Goal: Transaction & Acquisition: Subscribe to service/newsletter

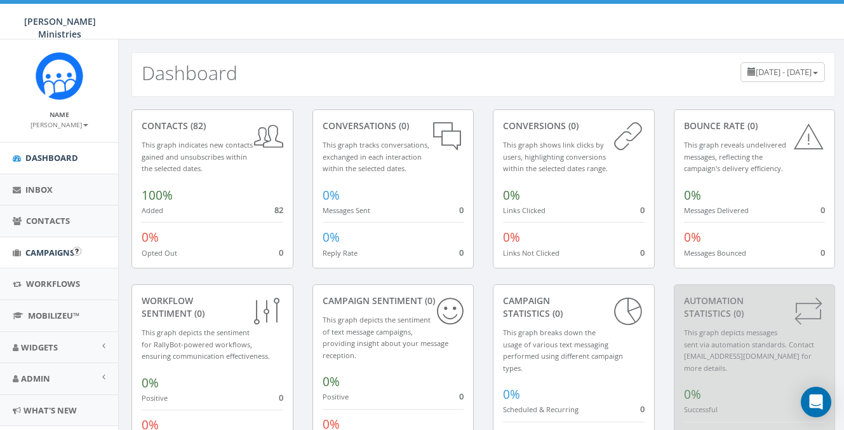
click at [46, 247] on span "Campaigns" at bounding box center [49, 252] width 49 height 11
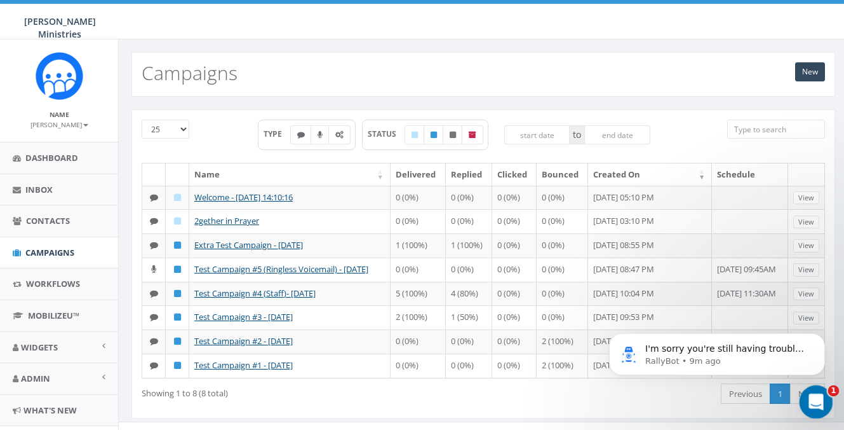
click at [813, 400] on icon "Open Intercom Messenger" at bounding box center [814, 400] width 21 height 21
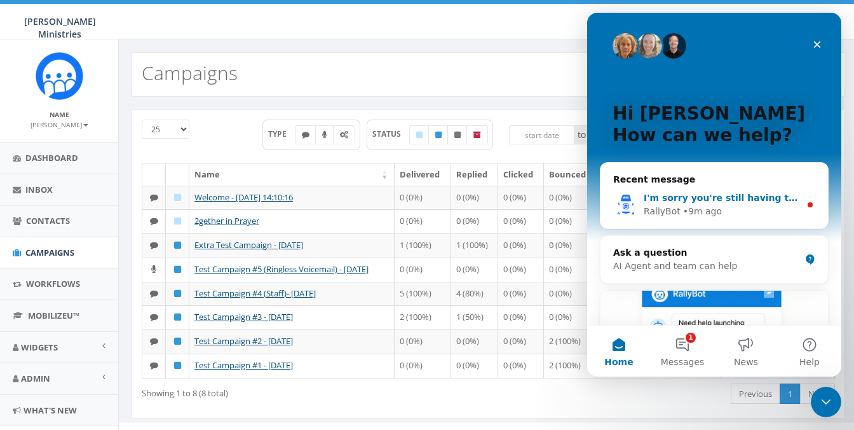
click at [721, 212] on div "RallyBot • 9m ago" at bounding box center [722, 211] width 156 height 13
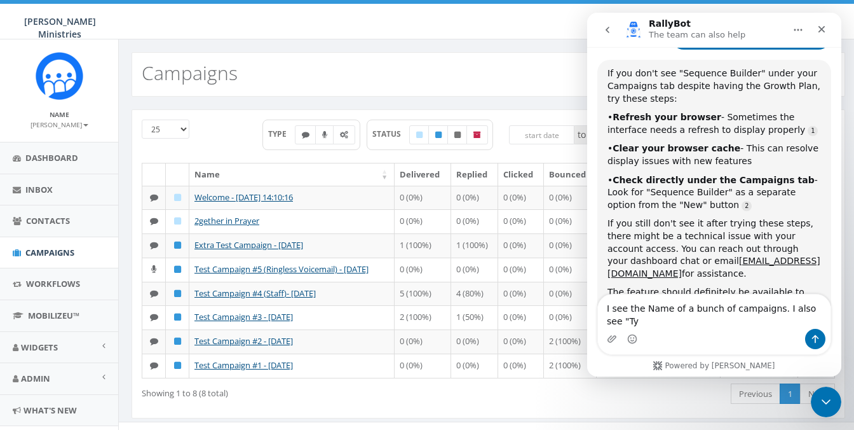
scroll to position [2950, 0]
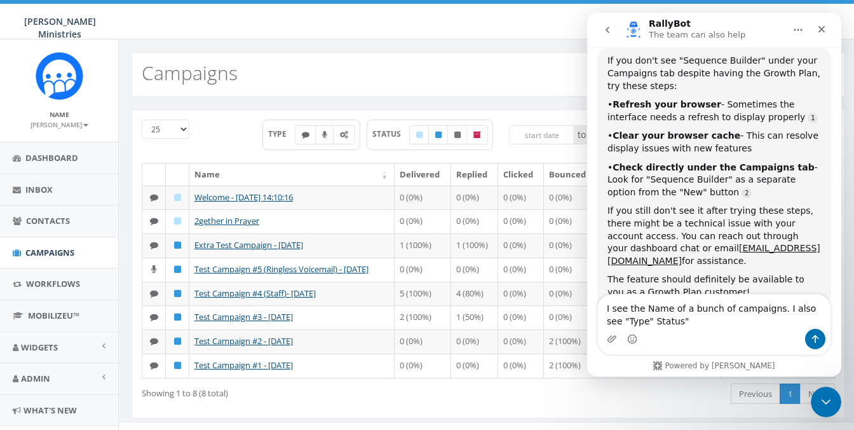
click at [638, 320] on textarea "I see the Name of a bunch of campaigns. I also see "Type" Status"" at bounding box center [714, 311] width 233 height 34
type textarea "I see the Name of a bunch of campaigns. I also see "Type" "Status""
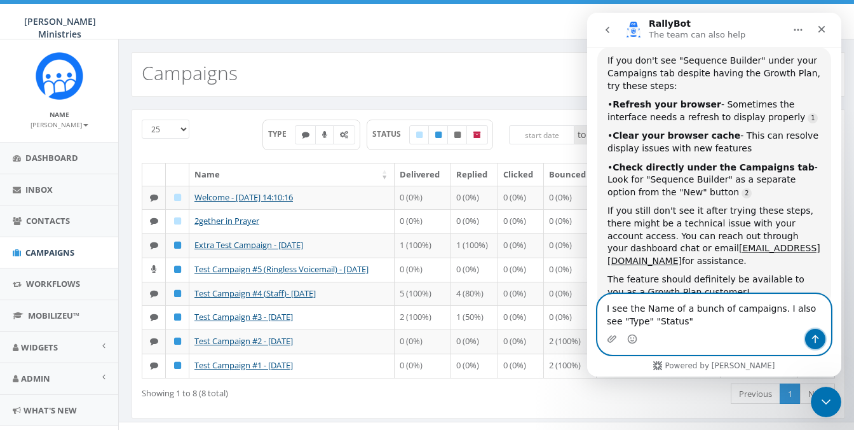
click at [809, 334] on button "Send a message…" at bounding box center [815, 339] width 20 height 20
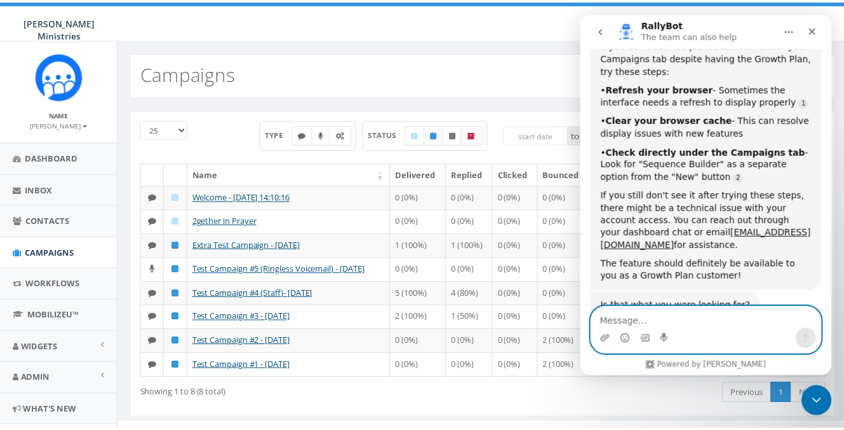
scroll to position [3007, 0]
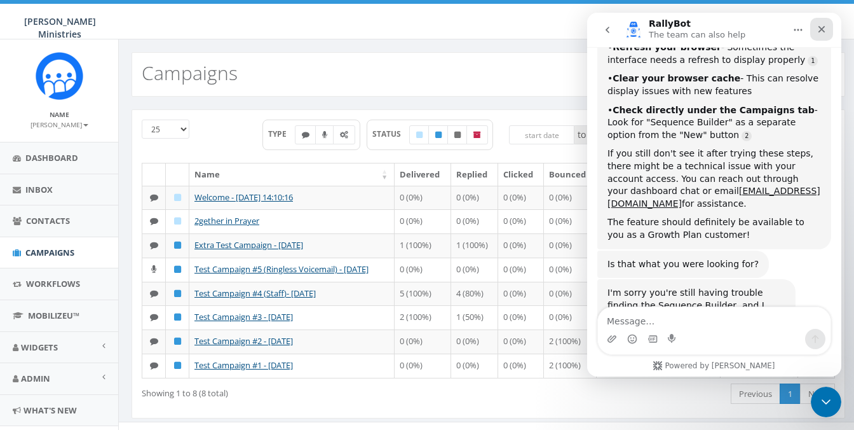
click at [820, 34] on icon "Close" at bounding box center [821, 29] width 10 height 10
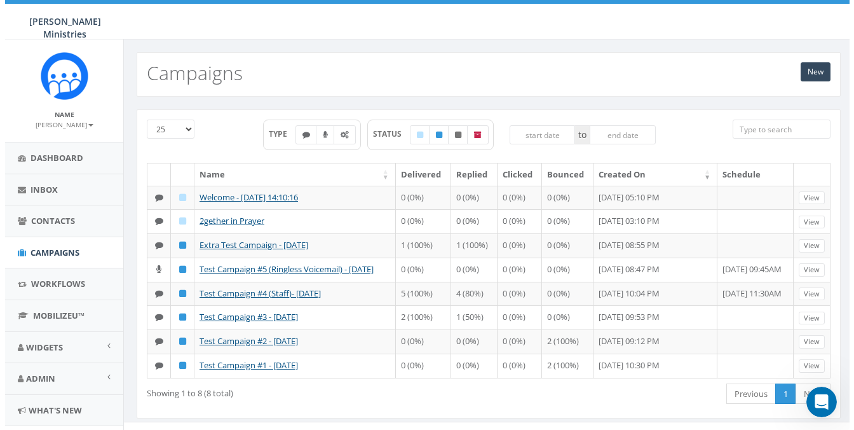
scroll to position [0, 0]
click at [822, 403] on icon "Open Intercom Messenger" at bounding box center [819, 400] width 21 height 21
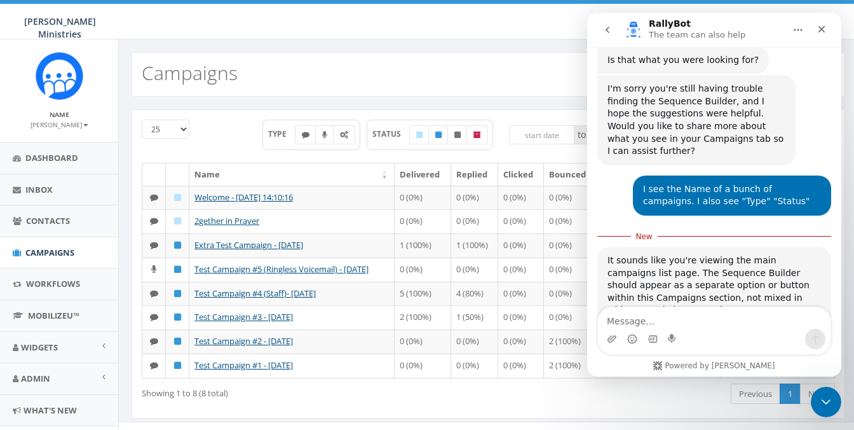
scroll to position [3204, 0]
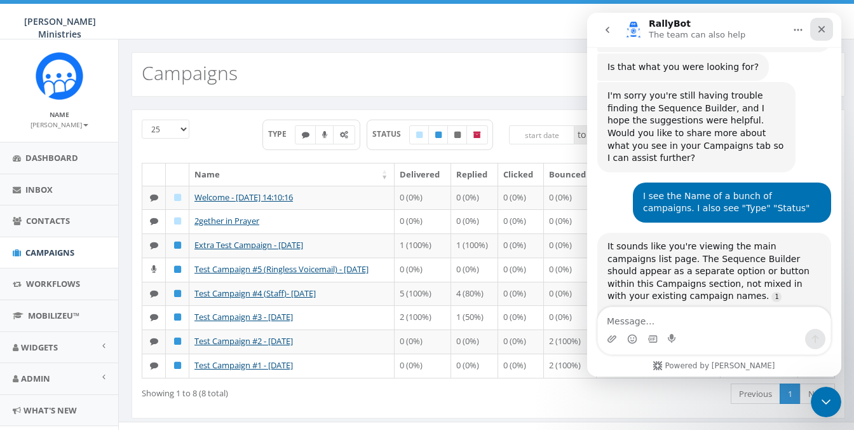
click at [823, 29] on icon "Close" at bounding box center [821, 29] width 10 height 10
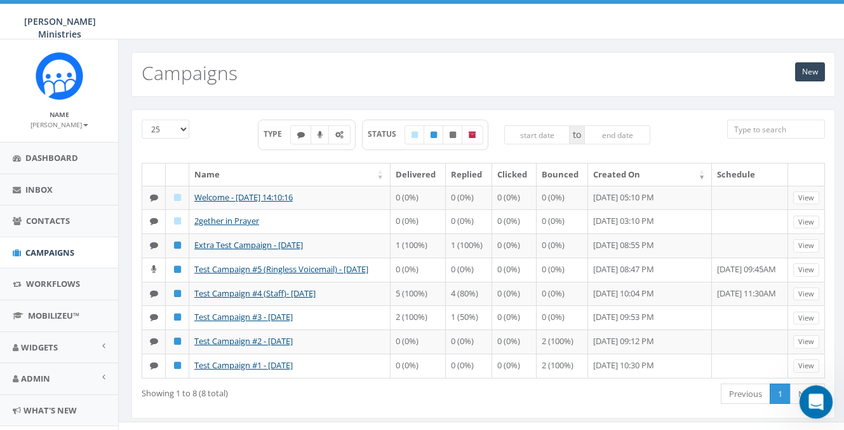
click at [808, 400] on icon "Open Intercom Messenger" at bounding box center [814, 400] width 21 height 21
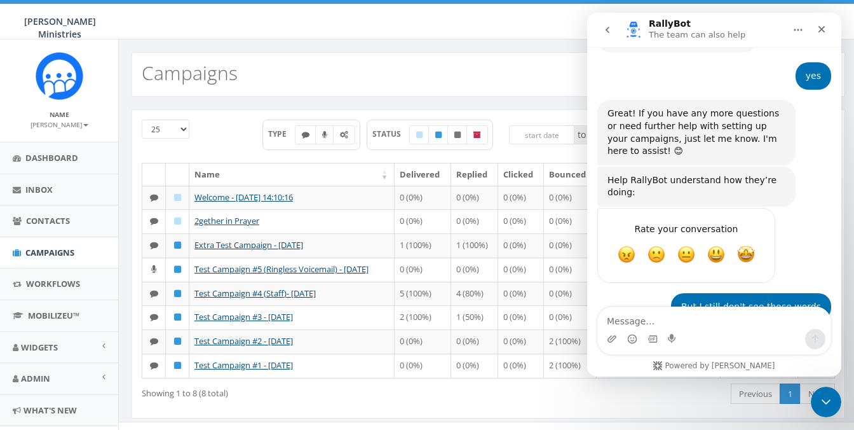
scroll to position [3225, 0]
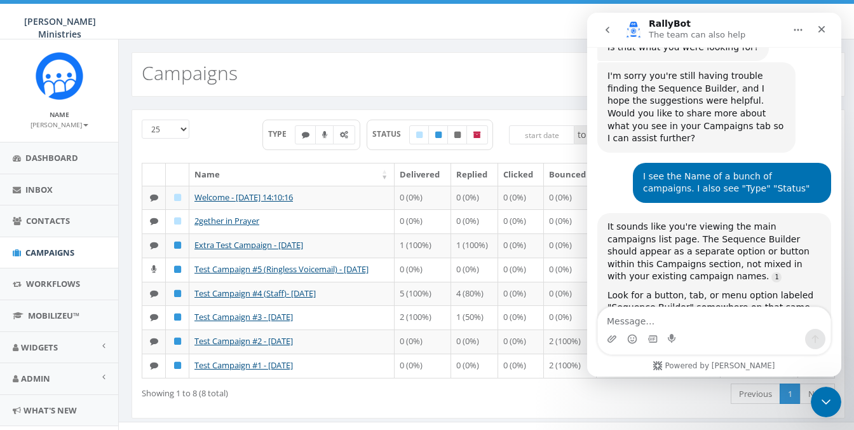
click at [702, 342] on div "Intercom messenger" at bounding box center [714, 339] width 233 height 20
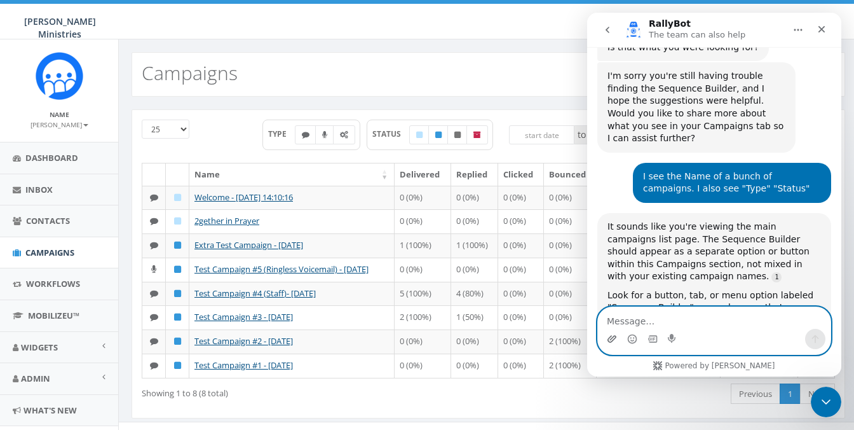
click at [615, 341] on icon "Upload attachment" at bounding box center [612, 339] width 10 height 10
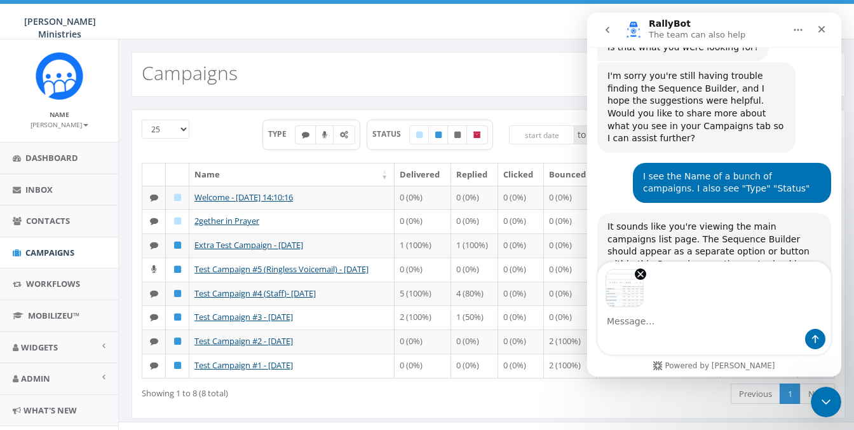
scroll to position [3270, 0]
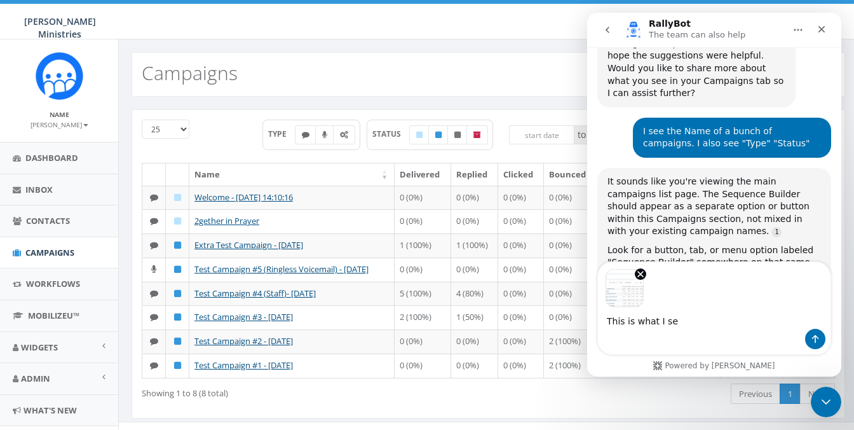
type textarea "This is what I see"
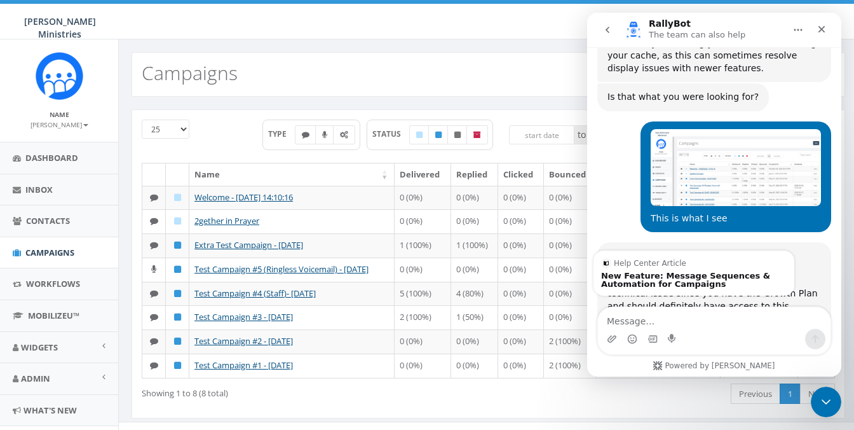
scroll to position [3567, 0]
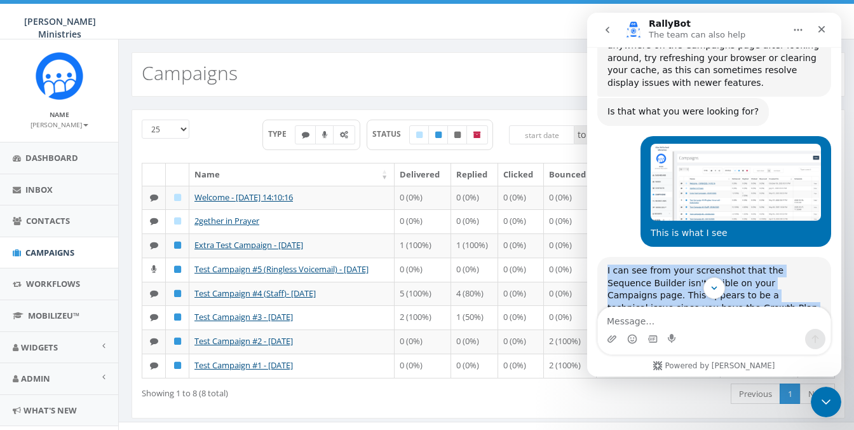
drag, startPoint x: 608, startPoint y: 81, endPoint x: 816, endPoint y: 286, distance: 291.6
click at [816, 286] on div "Hi there! You're speaking with RallyBot AI Agent. I'm well trained and ready to…" at bounding box center [714, 183] width 254 height 272
copy div "I can see from your screenshot that the Sequence Builder isn't visible on your …"
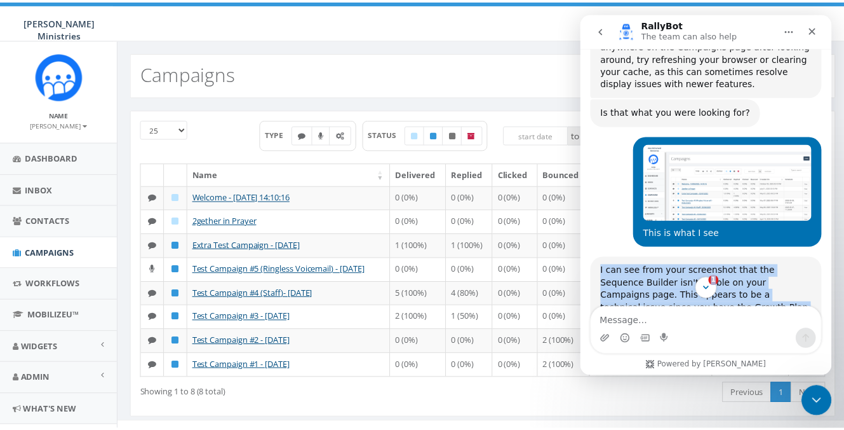
scroll to position [3716, 0]
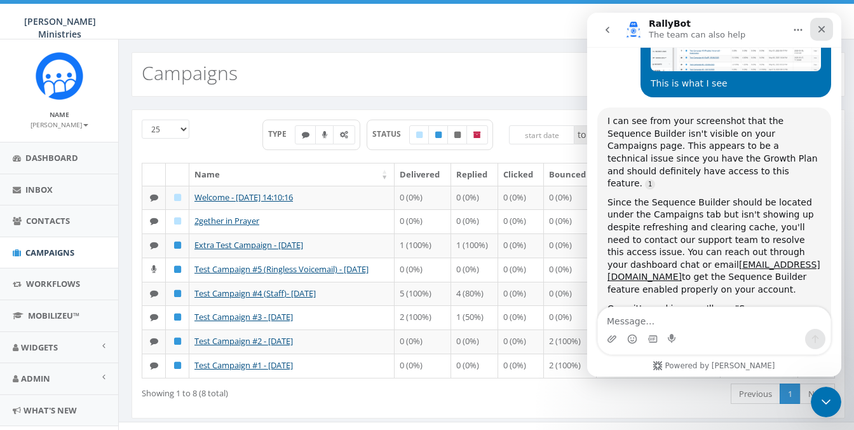
click at [820, 27] on icon "Close" at bounding box center [821, 29] width 7 height 7
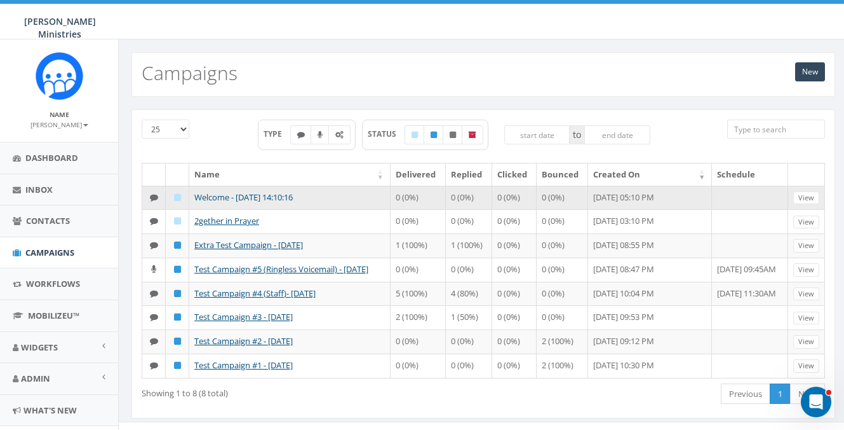
click at [222, 198] on link "Welcome - 10/09/2025, 14:10:16" at bounding box center [243, 196] width 98 height 11
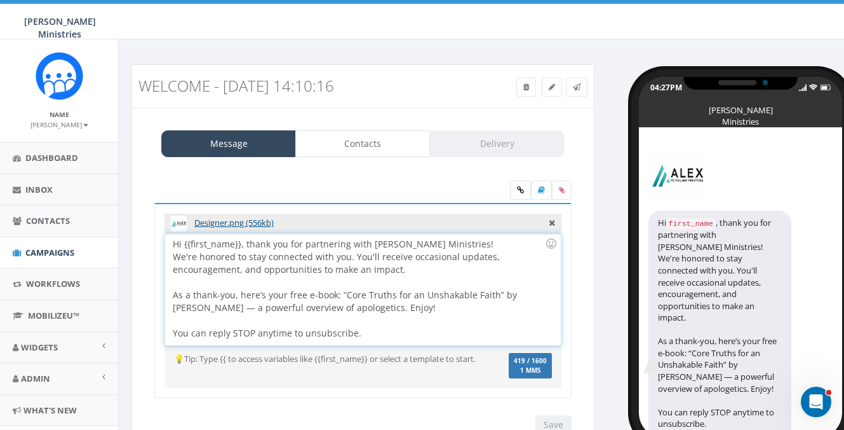
click at [412, 309] on div "Hi {{first_name}}, thank you for partnering with Alex McFarland Ministries! We'…" at bounding box center [362, 289] width 395 height 111
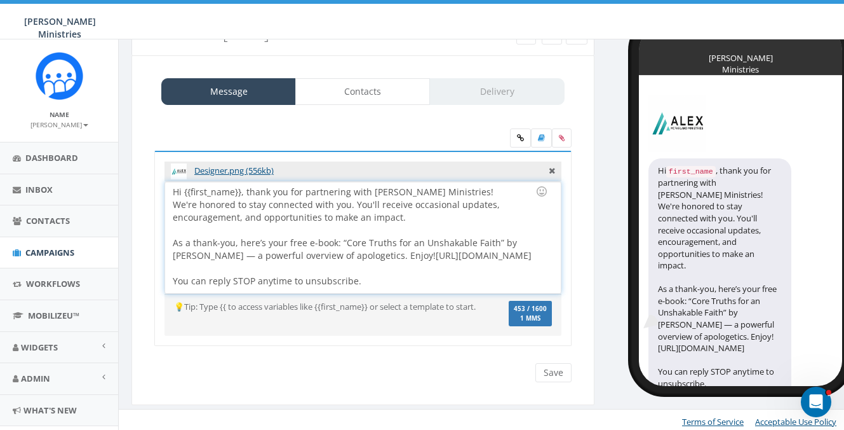
scroll to position [42, 0]
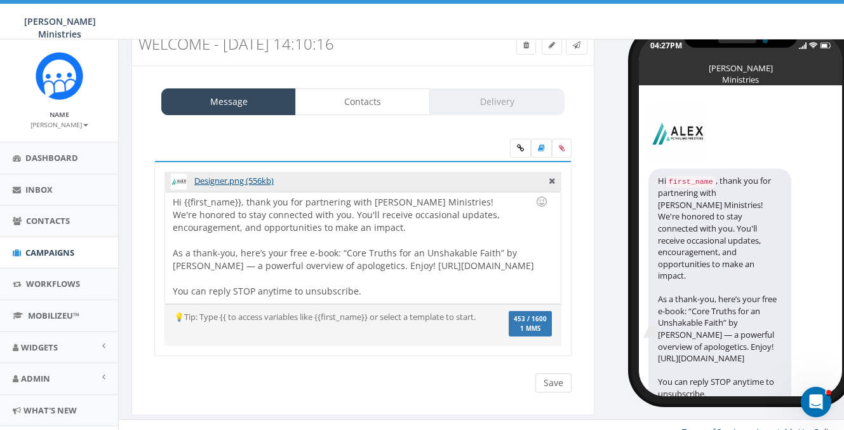
click at [558, 383] on input "Save" at bounding box center [554, 382] width 36 height 19
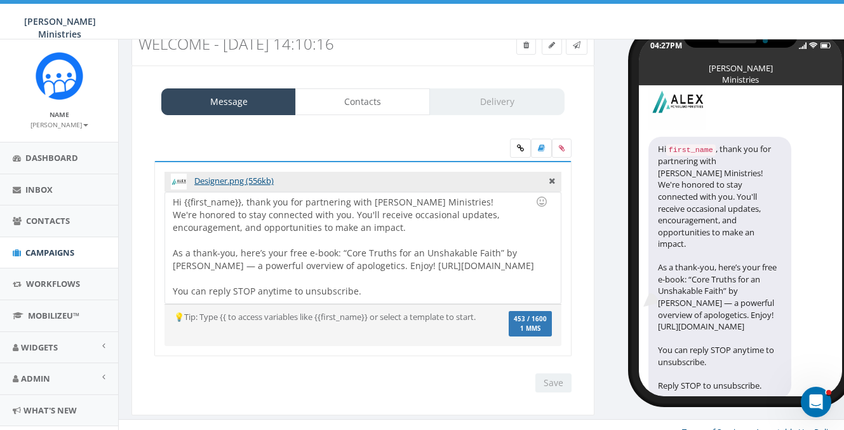
scroll to position [55, 0]
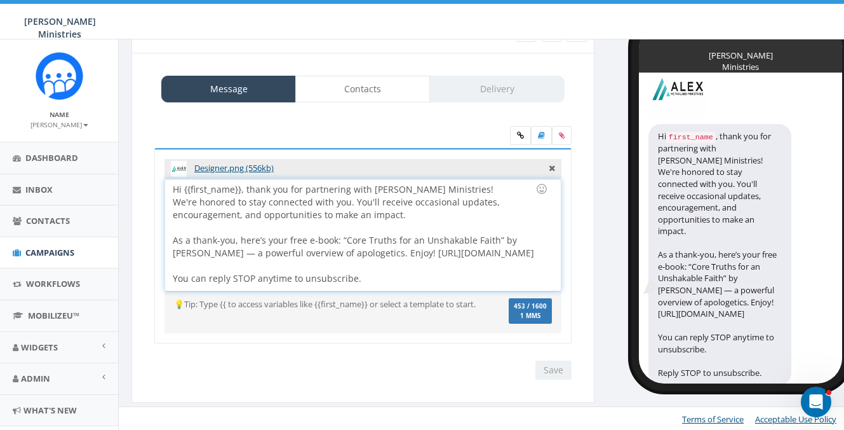
drag, startPoint x: 240, startPoint y: 266, endPoint x: 203, endPoint y: 267, distance: 36.9
click at [203, 267] on div "Hi {{first_name}}, thank you for partnering with Alex McFarland Ministries! We'…" at bounding box center [362, 234] width 395 height 111
click at [335, 271] on div "Hi {{first_name}}, thank you for partnering with Alex McFarland Ministries! We'…" at bounding box center [362, 234] width 395 height 111
drag, startPoint x: 329, startPoint y: 269, endPoint x: 168, endPoint y: 266, distance: 160.8
click at [168, 266] on div "Hi {{first_name}}, thank you for partnering with Alex McFarland Ministries! We'…" at bounding box center [362, 234] width 395 height 111
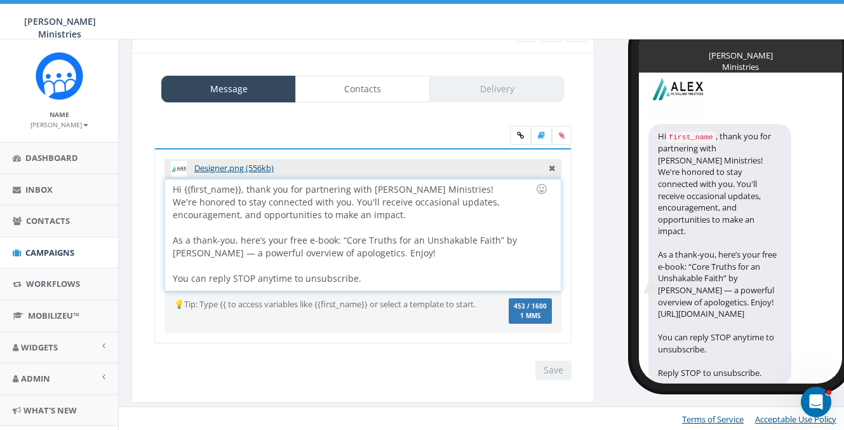
click at [377, 252] on div "Hi {{first_name}}, thank you for partnering with Alex McFarland Ministries! We'…" at bounding box center [362, 234] width 395 height 111
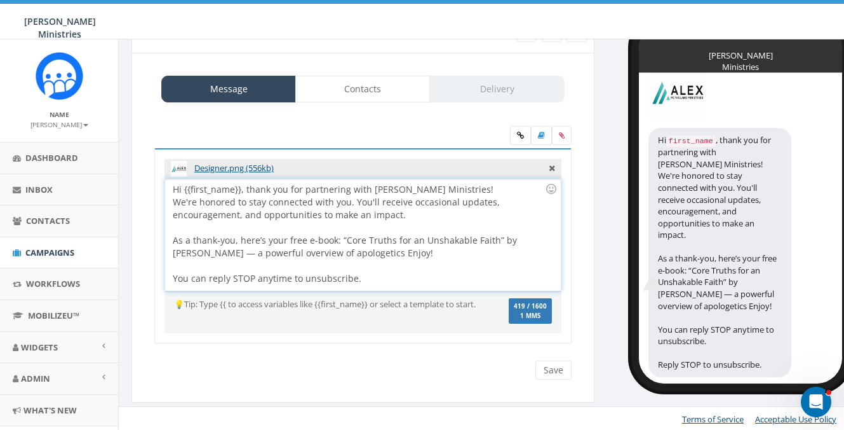
scroll to position [20, 0]
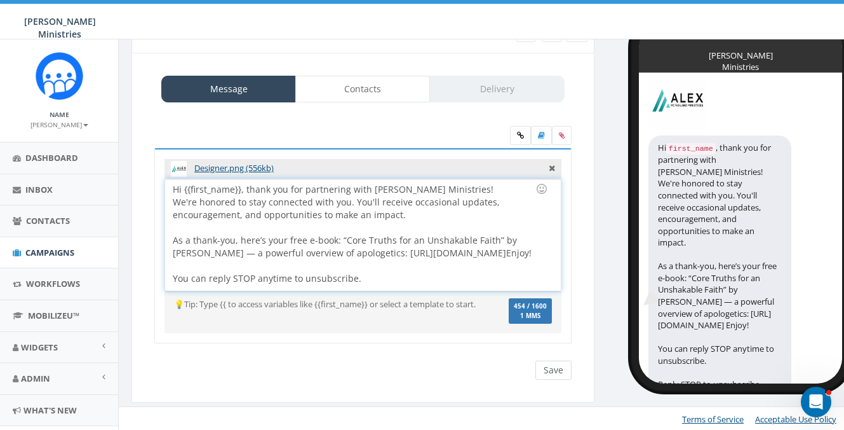
click at [549, 370] on input "Save" at bounding box center [554, 369] width 36 height 19
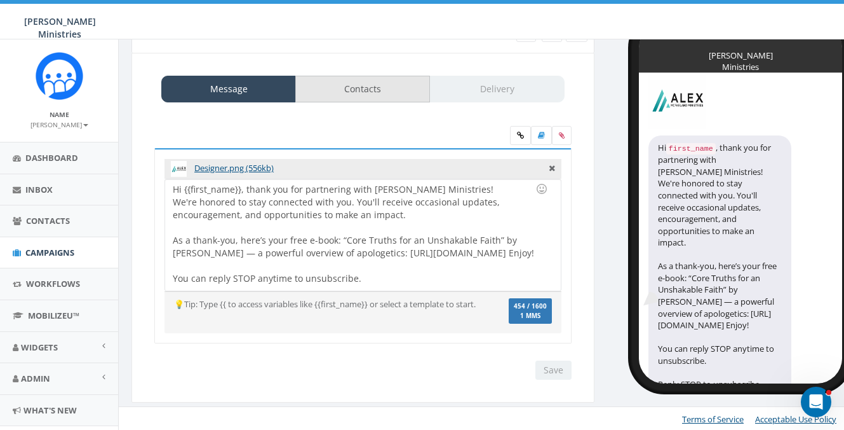
click at [377, 98] on link "Contacts" at bounding box center [362, 89] width 135 height 27
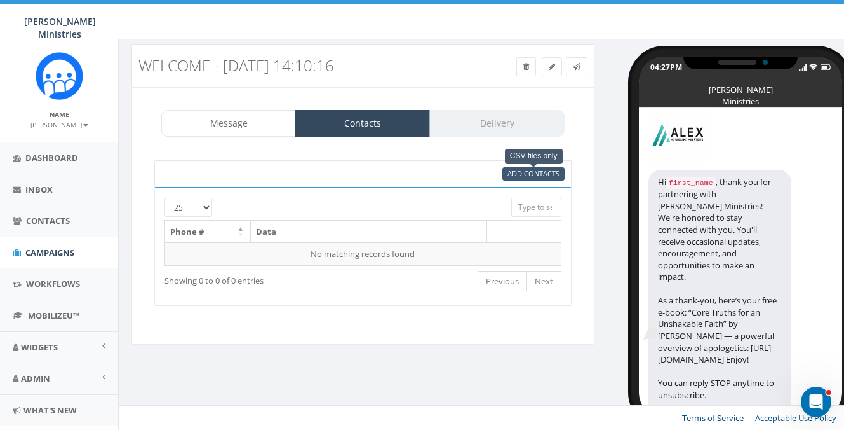
click at [519, 174] on span "Add Contacts" at bounding box center [534, 173] width 52 height 10
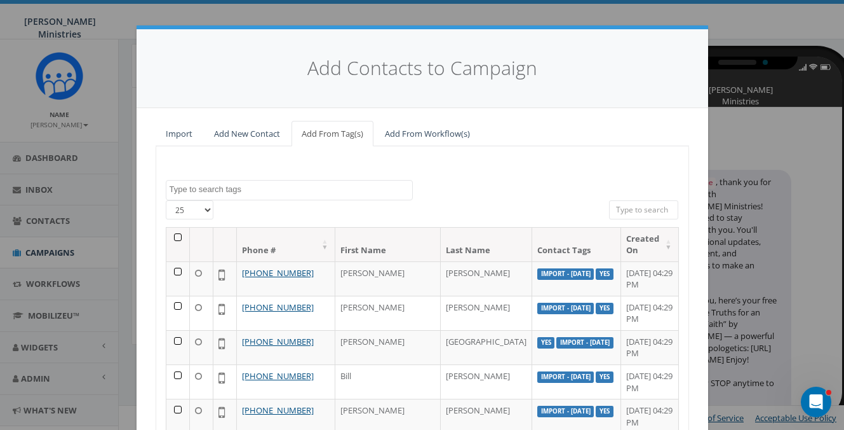
click at [268, 184] on textarea "Search" at bounding box center [291, 189] width 243 height 11
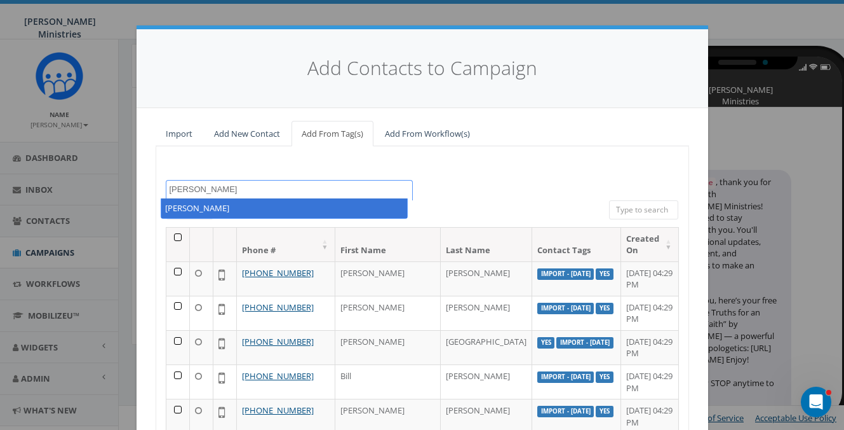
type textarea "amy myers"
select select "amy myers"
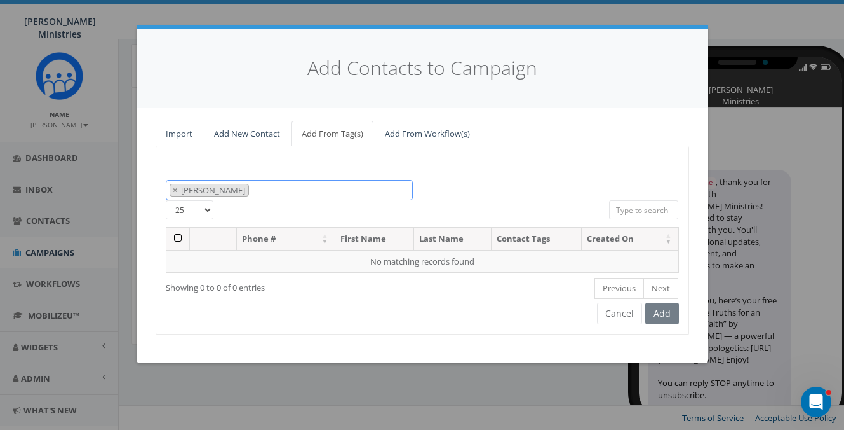
click at [241, 191] on span "× amy myers" at bounding box center [289, 190] width 247 height 21
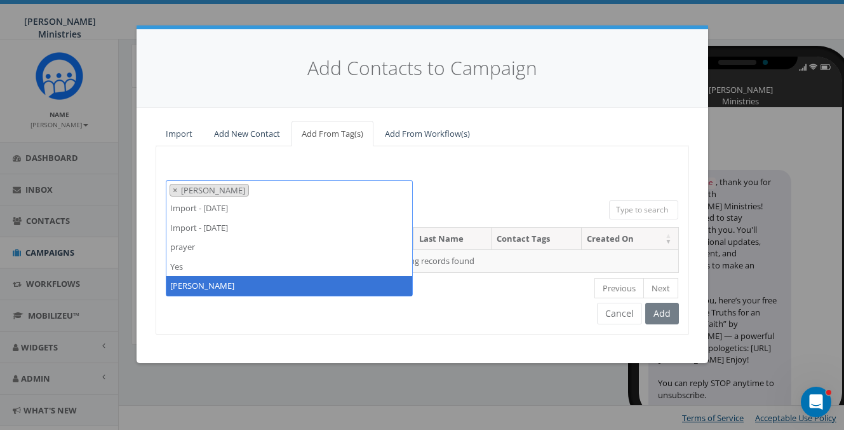
type textarea "amy myers"
select select
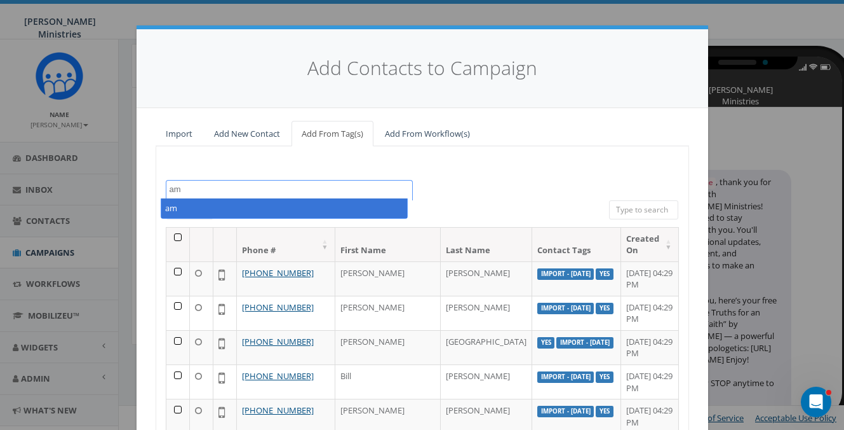
type textarea "a"
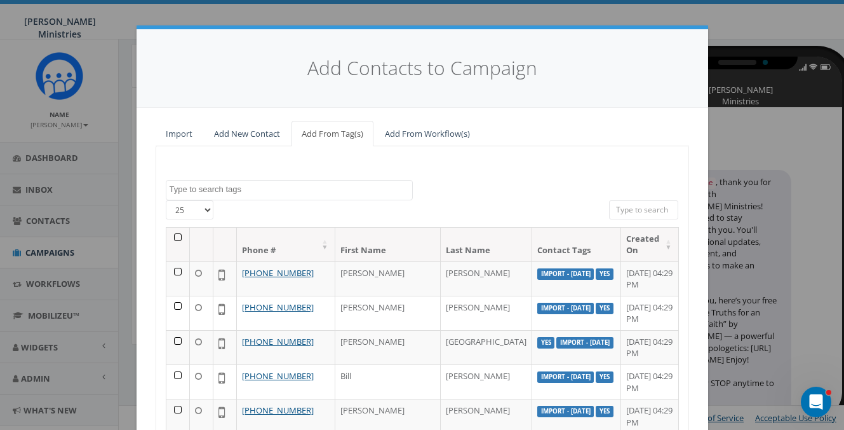
click at [411, 133] on link "Add From Workflow(s)" at bounding box center [427, 134] width 105 height 26
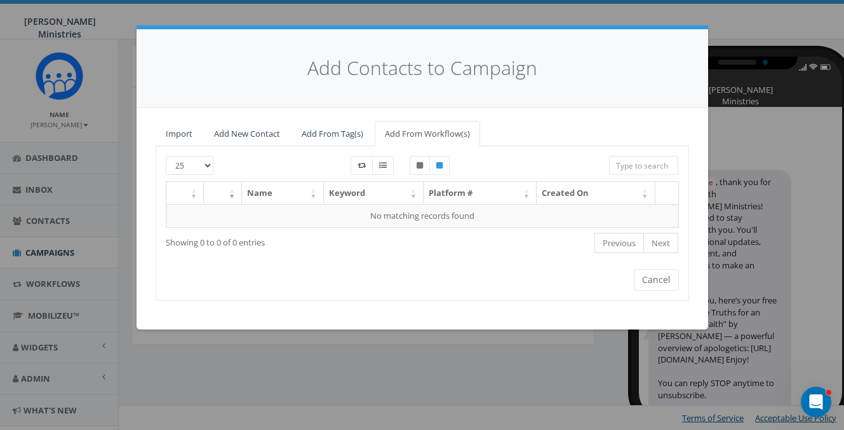
click at [339, 133] on link "Add From Tag(s)" at bounding box center [333, 134] width 82 height 26
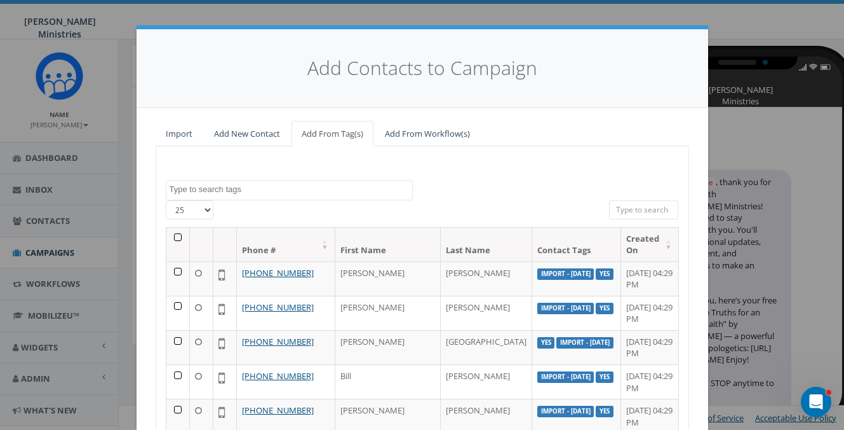
click at [233, 134] on link "Add New Contact" at bounding box center [247, 134] width 86 height 26
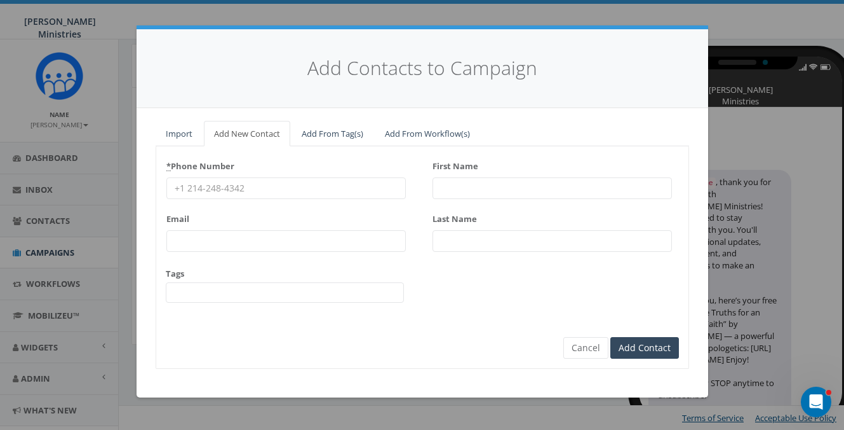
click at [183, 135] on link "Import" at bounding box center [179, 134] width 47 height 26
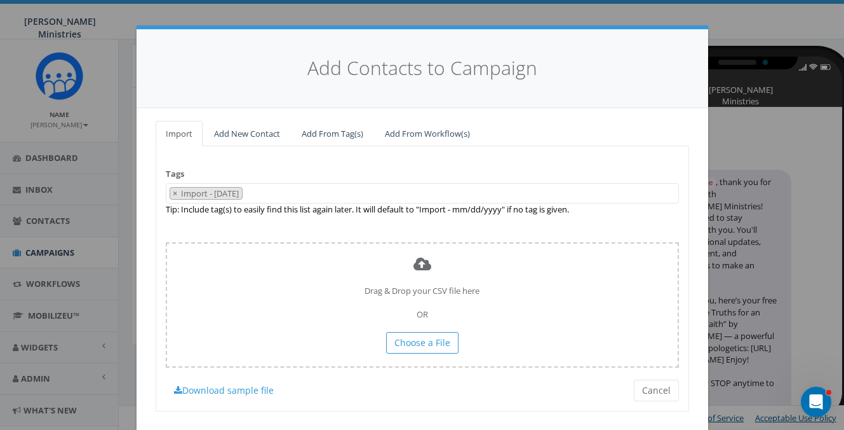
click at [245, 132] on link "Add New Contact" at bounding box center [247, 134] width 86 height 26
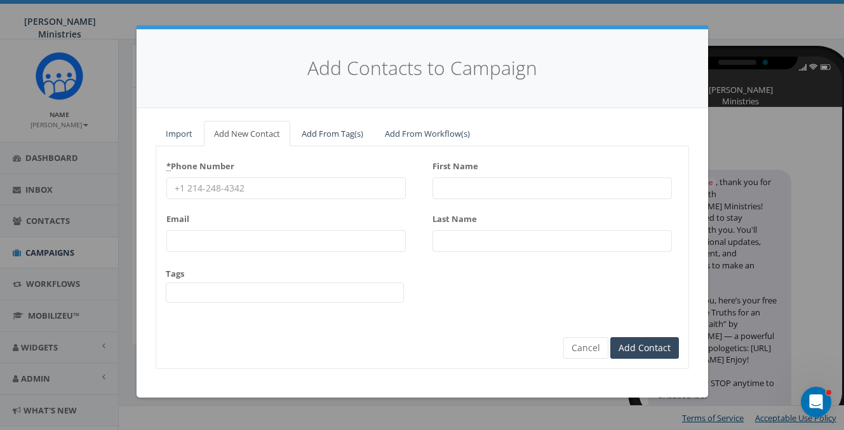
click at [278, 180] on input "* Phone Number" at bounding box center [286, 188] width 240 height 22
type input "8032379767"
type input "Amy"
type input "Myers"
click at [635, 341] on input "Add Contact" at bounding box center [645, 348] width 69 height 22
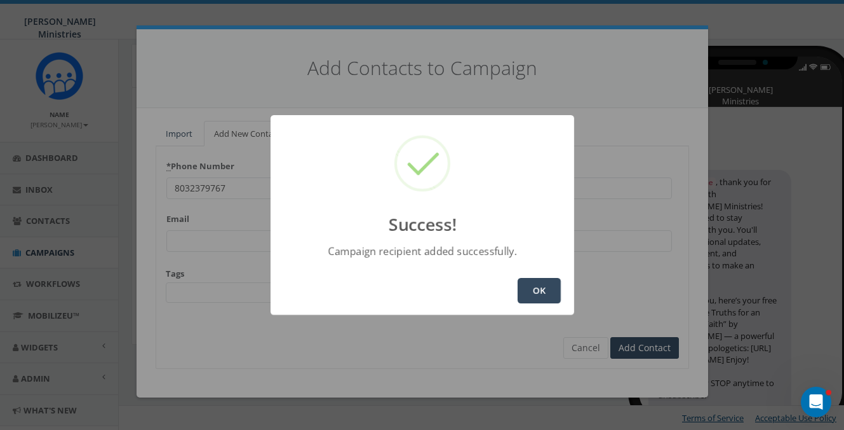
click at [536, 298] on button "OK" at bounding box center [539, 290] width 43 height 25
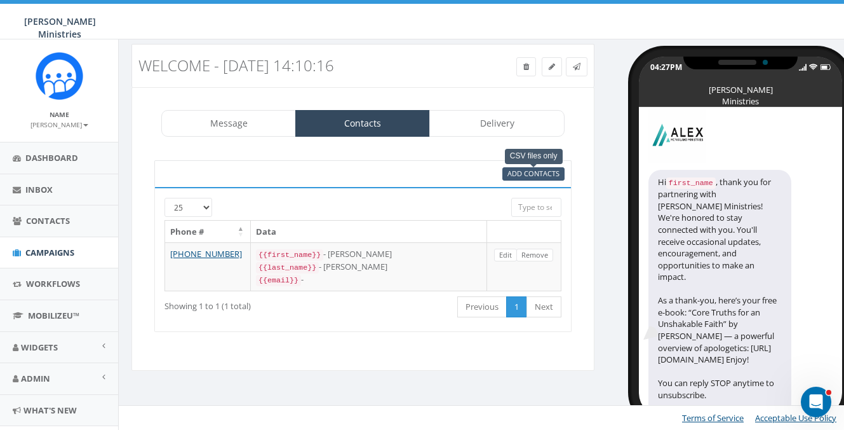
click at [531, 175] on span "Add Contacts" at bounding box center [534, 173] width 52 height 10
select select
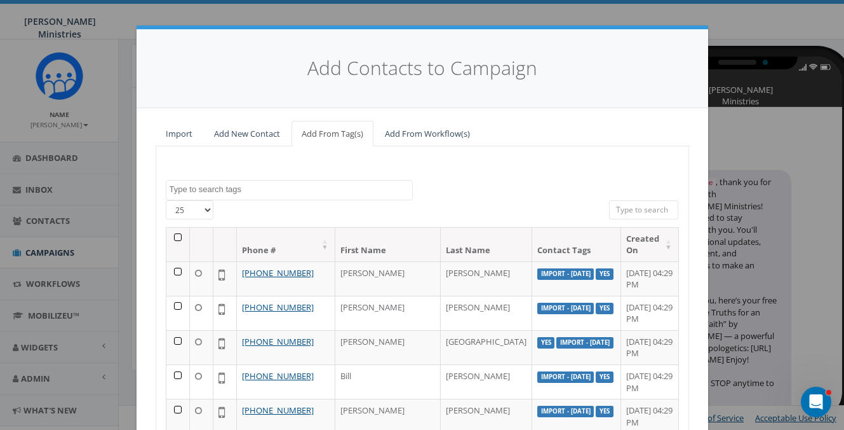
click at [228, 135] on link "Add New Contact" at bounding box center [247, 134] width 86 height 26
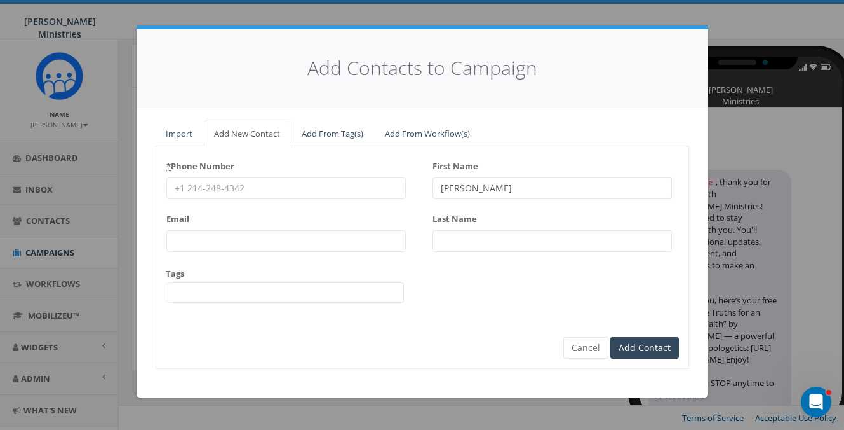
type input "jonathan"
type input "macnab"
click at [640, 347] on input "Add Contact" at bounding box center [645, 348] width 69 height 22
click at [637, 344] on input "Add Contact" at bounding box center [645, 348] width 69 height 22
paste input "‭+1 (434) 477-6619‬"
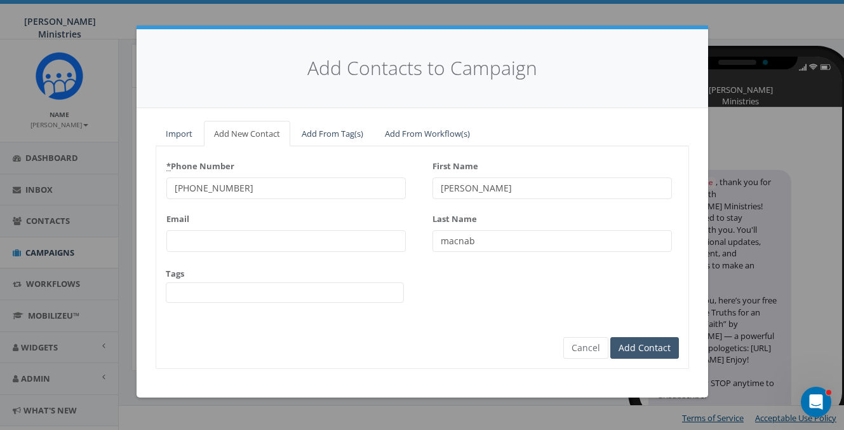
type input "‭+1 (434) 477-6619‬"
click at [651, 351] on input "Add Contact" at bounding box center [645, 348] width 69 height 22
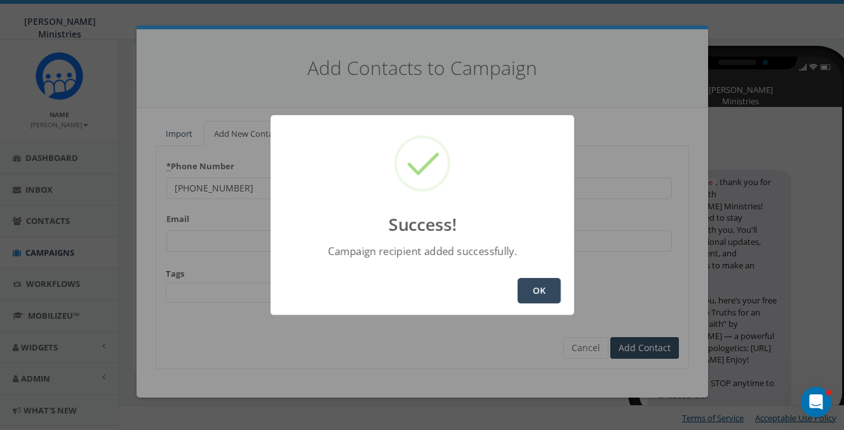
click at [538, 295] on button "OK" at bounding box center [539, 290] width 43 height 25
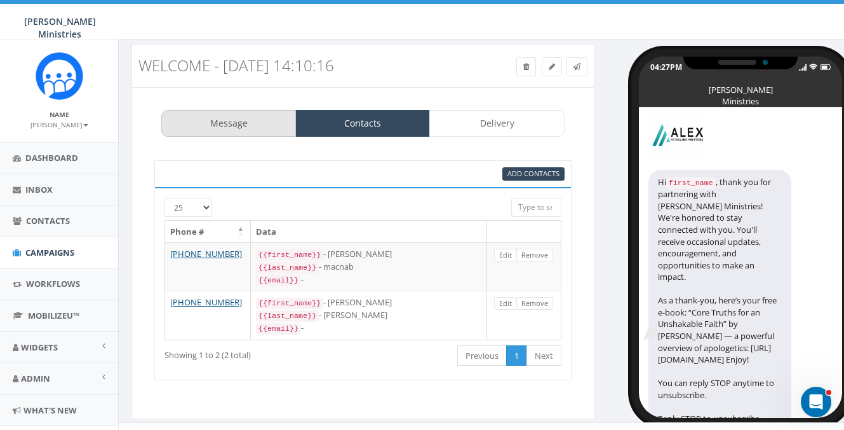
click at [236, 126] on link "Message" at bounding box center [228, 123] width 135 height 27
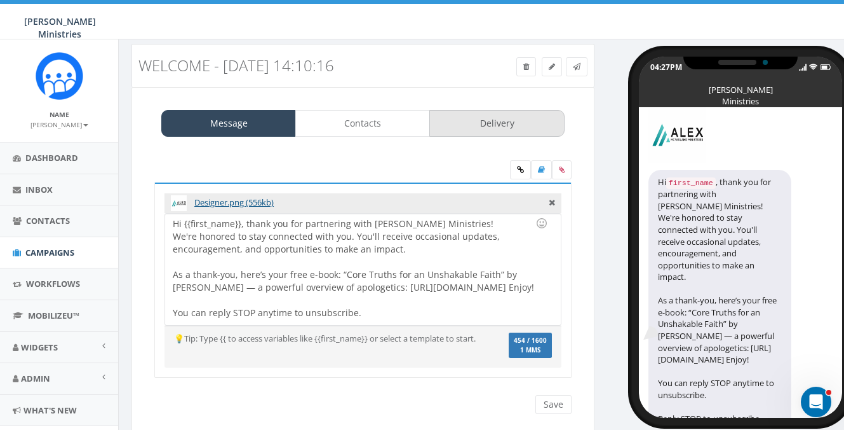
click at [495, 123] on link "Delivery" at bounding box center [497, 123] width 135 height 27
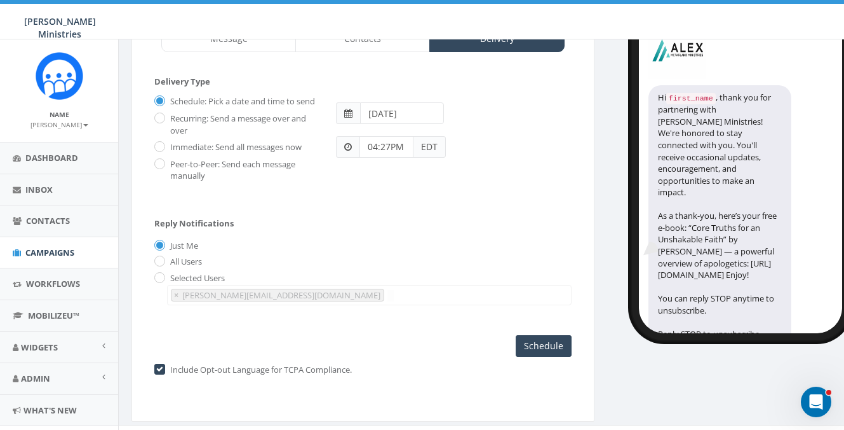
scroll to position [107, 0]
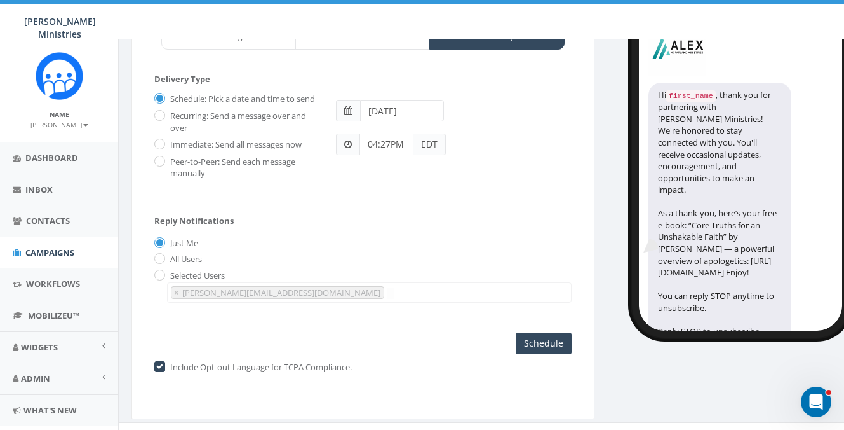
click at [167, 151] on label "Immediate: Send all messages now" at bounding box center [234, 145] width 135 height 13
click at [163, 149] on input "Immediate: Send all messages now" at bounding box center [158, 144] width 8 height 8
radio input "true"
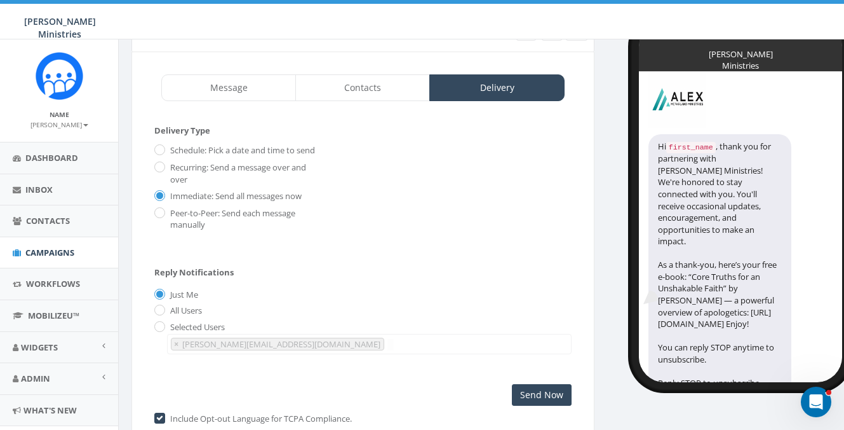
scroll to position [0, 0]
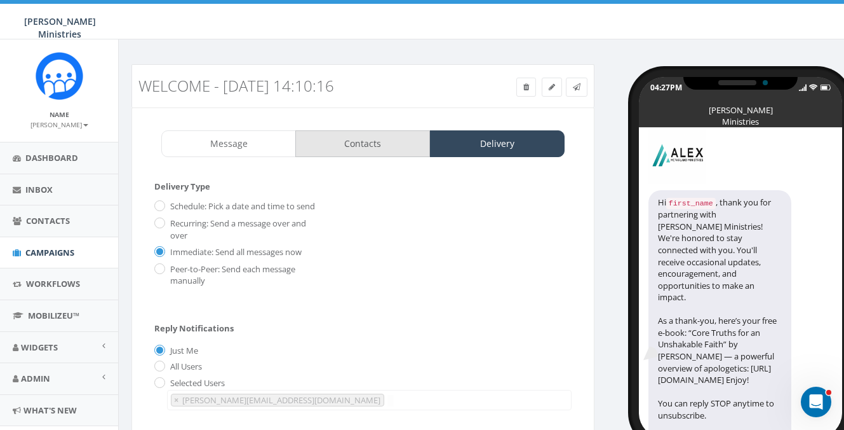
click at [369, 148] on link "Contacts" at bounding box center [362, 143] width 135 height 27
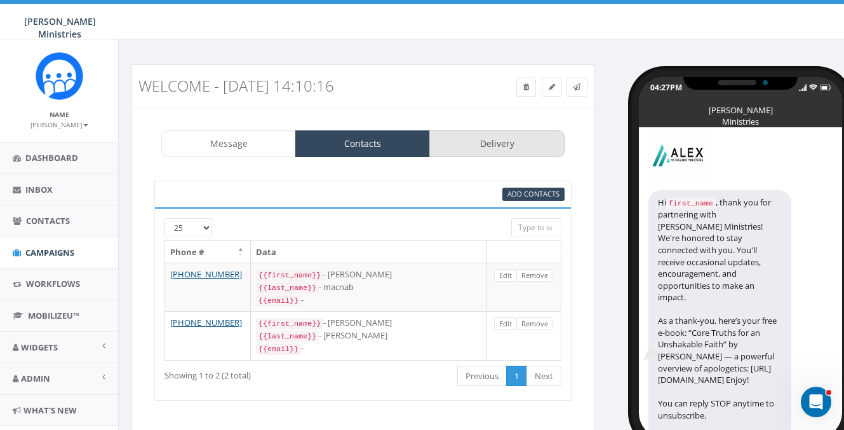
click at [511, 146] on link "Delivery" at bounding box center [497, 143] width 135 height 27
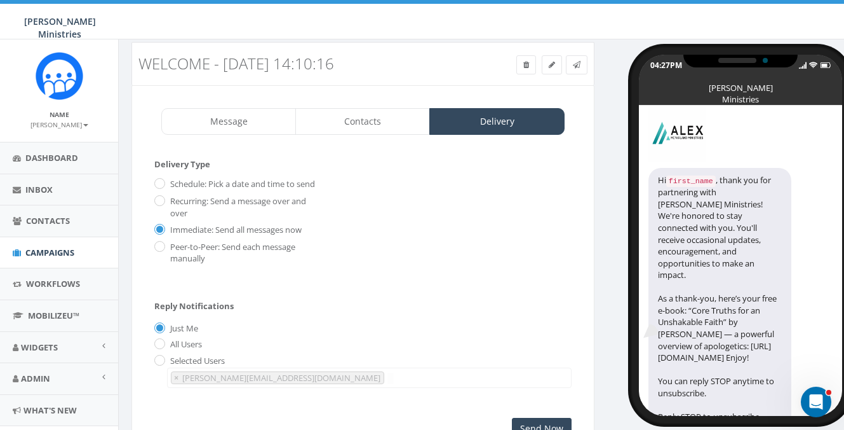
scroll to position [130, 0]
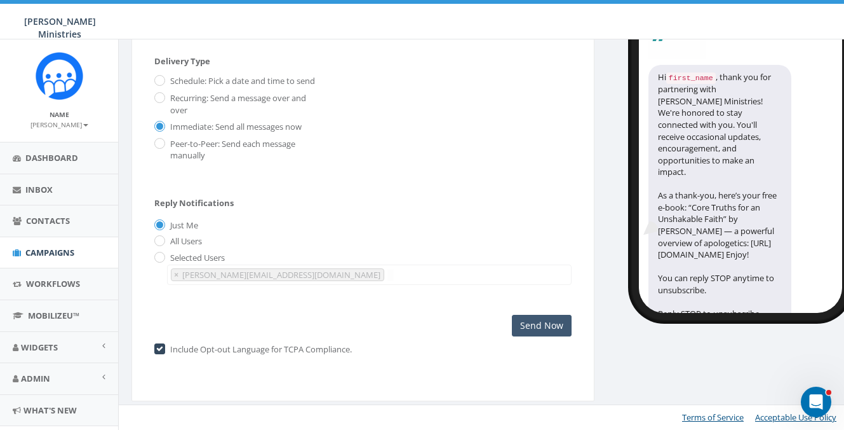
click at [553, 326] on input "Send Now" at bounding box center [542, 326] width 60 height 22
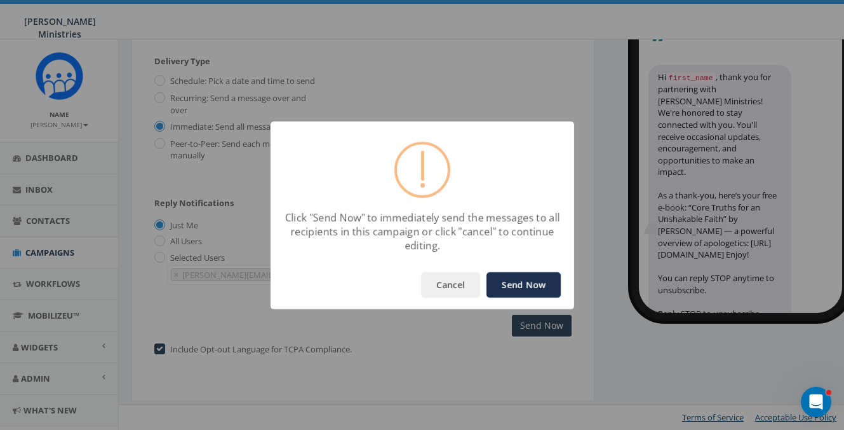
click at [528, 283] on button "Send Now" at bounding box center [524, 284] width 74 height 25
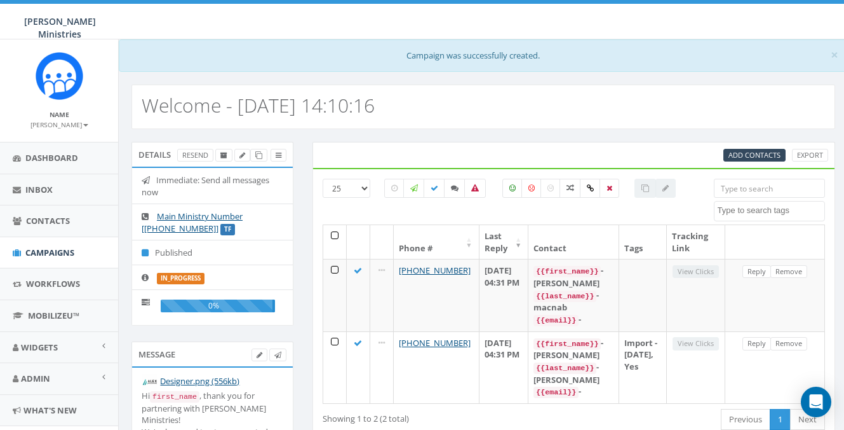
select select
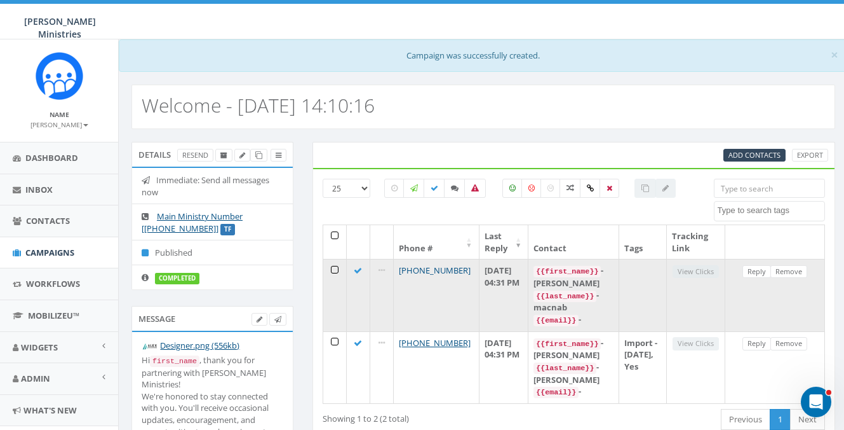
click at [428, 269] on link "+1 434-477-6619" at bounding box center [435, 269] width 72 height 11
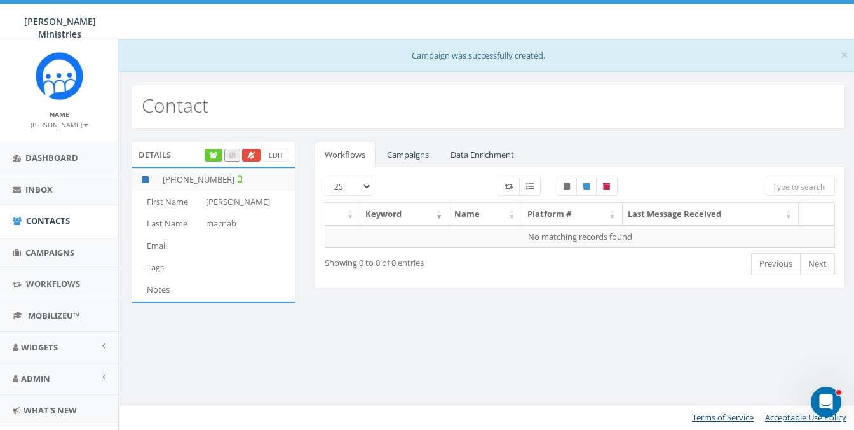
click at [394, 154] on link "Campaigns" at bounding box center [408, 155] width 62 height 26
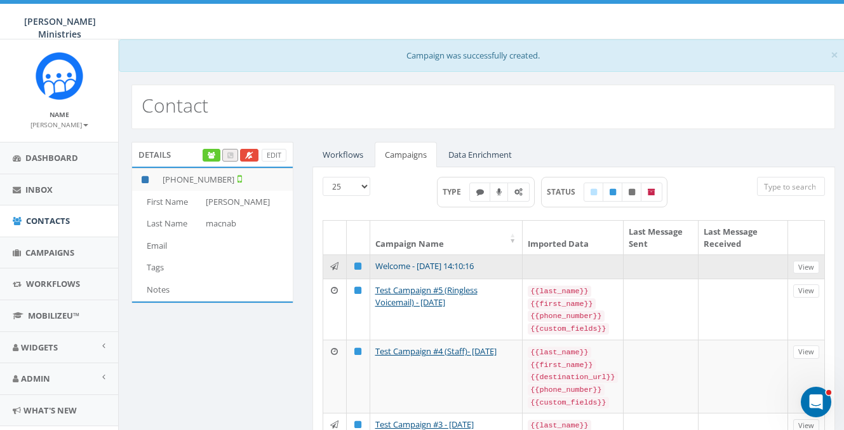
click at [414, 271] on link "Welcome - [DATE] 14:10:16" at bounding box center [425, 265] width 98 height 11
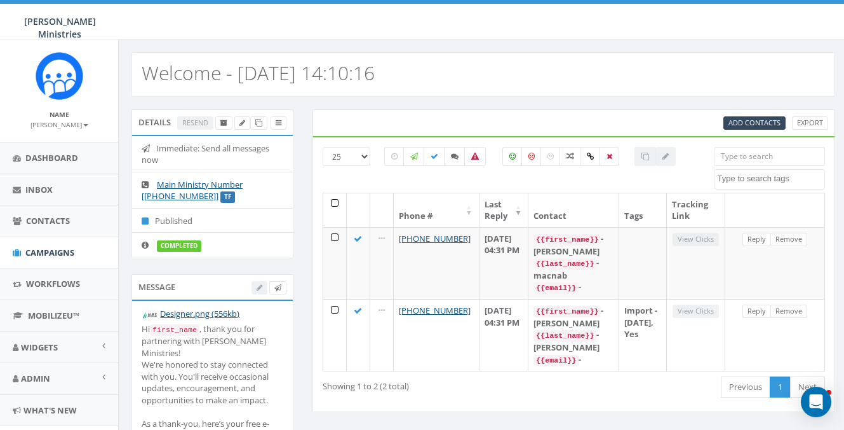
select select
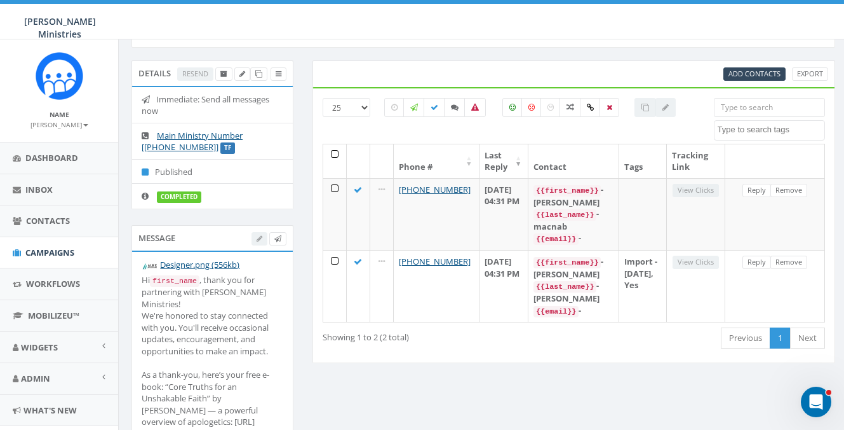
scroll to position [155, 0]
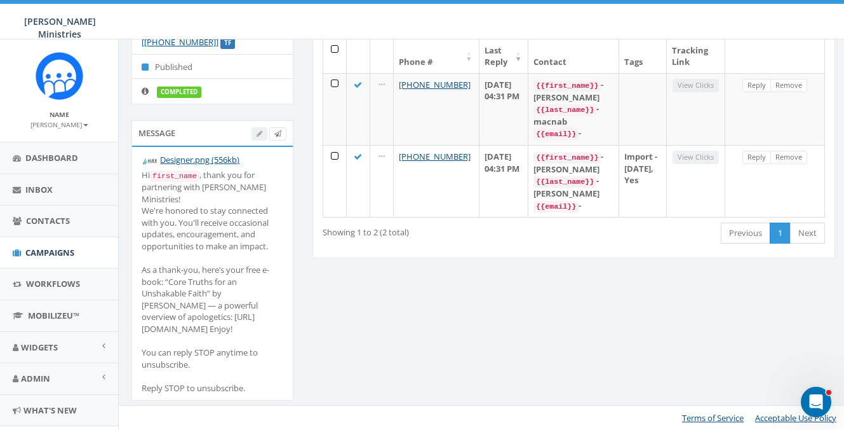
click at [254, 130] on div at bounding box center [269, 133] width 35 height 13
click at [259, 132] on div at bounding box center [269, 133] width 35 height 13
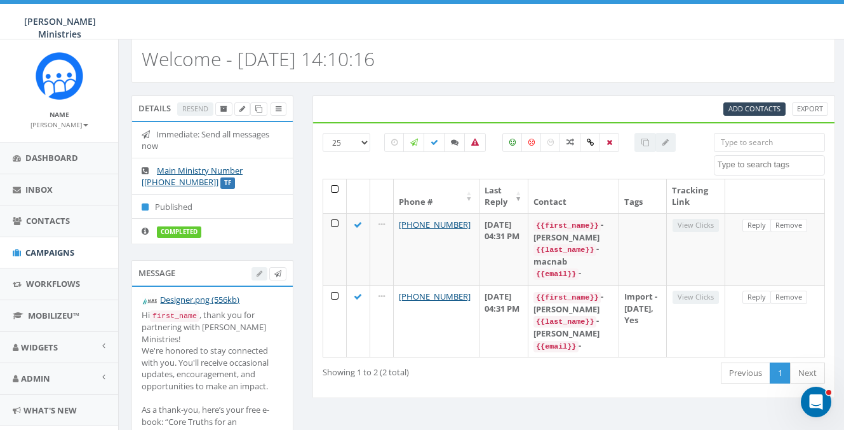
scroll to position [0, 0]
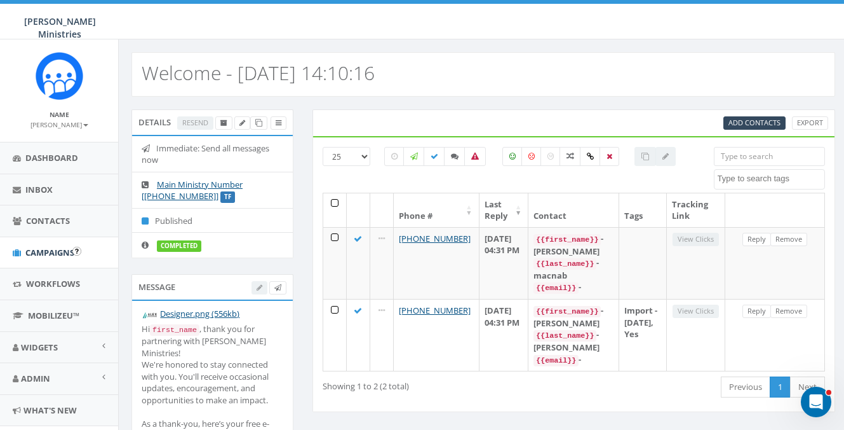
click at [43, 252] on span "Campaigns" at bounding box center [49, 252] width 49 height 11
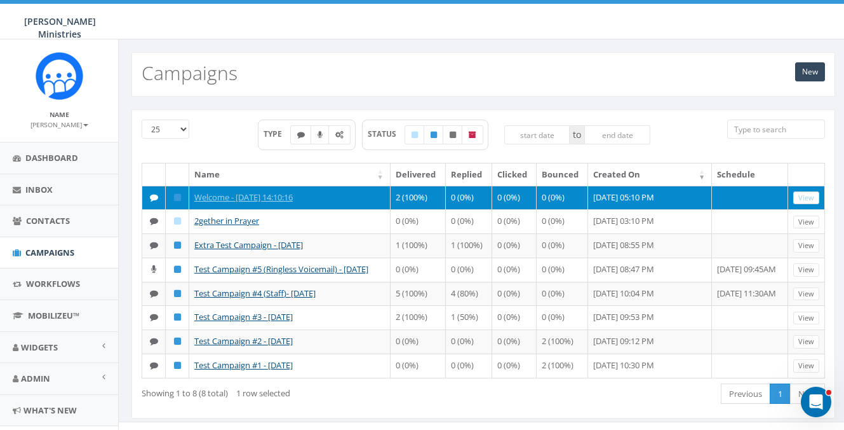
click at [812, 196] on link "View" at bounding box center [807, 197] width 26 height 13
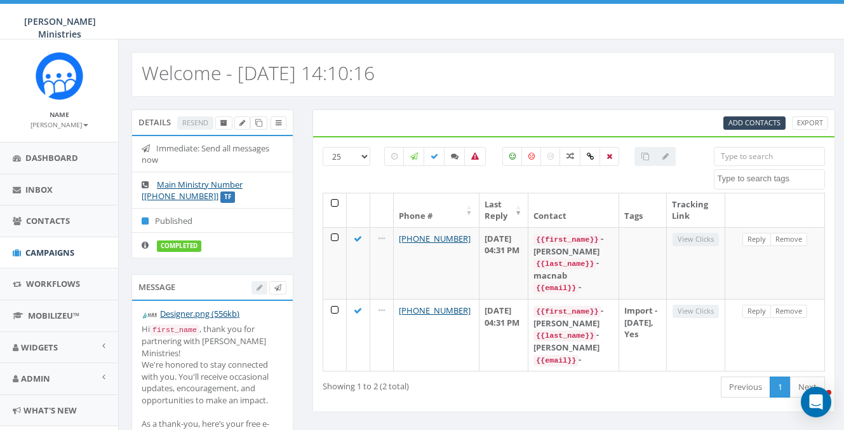
select select
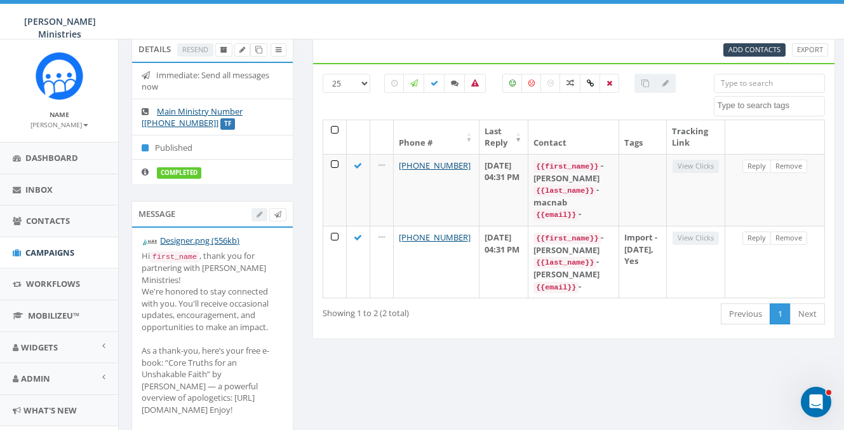
scroll to position [155, 0]
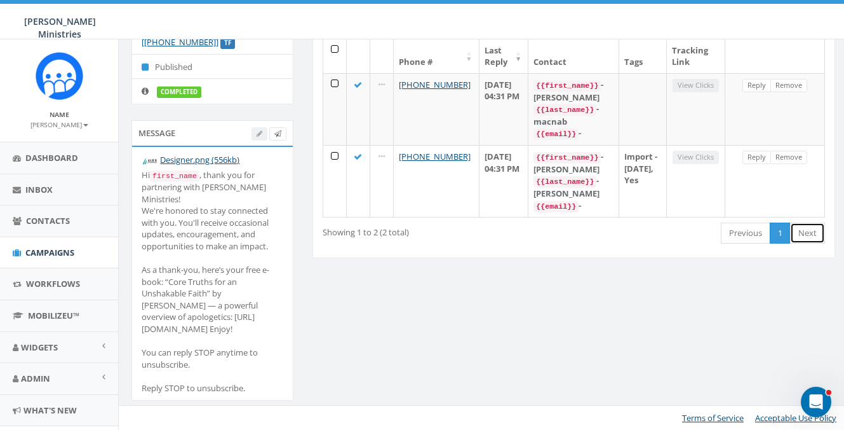
click at [812, 226] on link "Next" at bounding box center [807, 232] width 35 height 21
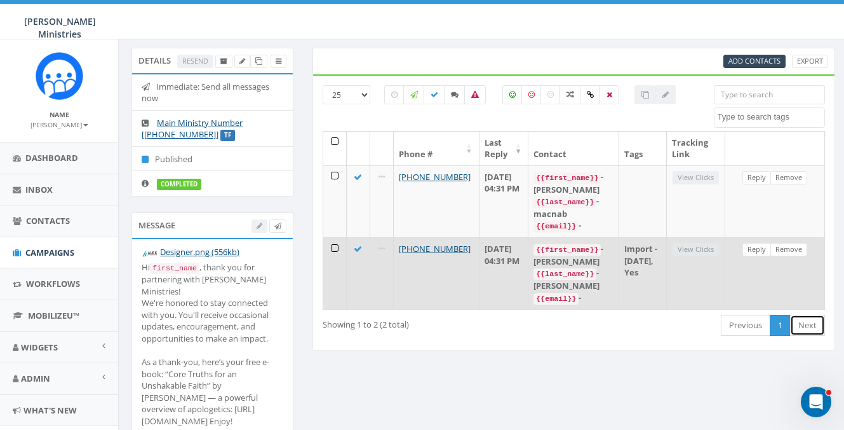
scroll to position [36, 0]
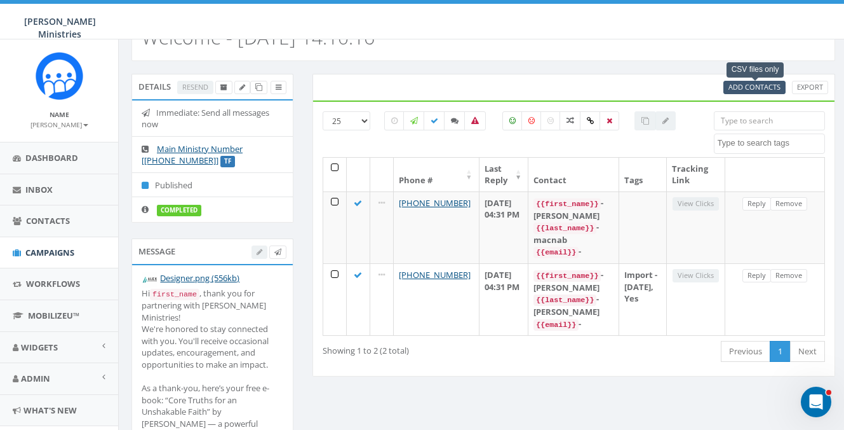
click at [749, 91] on span "Add Contacts" at bounding box center [755, 87] width 52 height 10
select select
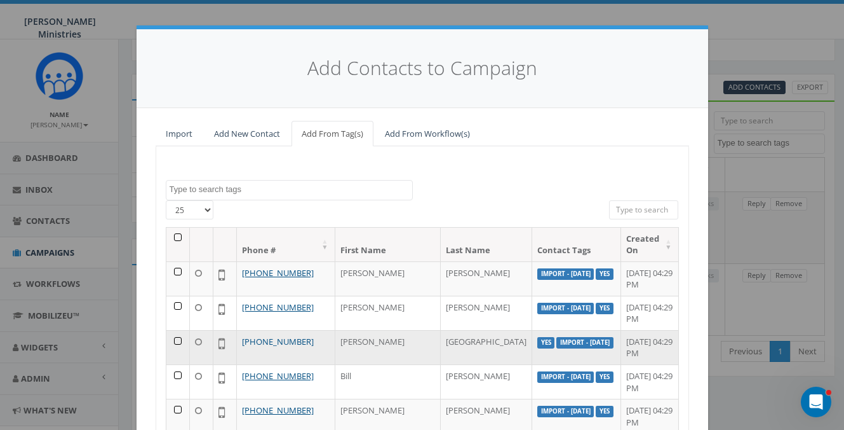
scroll to position [11, 0]
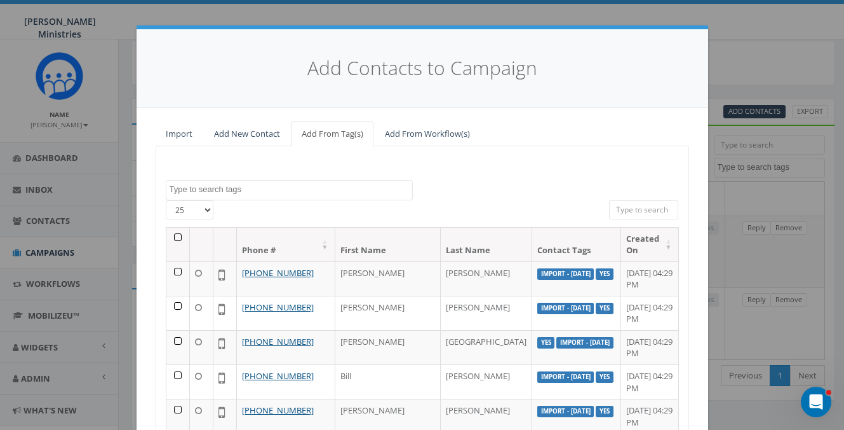
click at [222, 189] on textarea "Search" at bounding box center [291, 189] width 243 height 11
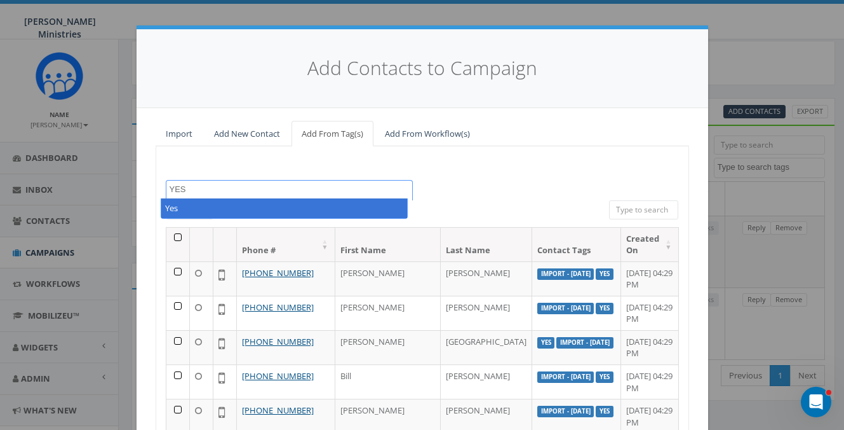
type textarea "YES"
select select "Yes"
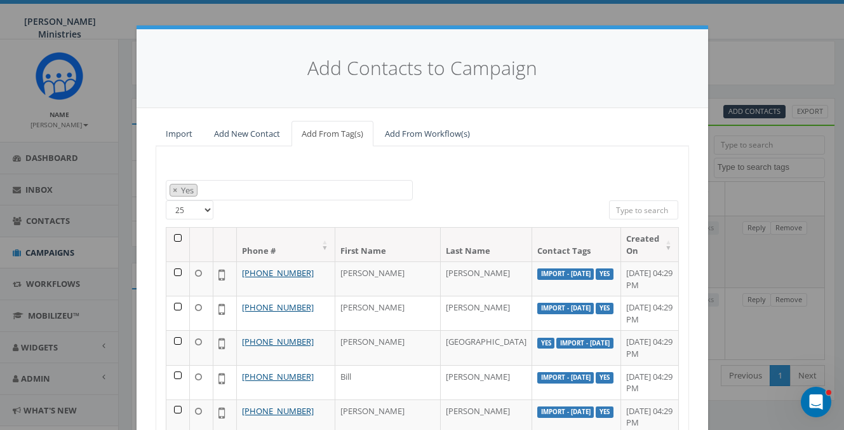
click at [631, 207] on input "search" at bounding box center [644, 209] width 70 height 19
click at [173, 238] on th at bounding box center [178, 244] width 24 height 34
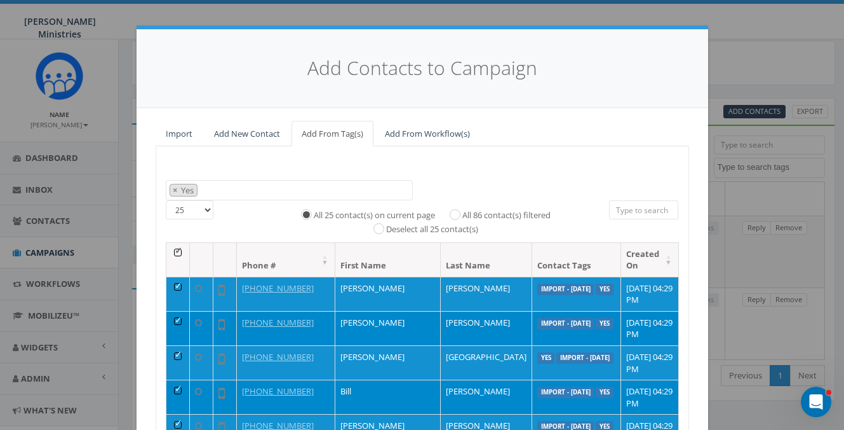
click at [454, 213] on input "All 86 contact(s) filtered" at bounding box center [458, 213] width 8 height 8
radio input "true"
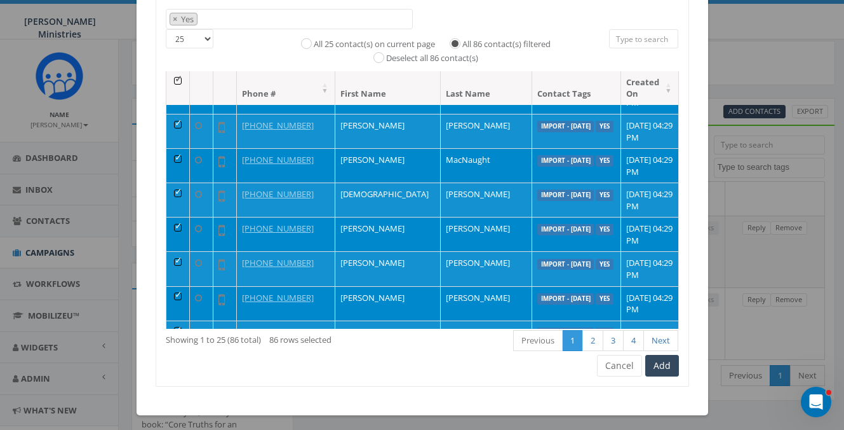
scroll to position [155, 0]
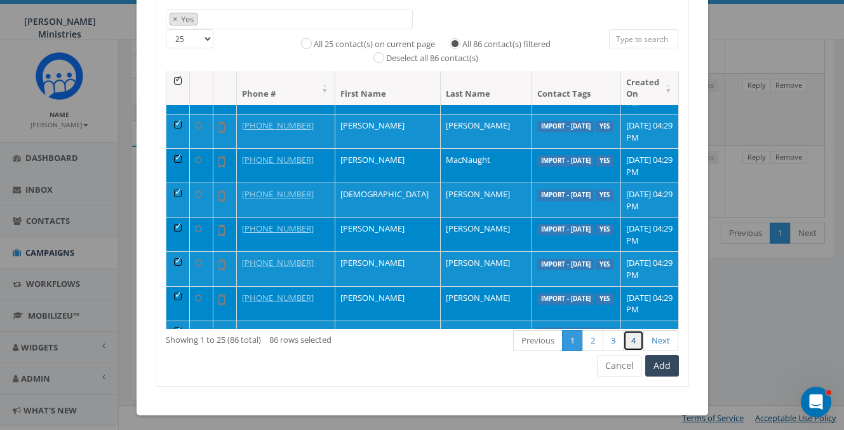
click at [633, 340] on link "4" at bounding box center [633, 340] width 21 height 21
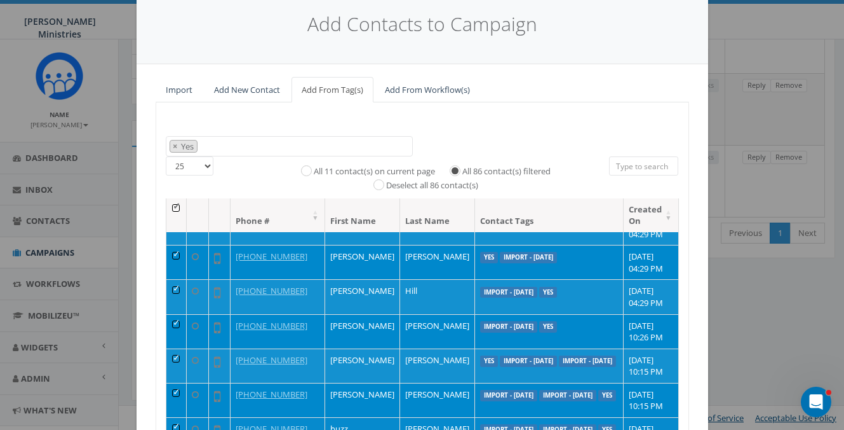
scroll to position [171, 0]
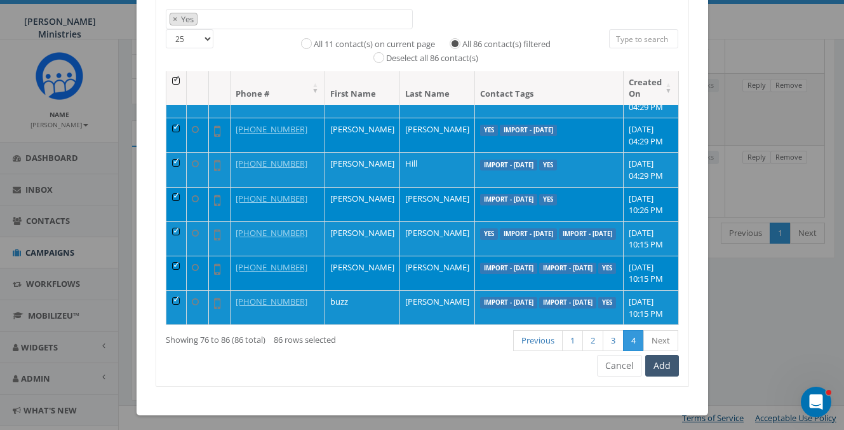
click at [656, 363] on button "Add" at bounding box center [663, 366] width 34 height 22
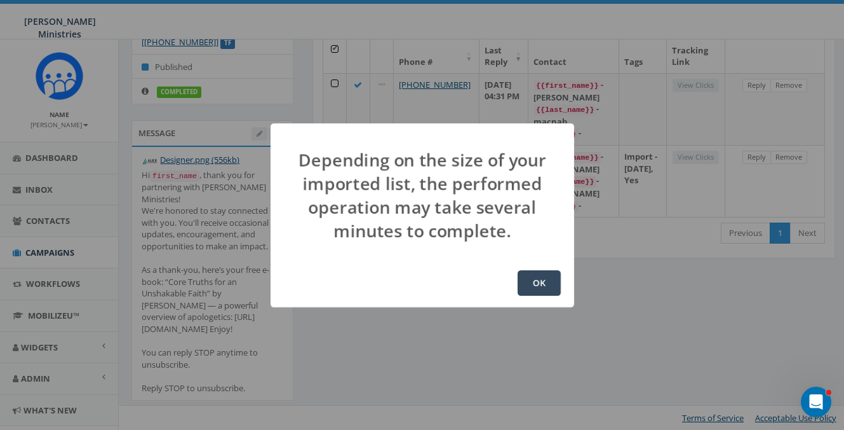
scroll to position [0, 0]
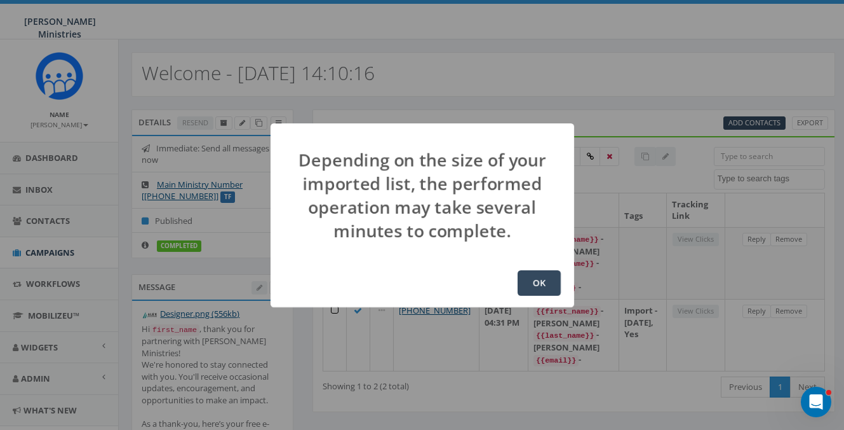
click at [537, 288] on button "OK" at bounding box center [539, 282] width 43 height 25
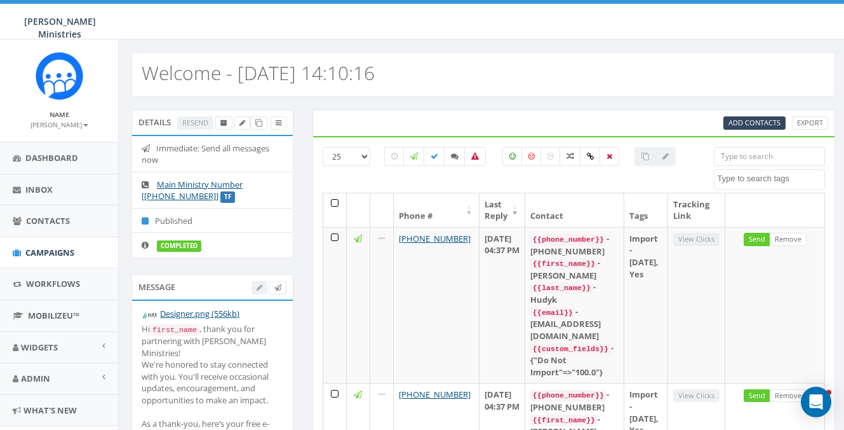
select select
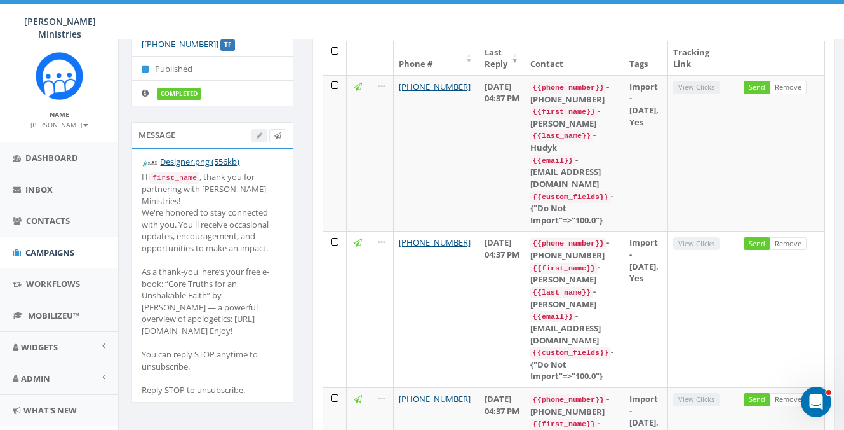
scroll to position [154, 0]
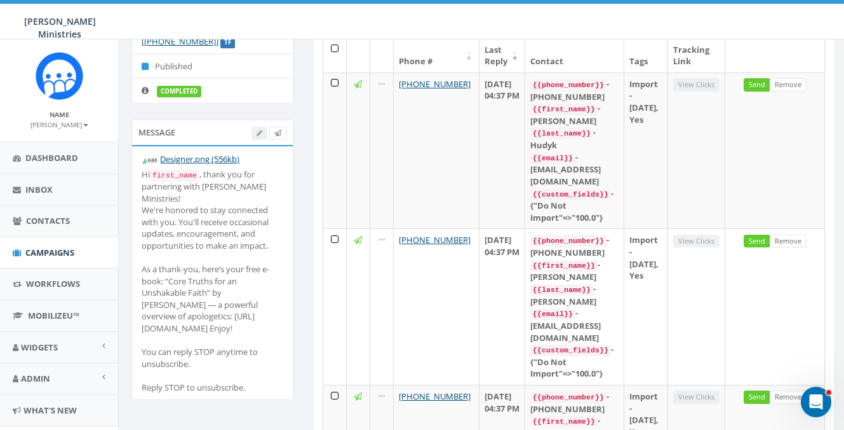
click at [244, 390] on div "Hi first_name , thank you for partnering with Alex McFarland Ministries! We're …" at bounding box center [213, 280] width 142 height 225
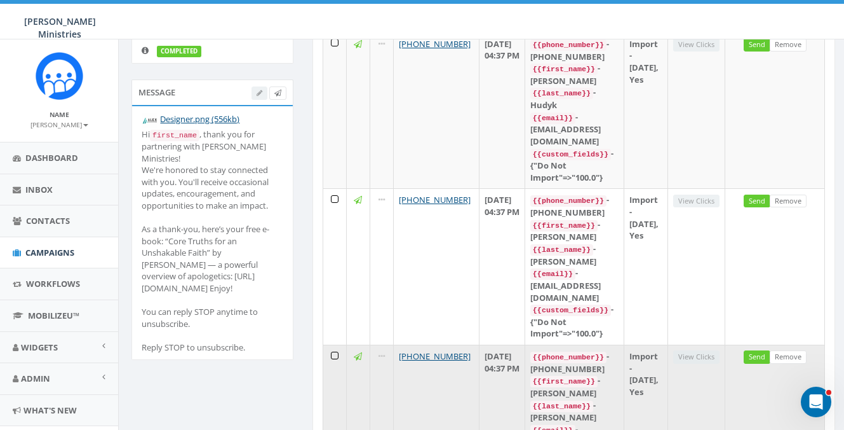
scroll to position [219, 0]
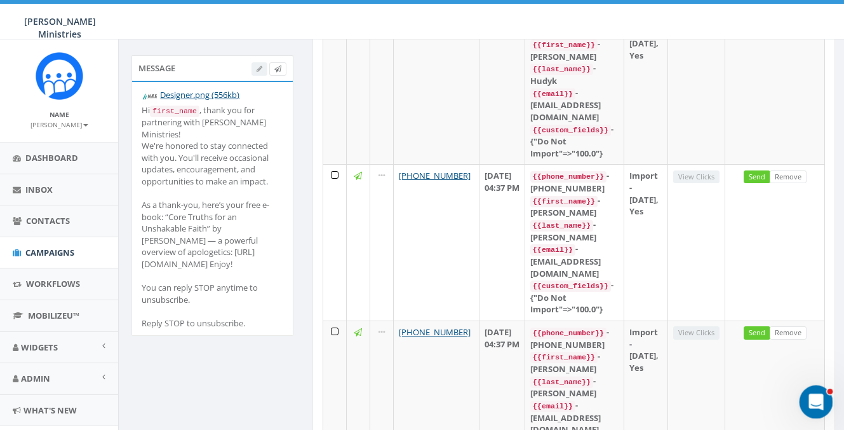
click at [811, 394] on icon "Open Intercom Messenger" at bounding box center [814, 400] width 21 height 21
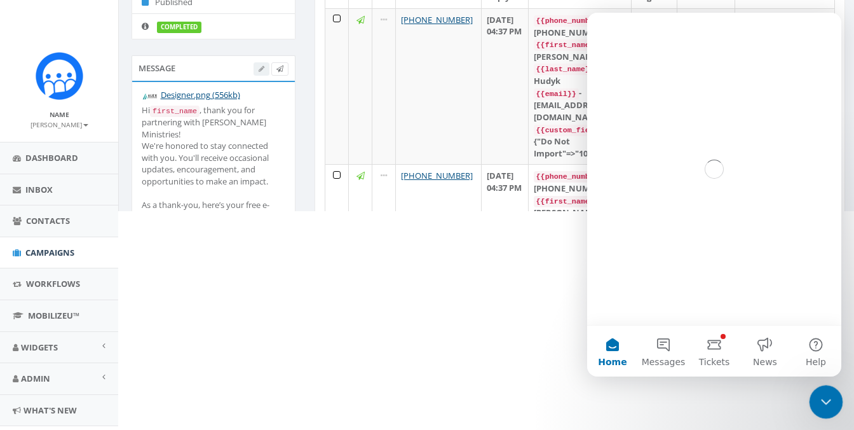
scroll to position [0, 0]
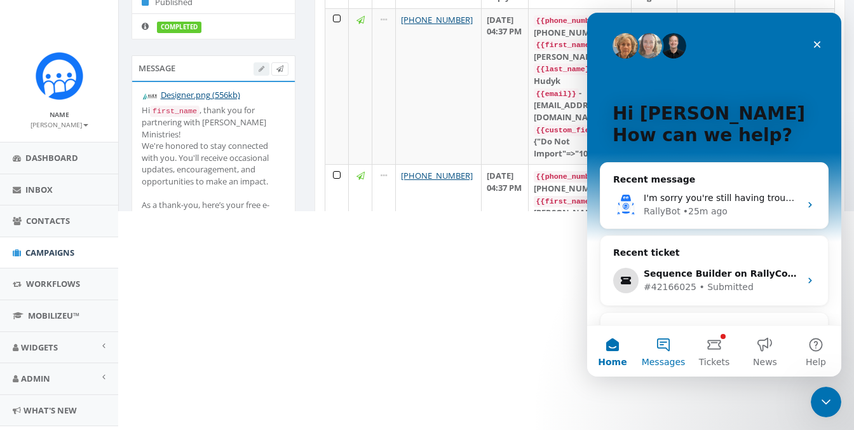
click at [670, 349] on button "Messages" at bounding box center [663, 350] width 51 height 51
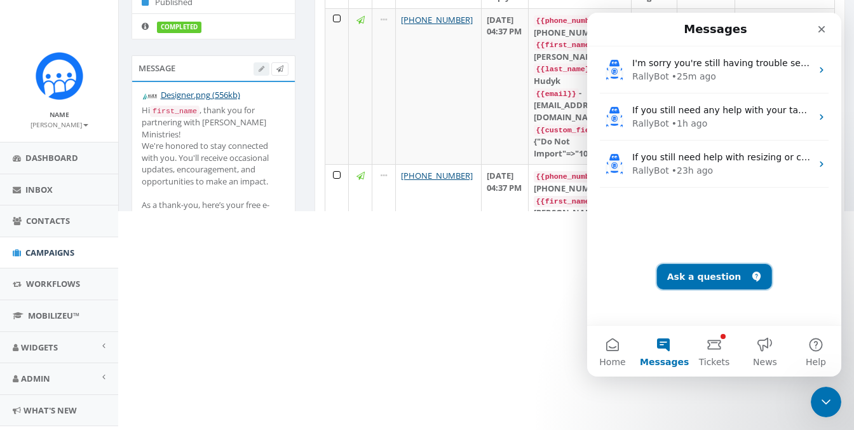
click at [686, 276] on button "Ask a question" at bounding box center [714, 276] width 115 height 25
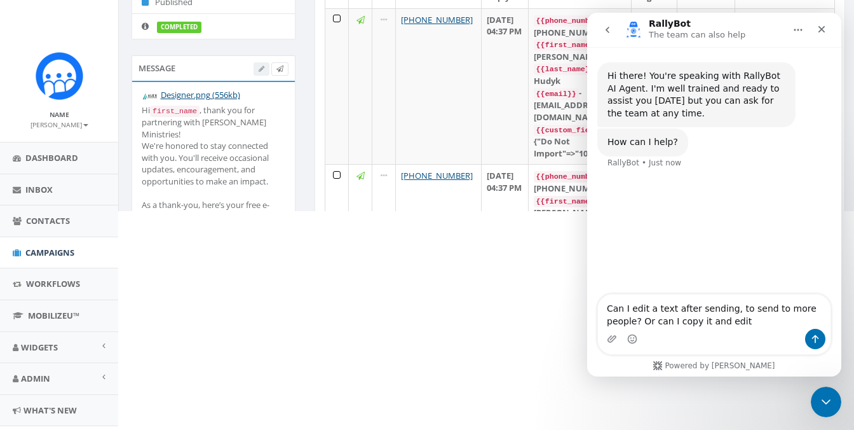
type textarea "Can I edit a text after sending, to send to more people? Or can I copy it and e…"
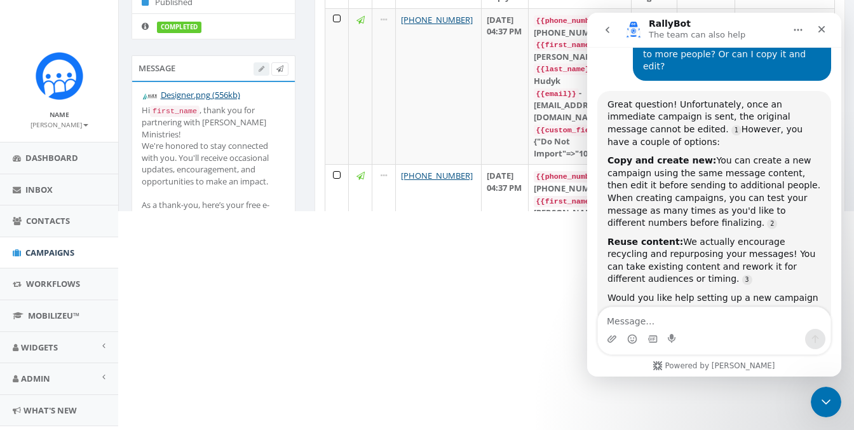
scroll to position [149, 0]
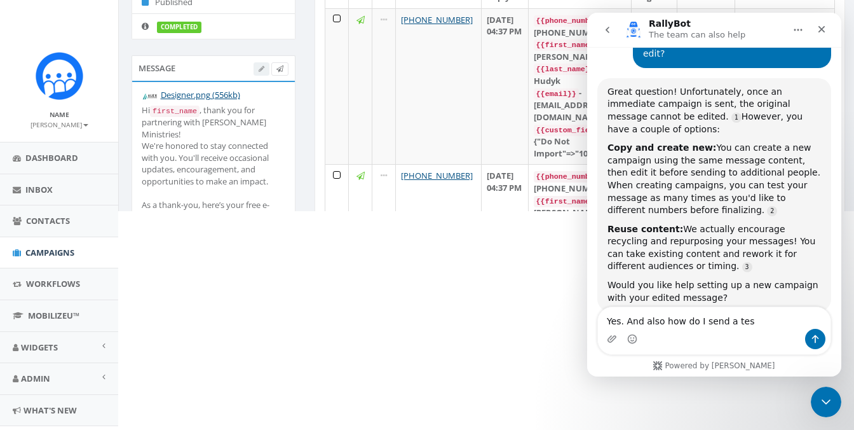
type textarea "Yes. And also how do I send a test"
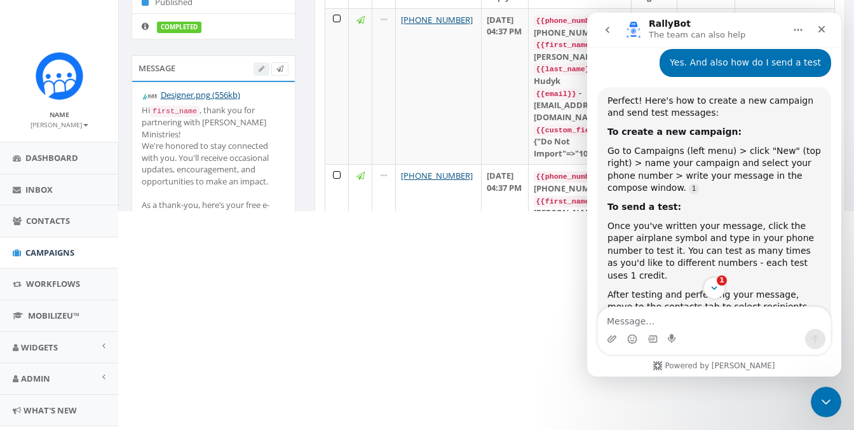
scroll to position [437, 0]
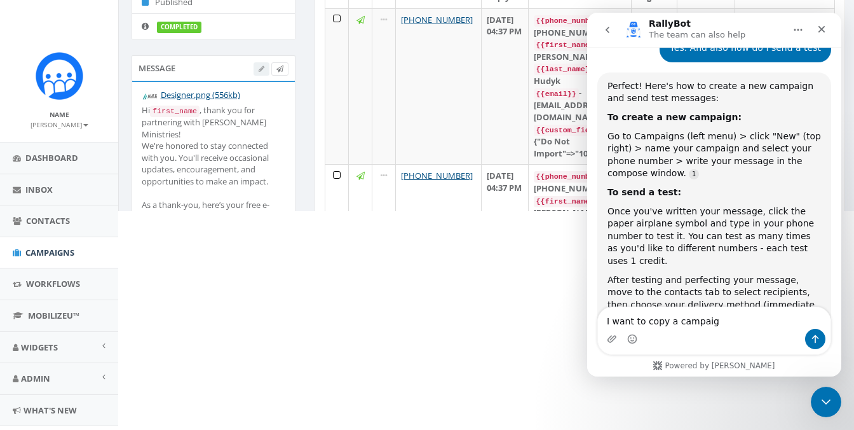
type textarea "I want to copy a campaign"
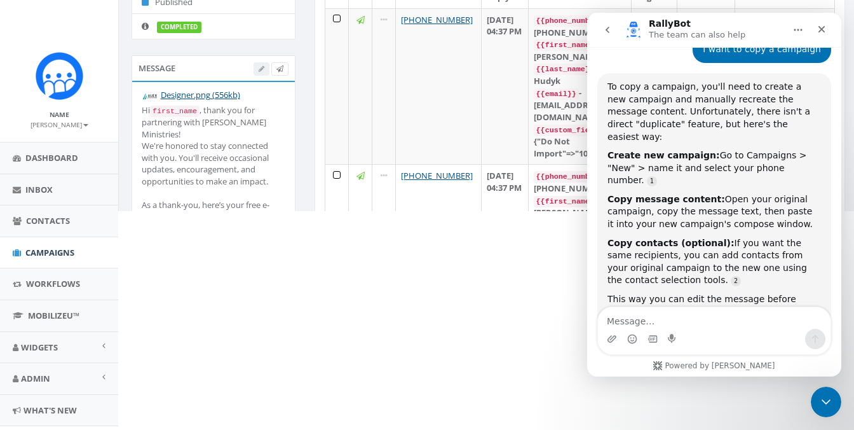
scroll to position [764, 0]
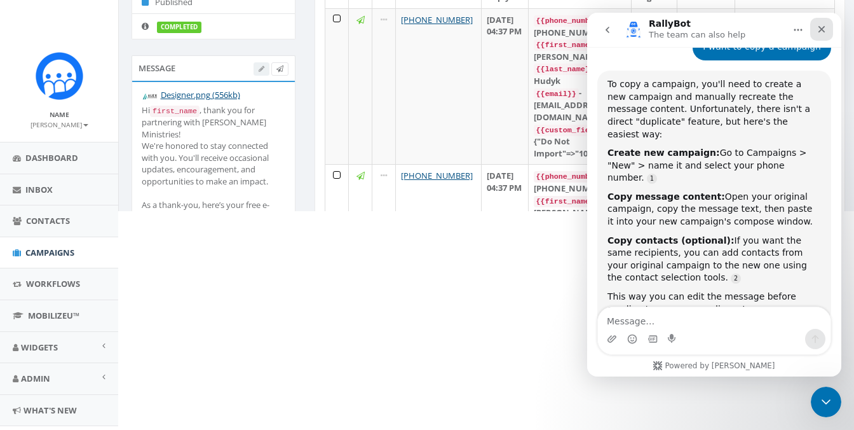
click at [820, 32] on icon "Close" at bounding box center [821, 29] width 7 height 7
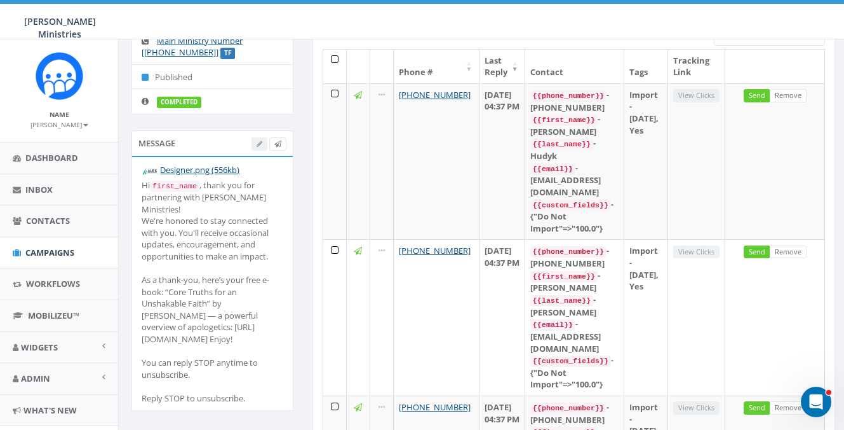
scroll to position [0, 0]
click at [48, 247] on span "Campaigns" at bounding box center [49, 252] width 49 height 11
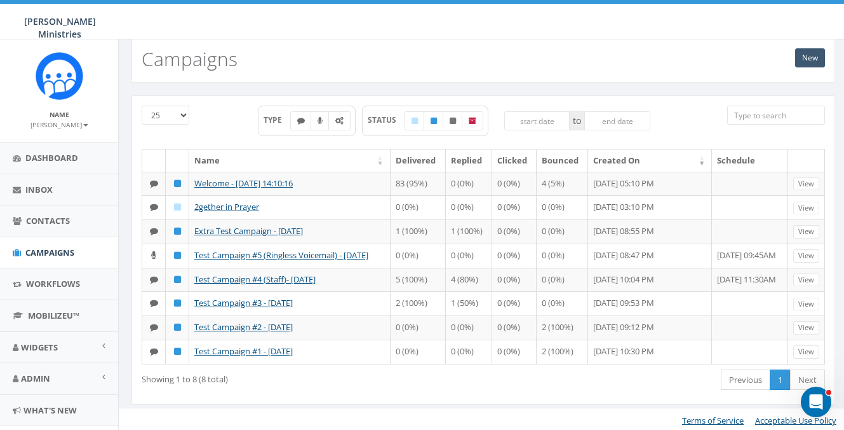
click at [803, 61] on link "New" at bounding box center [811, 57] width 30 height 19
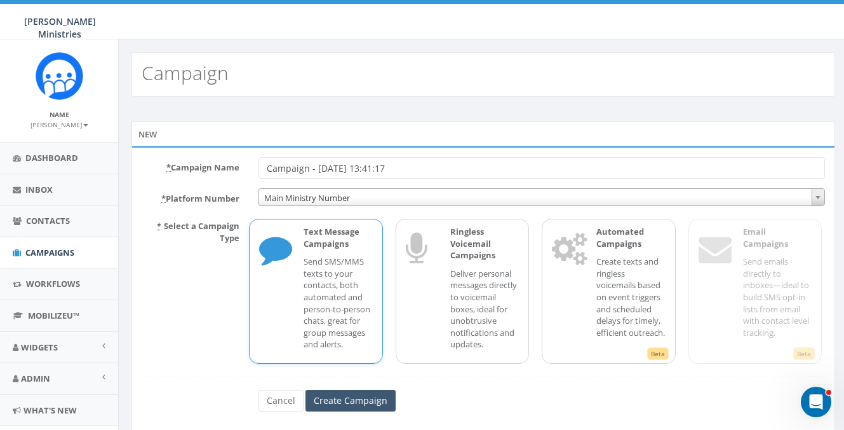
click at [344, 402] on input "Create Campaign" at bounding box center [351, 401] width 90 height 22
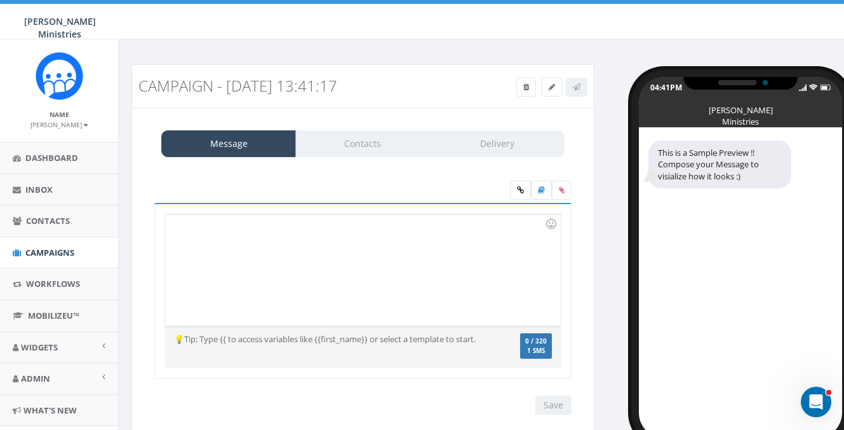
click at [214, 233] on div at bounding box center [362, 269] width 395 height 111
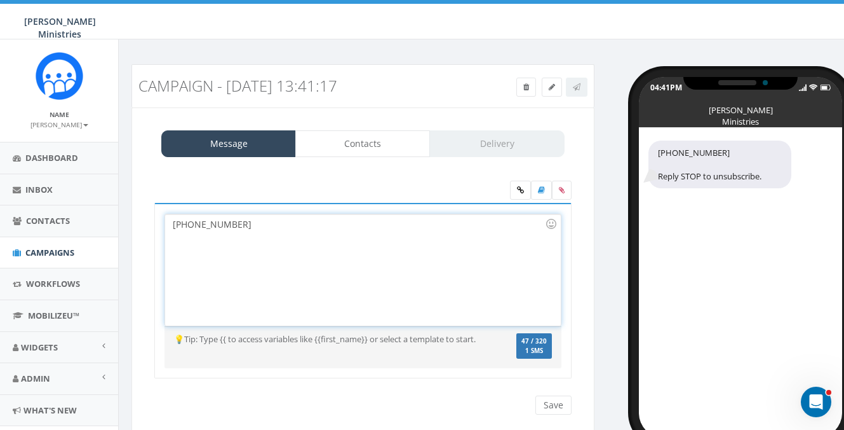
drag, startPoint x: 233, startPoint y: 227, endPoint x: 164, endPoint y: 227, distance: 69.3
click at [164, 227] on div "‭[PHONE_NUMBER]‬ Recent Smileys & People Animals & Nature Food & Drink Activity…" at bounding box center [362, 291] width 417 height 176
click at [528, 93] on link at bounding box center [527, 87] width 20 height 19
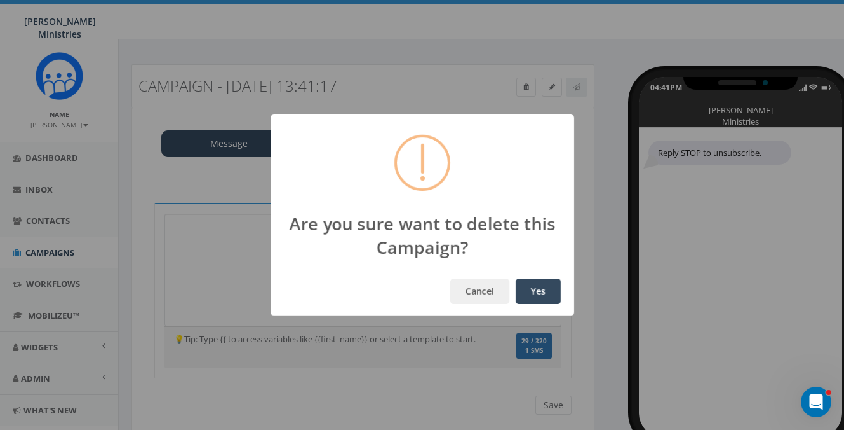
click at [529, 291] on button "Yes" at bounding box center [538, 290] width 45 height 25
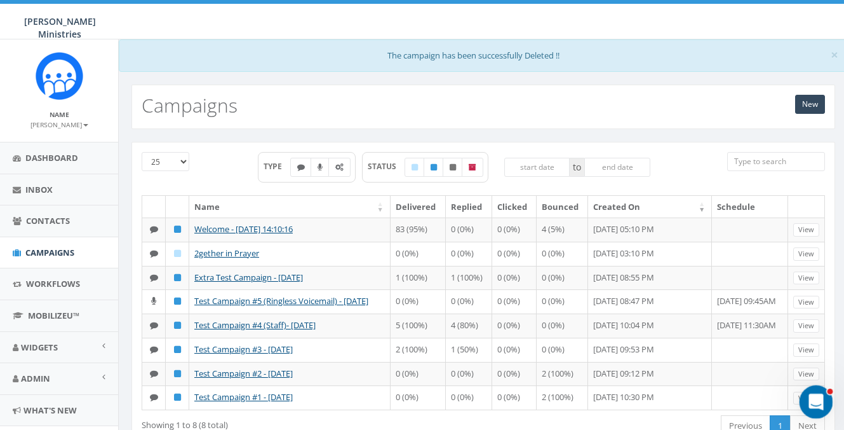
click at [809, 399] on icon "Open Intercom Messenger" at bounding box center [814, 400] width 21 height 21
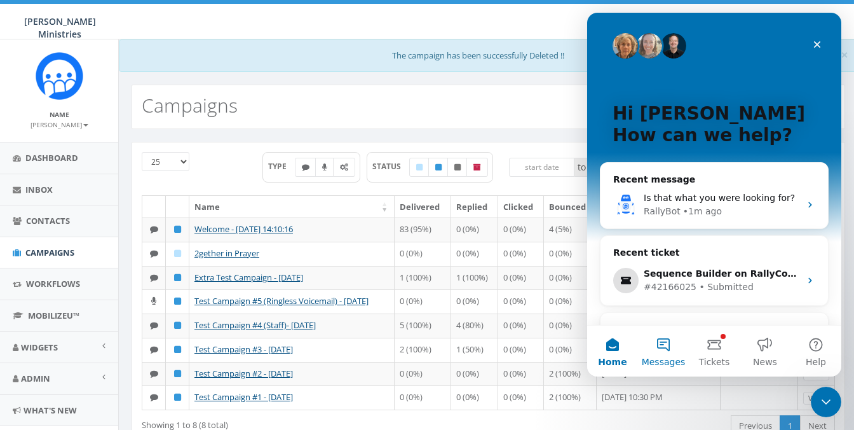
click at [664, 351] on button "Messages" at bounding box center [663, 350] width 51 height 51
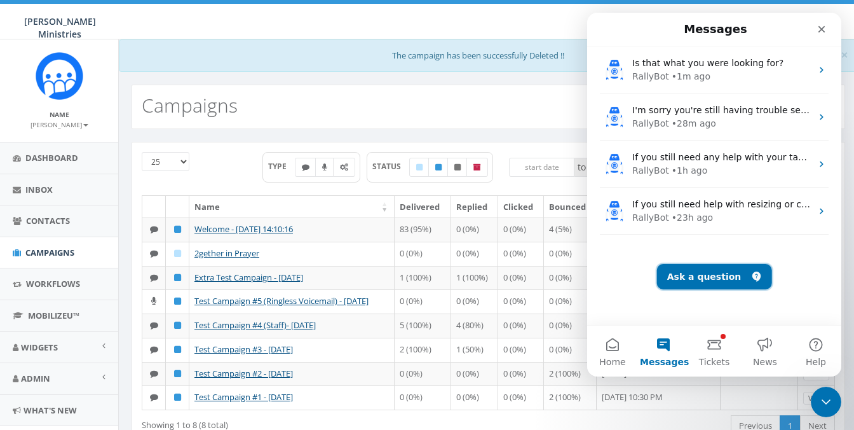
click at [681, 287] on button "Ask a question" at bounding box center [714, 276] width 115 height 25
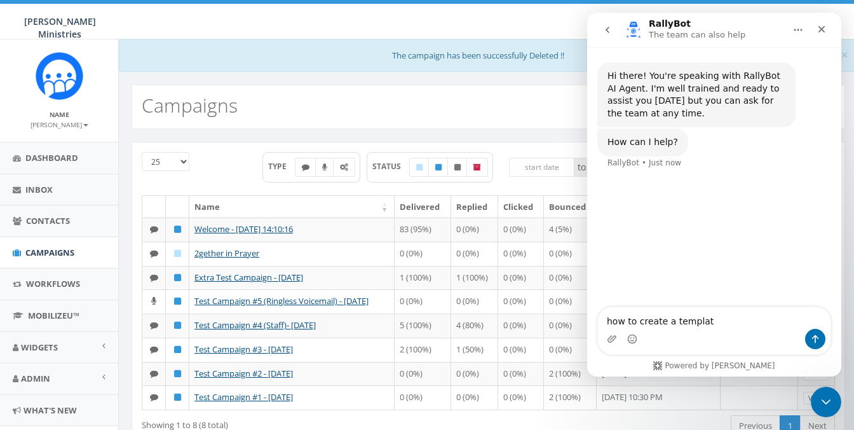
type textarea "how to create a template"
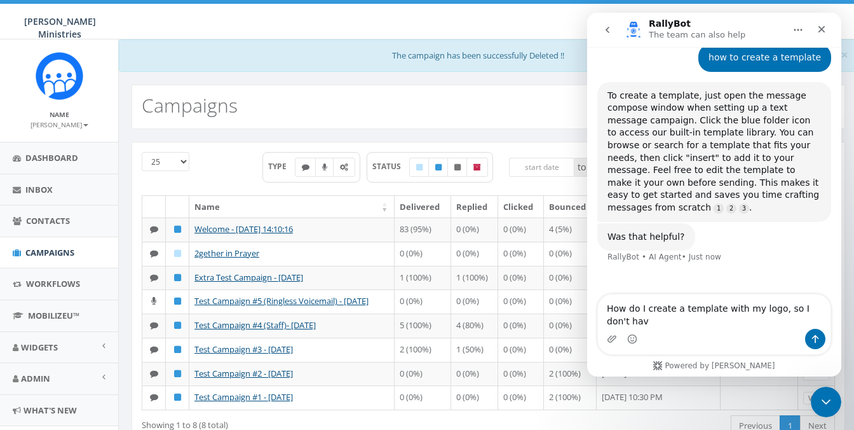
scroll to position [108, 0]
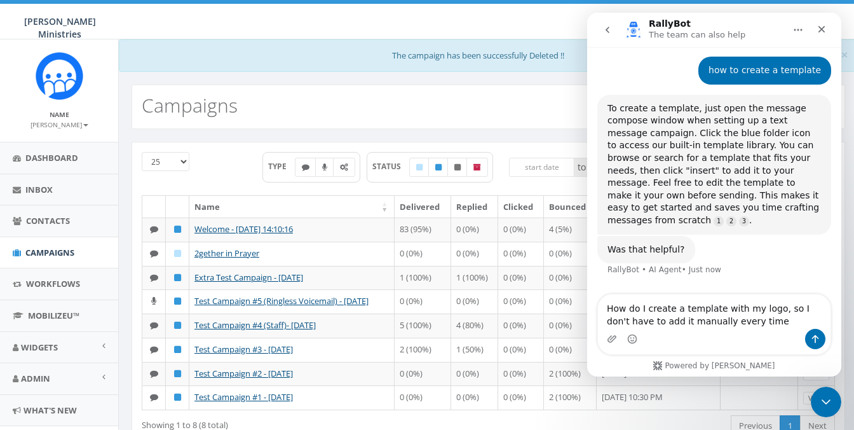
type textarea "How do I create a template with my logo, so I don't have to add it manually eve…"
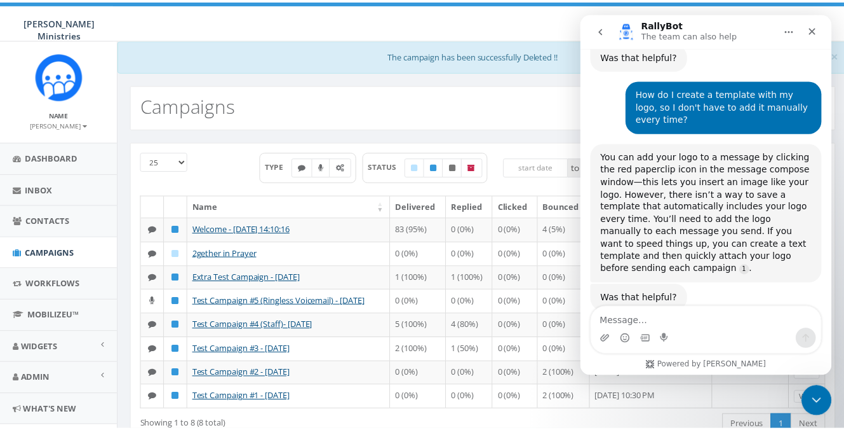
scroll to position [323, 0]
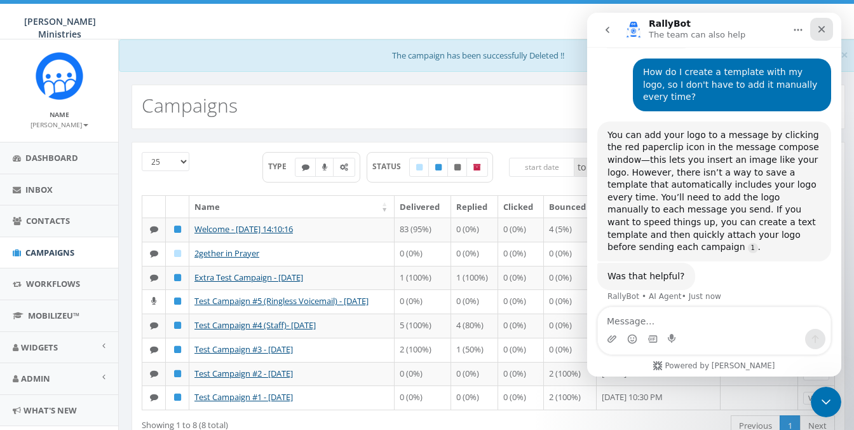
click at [825, 36] on div "Close" at bounding box center [821, 29] width 23 height 23
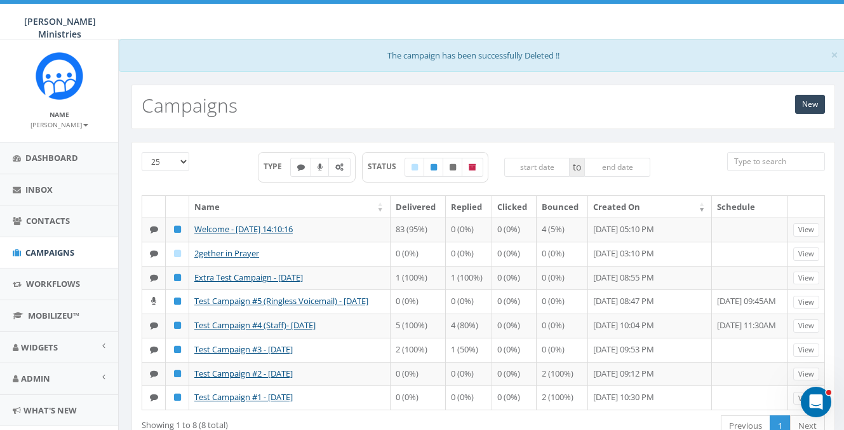
scroll to position [0, 0]
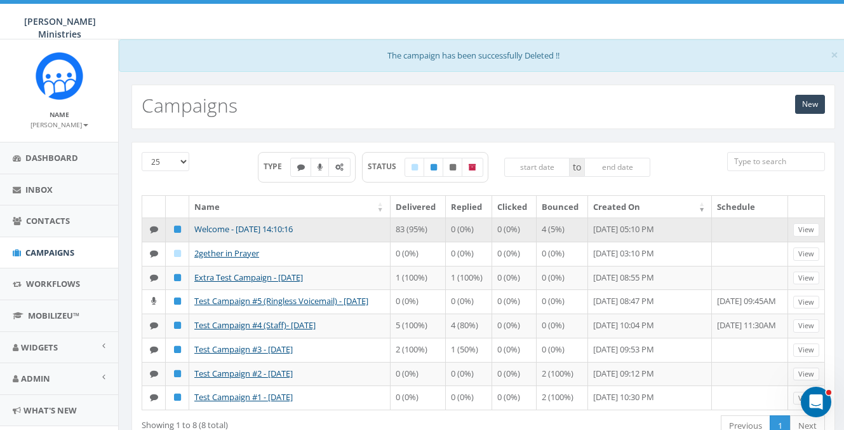
click at [287, 227] on link "Welcome - [DATE] 14:10:16" at bounding box center [243, 228] width 98 height 11
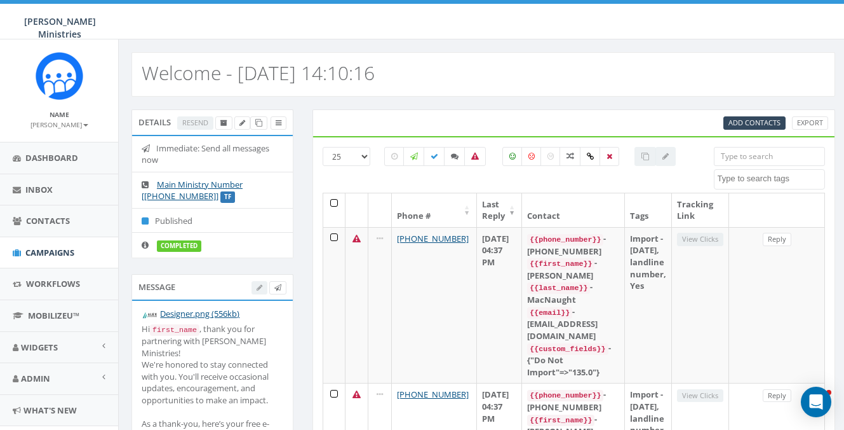
select select
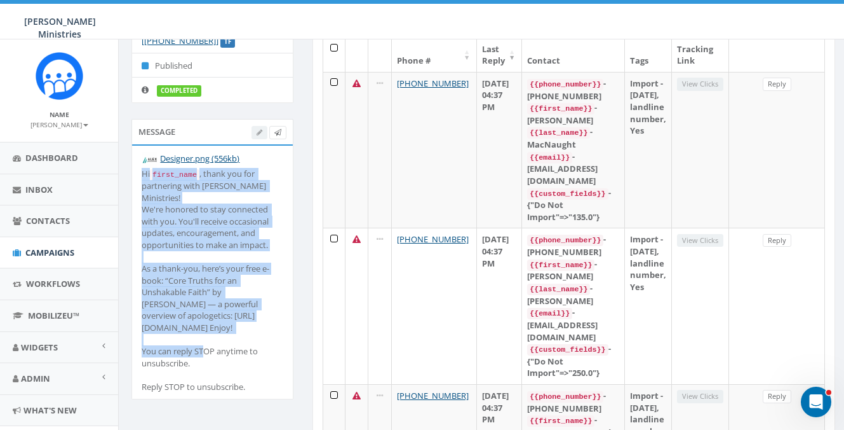
scroll to position [269, 0]
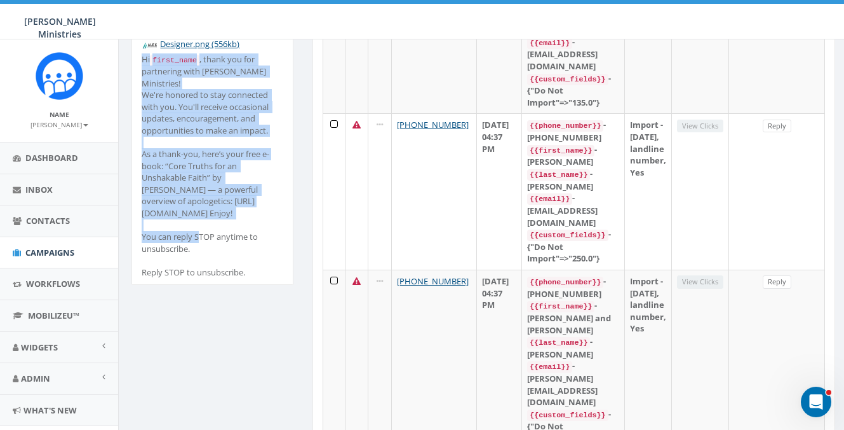
drag, startPoint x: 140, startPoint y: 217, endPoint x: 225, endPoint y: 221, distance: 84.6
click at [225, 221] on li "Designer.png (556kb) Hi first_name , thank you for partnering with Alex McFarla…" at bounding box center [212, 158] width 161 height 254
copy div "Hi first_name , thank you for partnering with Alex McFarland Ministries! We're …"
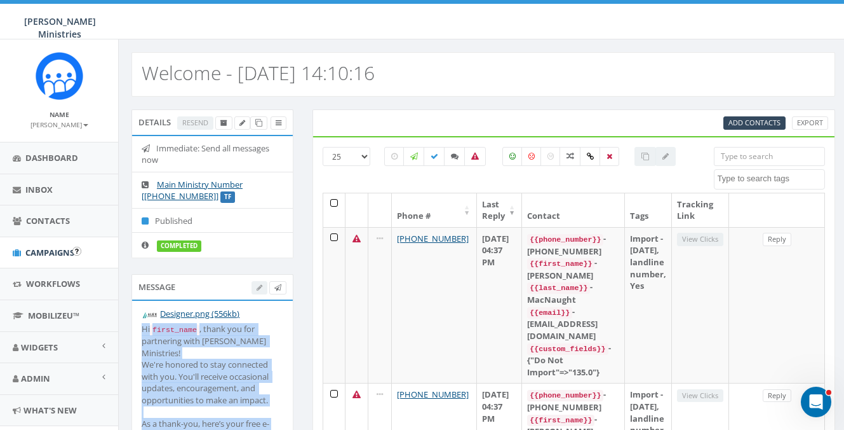
click at [44, 247] on span "Campaigns" at bounding box center [49, 252] width 49 height 11
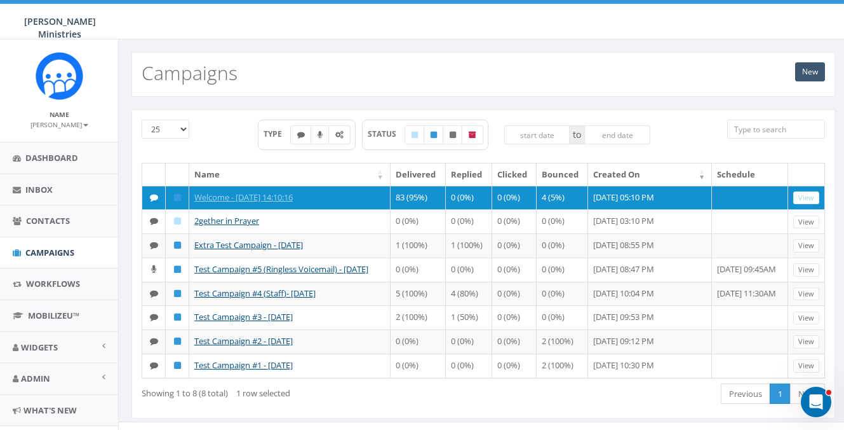
click at [804, 78] on link "New" at bounding box center [811, 71] width 30 height 19
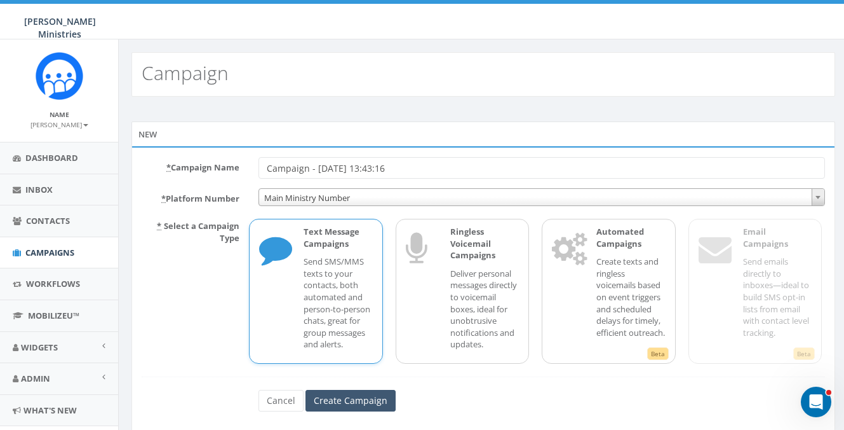
click at [355, 395] on input "Create Campaign" at bounding box center [351, 401] width 90 height 22
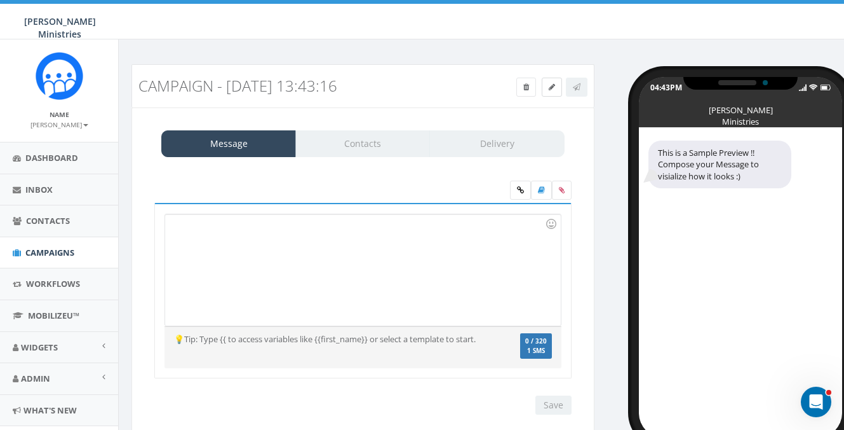
click at [556, 88] on link at bounding box center [552, 87] width 20 height 19
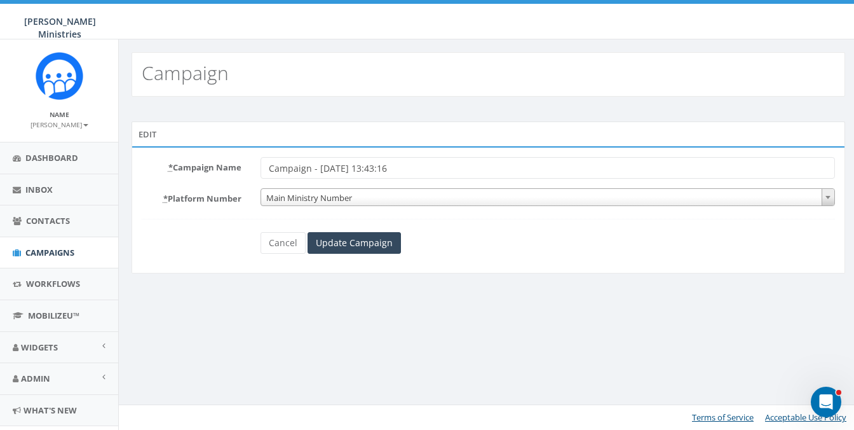
click at [329, 166] on input "Campaign - [DATE] 13:43:16" at bounding box center [548, 168] width 574 height 22
drag, startPoint x: 369, startPoint y: 170, endPoint x: 250, endPoint y: 159, distance: 118.7
click at [251, 159] on div "Campaign - [DATE] 13:43:16" at bounding box center [547, 168] width 593 height 22
type input "I"
drag, startPoint x: 287, startPoint y: 170, endPoint x: 267, endPoint y: 170, distance: 20.3
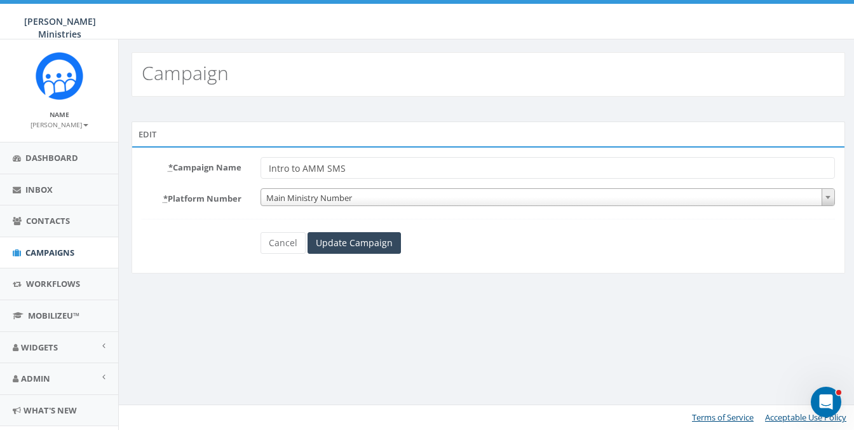
click at [267, 170] on input "Intro to AMM SMS" at bounding box center [548, 168] width 574 height 22
type input "Welcome to AMM SMS"
click at [351, 245] on input "Update Campaign" at bounding box center [354, 243] width 93 height 22
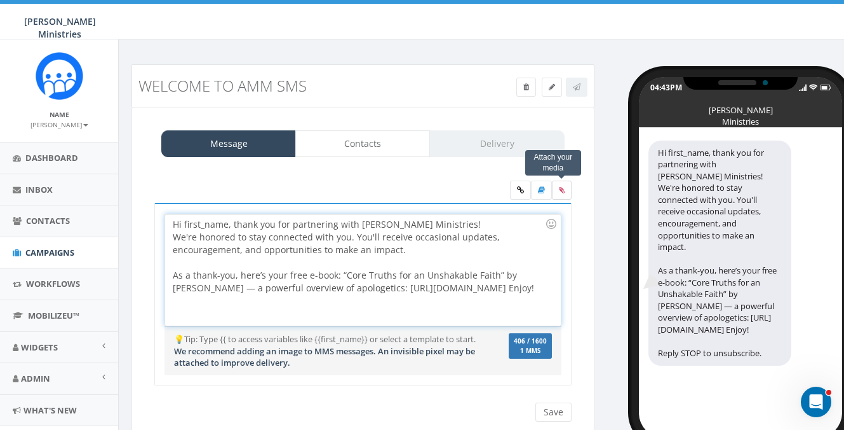
click at [558, 189] on label at bounding box center [562, 189] width 20 height 19
click at [0, 0] on input "file" at bounding box center [0, 0] width 0 height 0
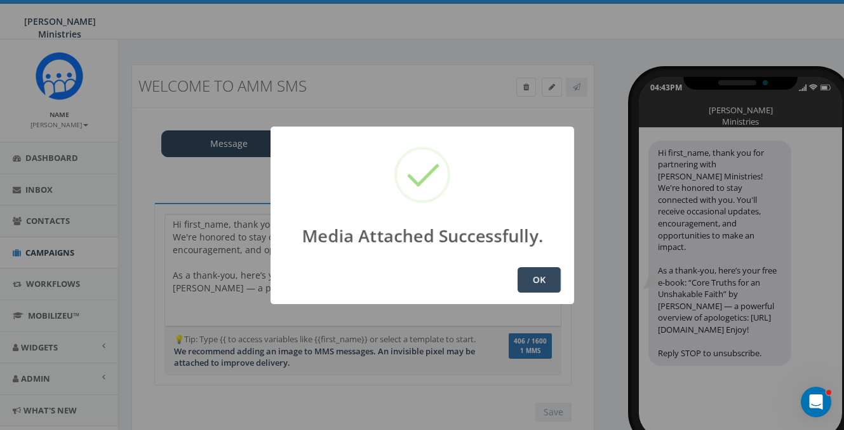
click at [542, 277] on button "OK" at bounding box center [539, 279] width 43 height 25
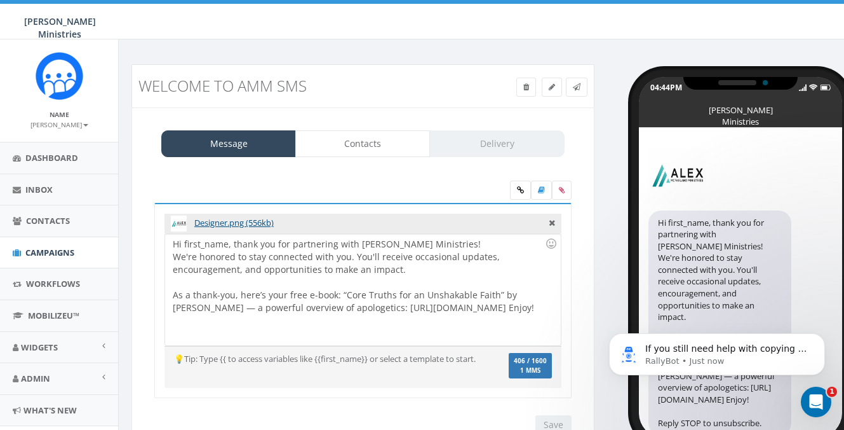
click at [184, 245] on div "Hi first_name, thank you for partnering with [PERSON_NAME] Ministries! We're ho…" at bounding box center [362, 289] width 395 height 111
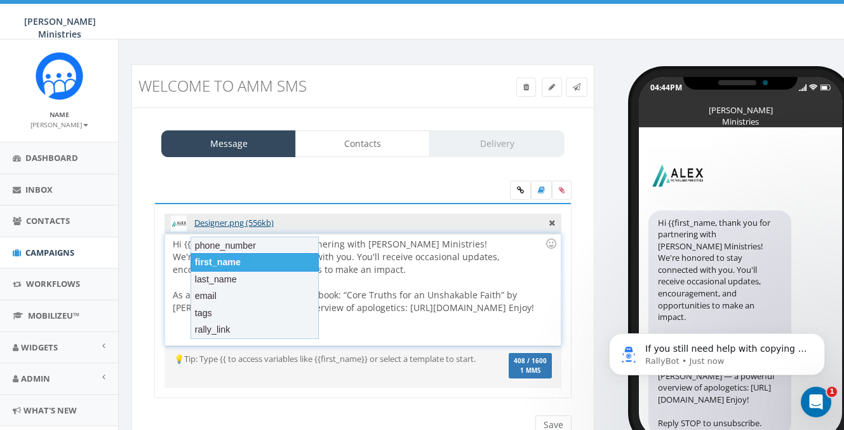
click at [213, 256] on div "first_name" at bounding box center [255, 262] width 128 height 18
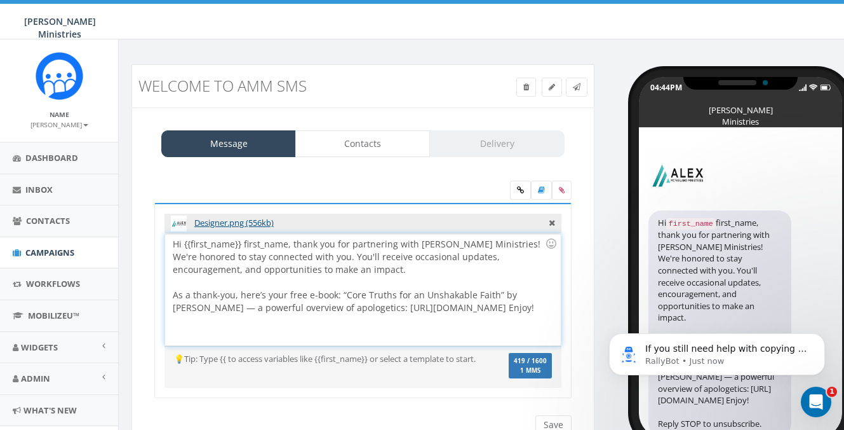
click at [245, 245] on div "Hi {{first_name}} first_name, thank you for partnering with Alex McFarland Mini…" at bounding box center [362, 289] width 395 height 111
click at [248, 245] on div "Hi {{first_name}} first_name, thank you for partnering with Alex McFarland Mini…" at bounding box center [362, 289] width 395 height 111
click at [249, 186] on div at bounding box center [363, 191] width 437 height 22
click at [414, 198] on div at bounding box center [363, 191] width 437 height 22
click at [409, 189] on div at bounding box center [363, 191] width 437 height 22
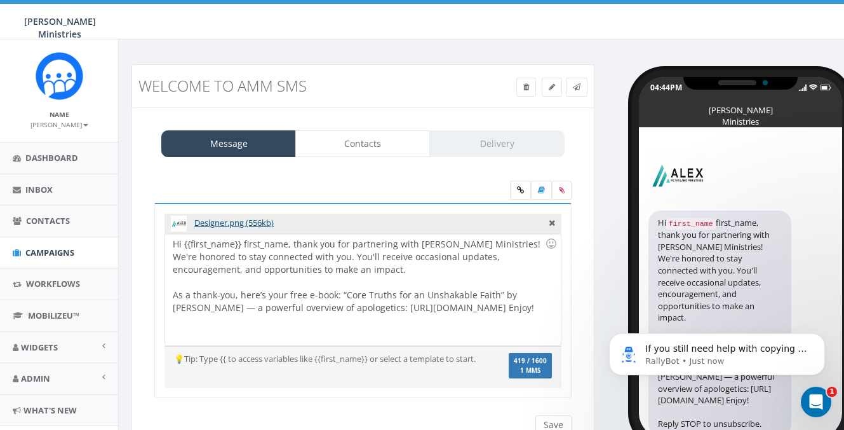
click at [371, 168] on div "Designer.png (556kb) Hi first_name, thank you for partnering with Alex McFarlan…" at bounding box center [363, 308] width 443 height 280
click at [408, 302] on div "Hi {{first_name}} first_name, thank you for partnering with Alex McFarland Mini…" at bounding box center [362, 289] width 395 height 111
click at [400, 185] on div at bounding box center [363, 191] width 437 height 22
click at [285, 245] on div "Hi {{first_name}} first_name, thank you for partnering with Alex McFarland Mini…" at bounding box center [362, 289] width 395 height 111
click at [491, 246] on div "Hi {{first_name}, Thank you for partnering with Alex McFarland Ministries! We'r…" at bounding box center [362, 289] width 395 height 111
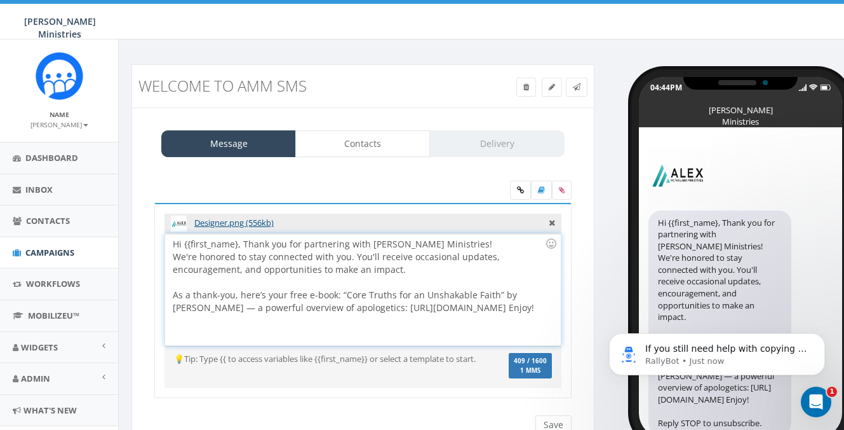
click at [491, 246] on div "Hi {{first_name}, Thank you for partnering with Alex McFarland Ministries! We'r…" at bounding box center [362, 289] width 395 height 111
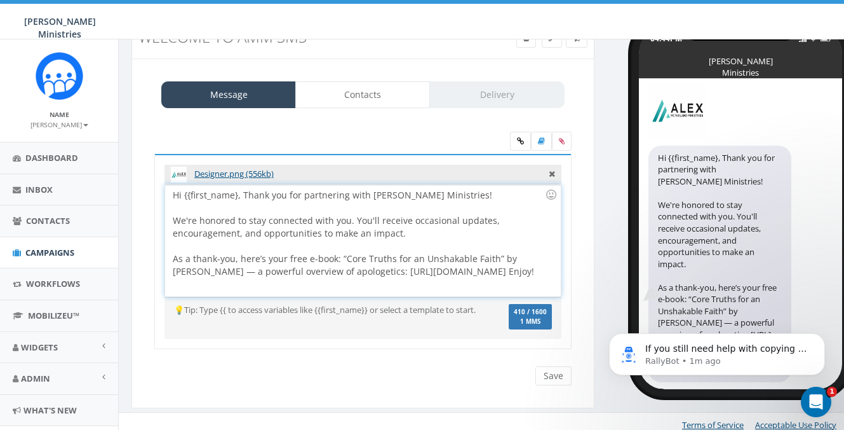
scroll to position [55, 0]
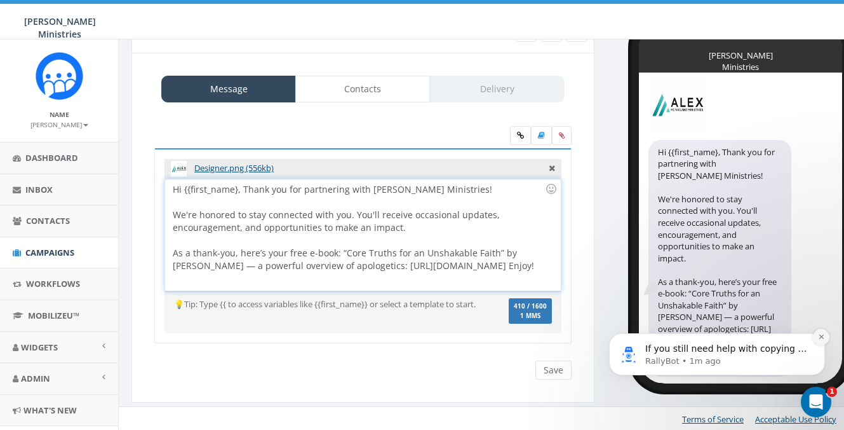
click at [820, 340] on icon "Dismiss notification" at bounding box center [821, 336] width 7 height 7
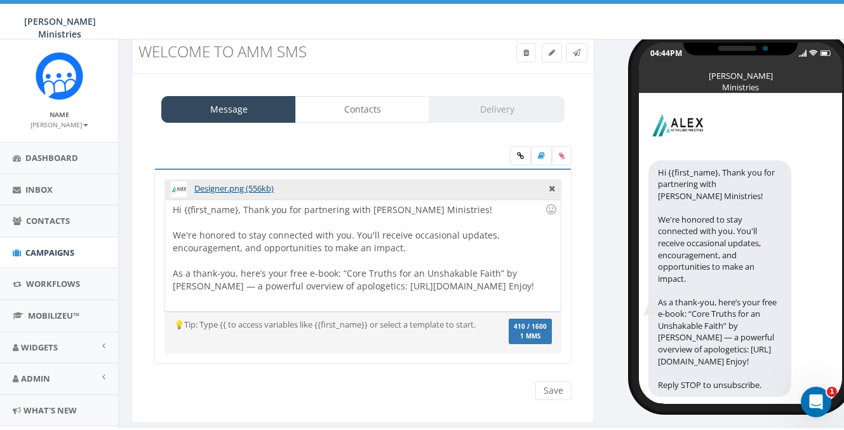
scroll to position [0, 0]
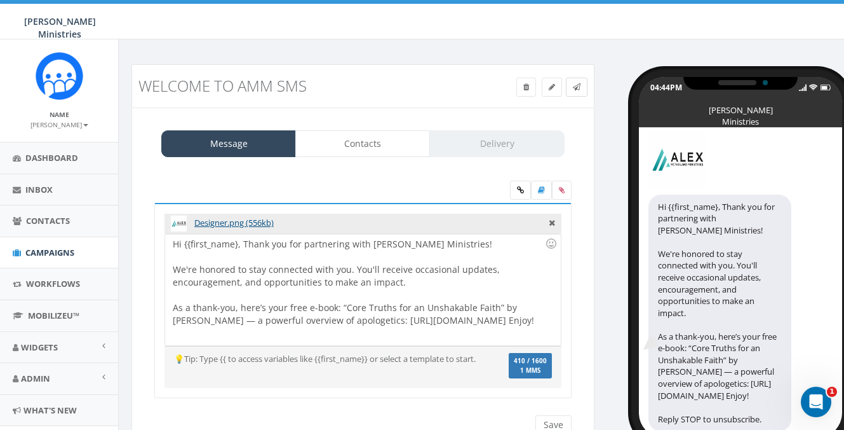
click at [582, 91] on link at bounding box center [577, 87] width 22 height 19
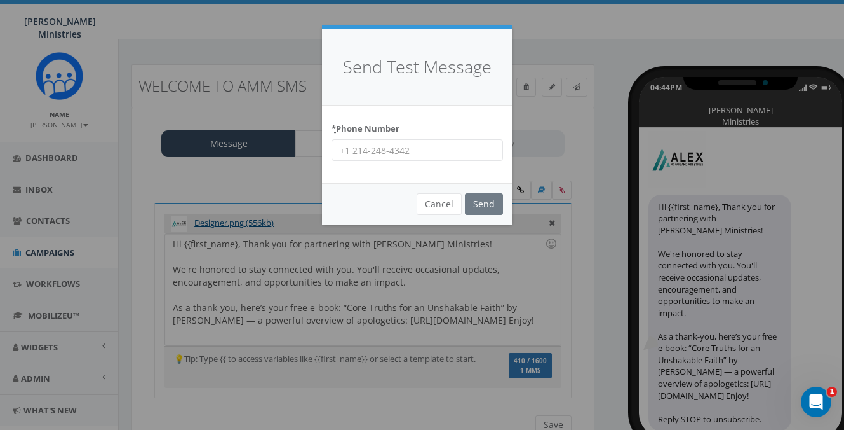
click at [408, 146] on input "* Phone Number" at bounding box center [418, 150] width 172 height 22
type input "8032379767"
click at [481, 207] on input "Send" at bounding box center [484, 204] width 38 height 22
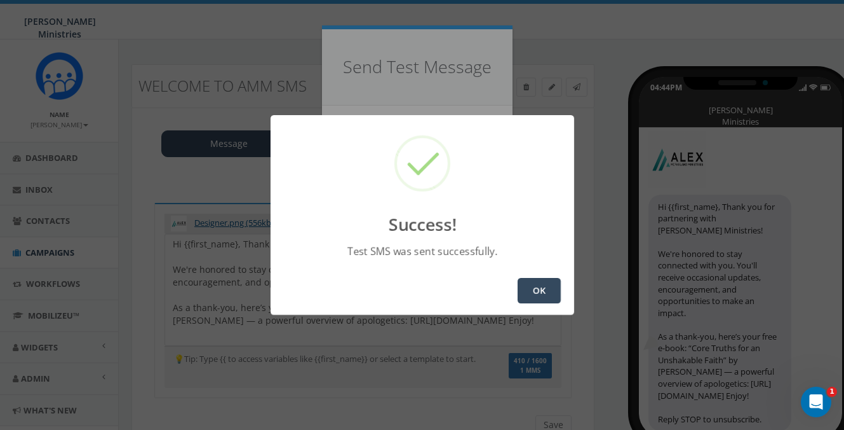
click at [536, 295] on button "OK" at bounding box center [539, 290] width 43 height 25
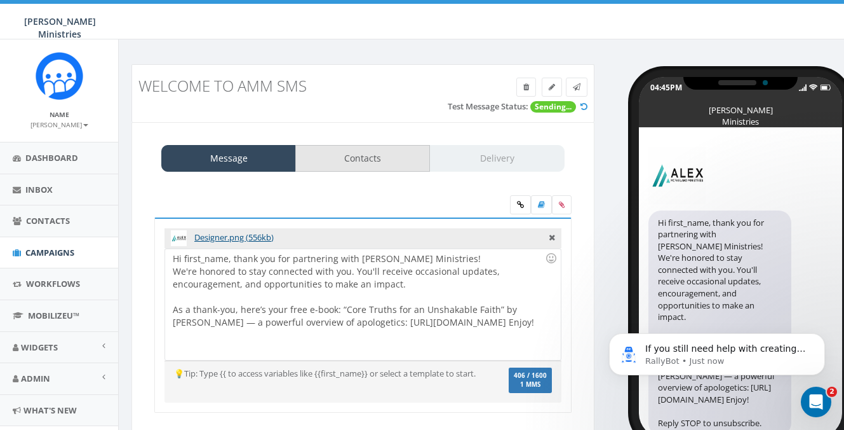
click at [356, 162] on link "Contacts" at bounding box center [362, 158] width 135 height 27
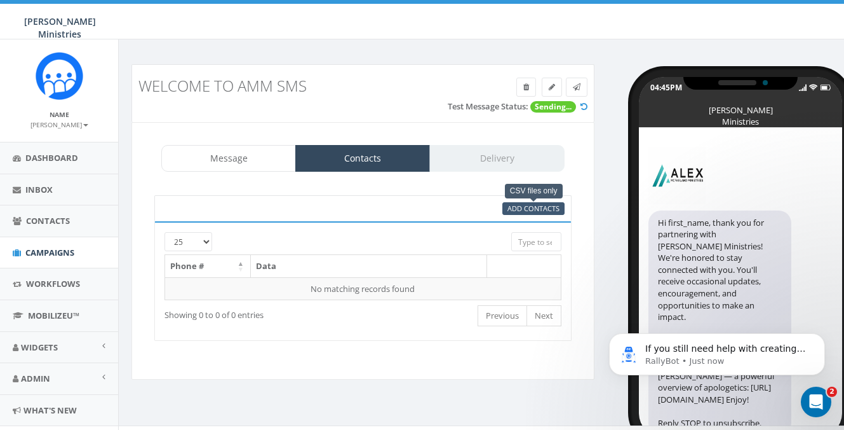
click at [515, 207] on span "Add Contacts" at bounding box center [534, 208] width 52 height 10
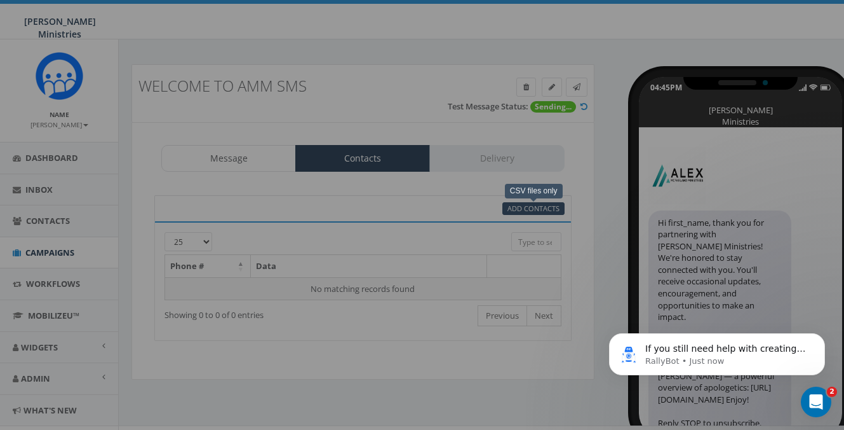
select select
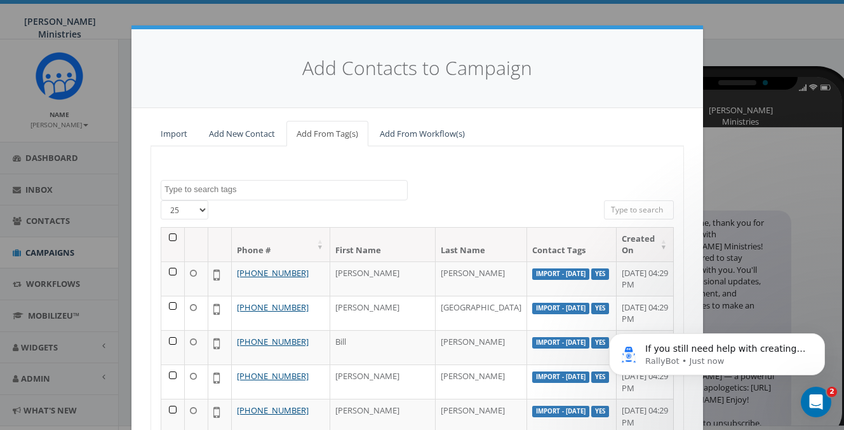
click at [304, 186] on textarea "Search" at bounding box center [286, 189] width 243 height 11
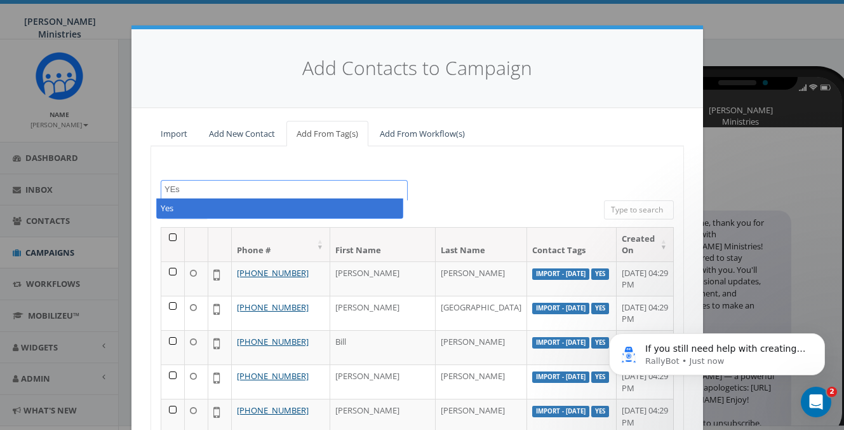
type textarea "YEs"
select select "Yes"
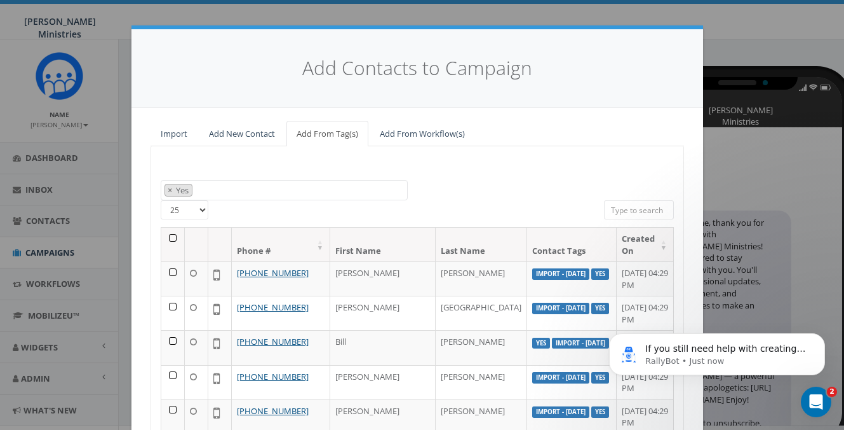
click at [168, 234] on th at bounding box center [173, 244] width 24 height 34
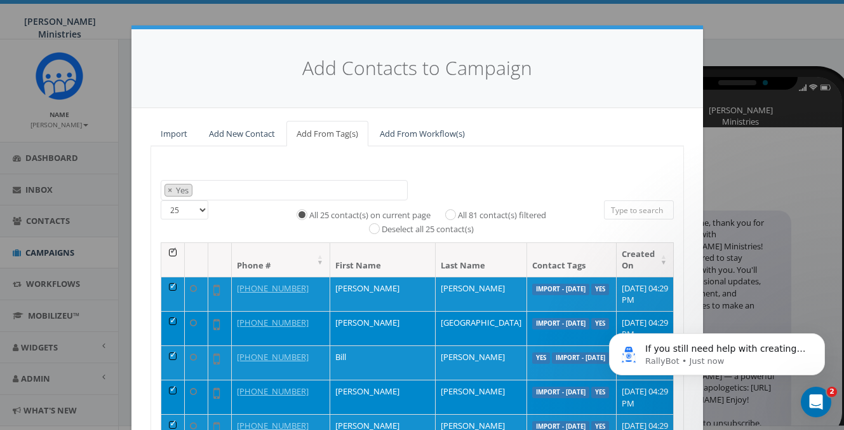
click at [450, 212] on input "All 81 contact(s) filtered" at bounding box center [454, 213] width 8 height 8
radio input "true"
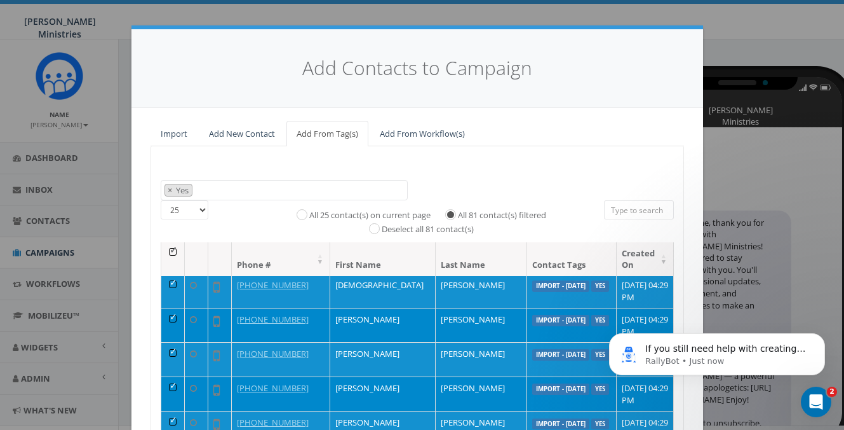
scroll to position [171, 0]
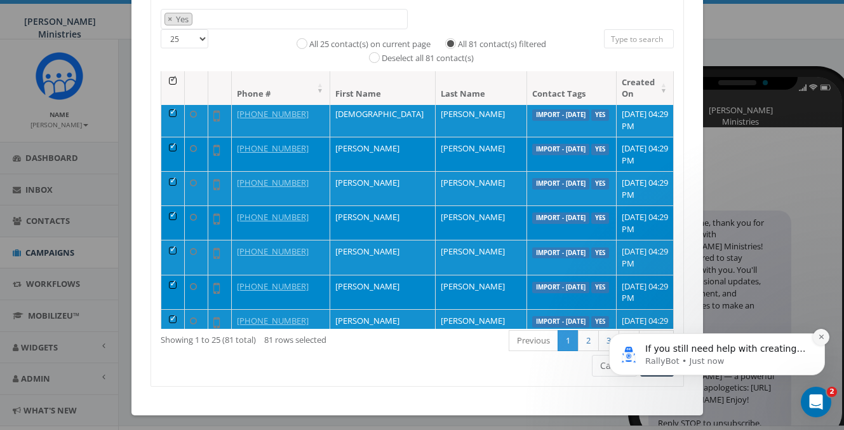
click at [822, 340] on icon "Dismiss notification" at bounding box center [821, 336] width 7 height 7
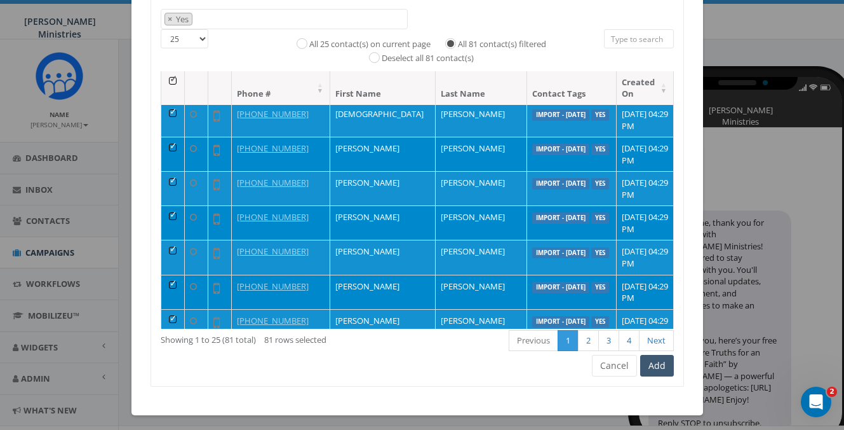
click at [652, 360] on button "Add" at bounding box center [657, 366] width 34 height 22
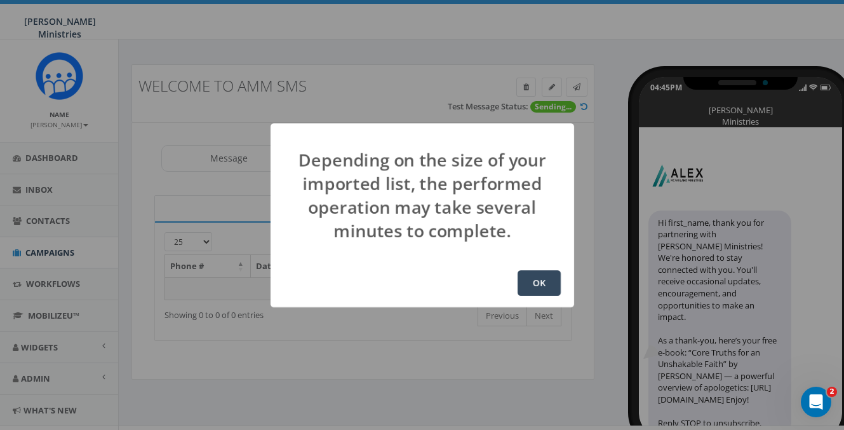
click at [542, 283] on button "OK" at bounding box center [539, 282] width 43 height 25
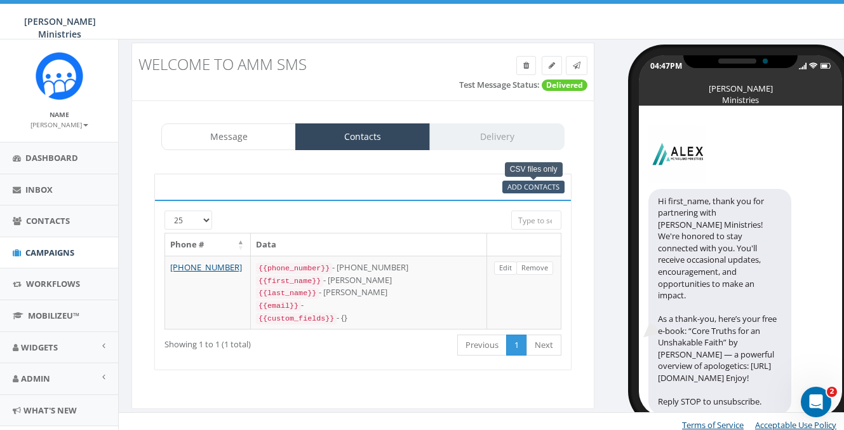
click at [524, 190] on span "Add Contacts" at bounding box center [534, 187] width 52 height 10
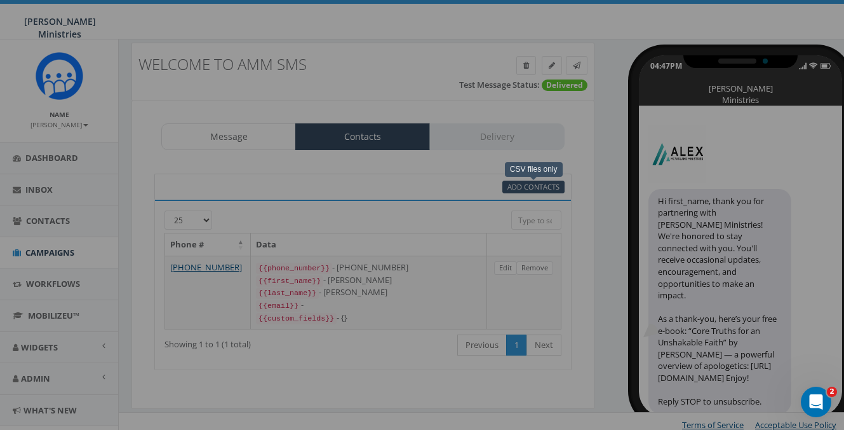
select select
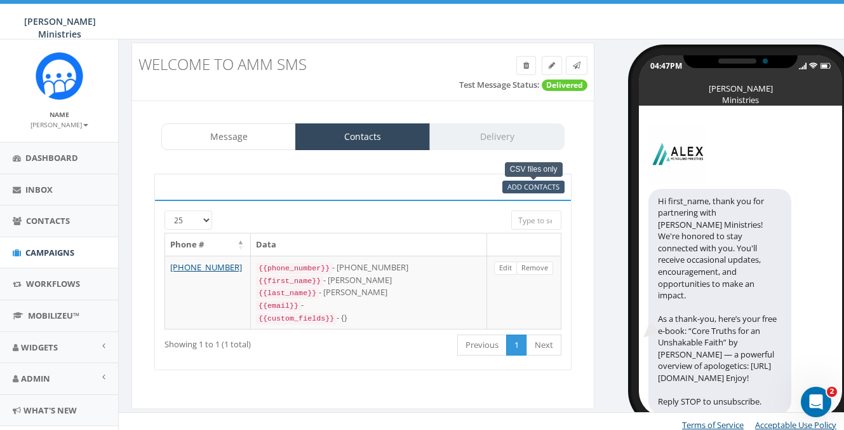
click at [519, 188] on span "Add Contacts" at bounding box center [534, 187] width 52 height 10
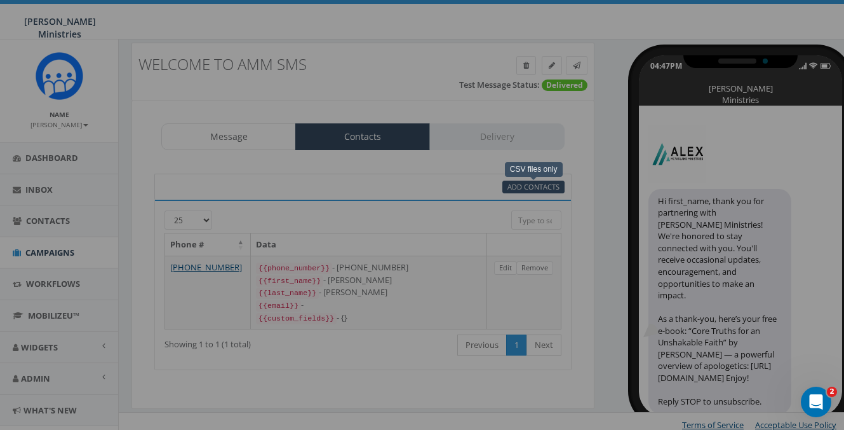
select select
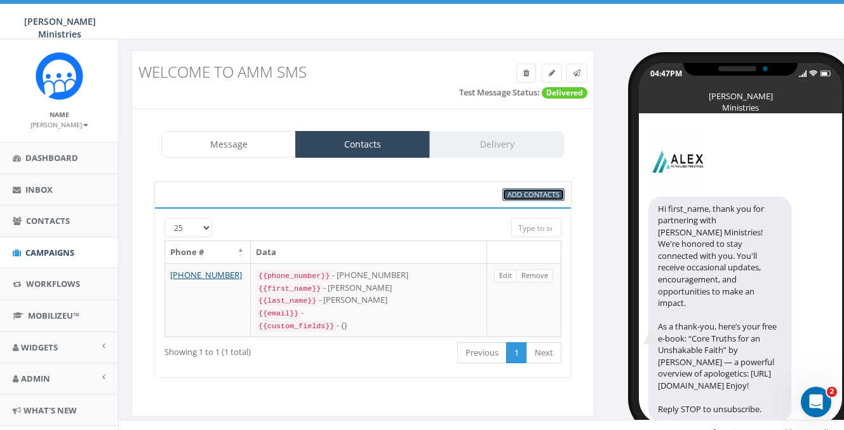
scroll to position [22, 0]
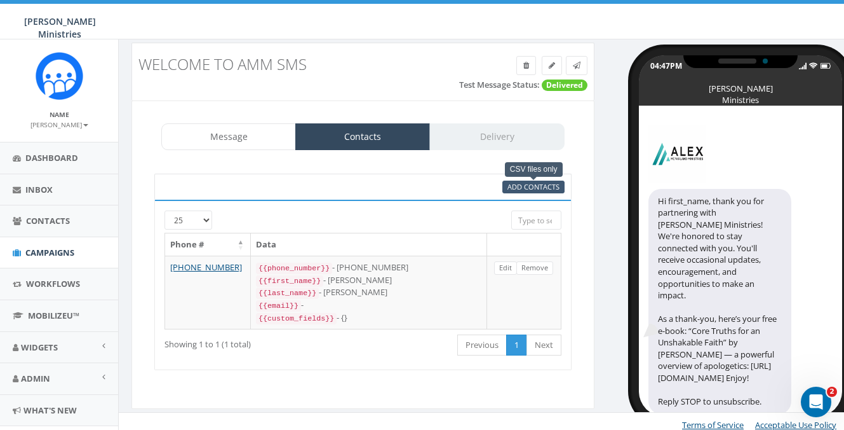
click at [517, 188] on span "Add Contacts" at bounding box center [534, 187] width 52 height 10
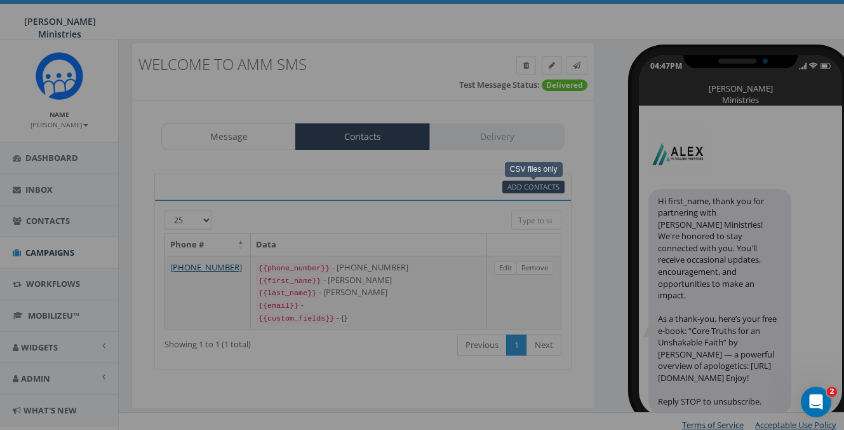
select select
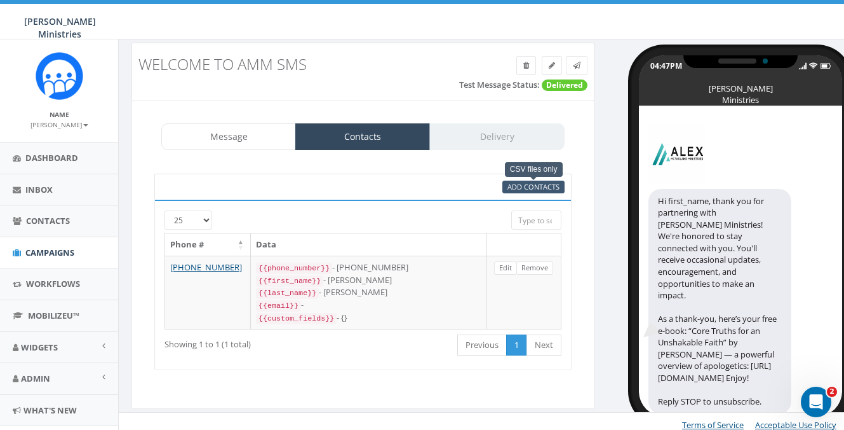
click at [517, 188] on span "Add Contacts" at bounding box center [534, 187] width 52 height 10
select select
click at [496, 341] on link "Previous" at bounding box center [482, 344] width 50 height 21
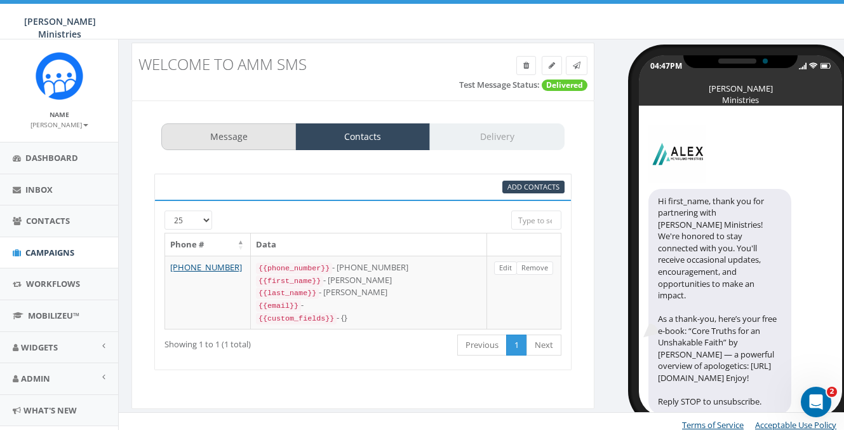
click at [255, 139] on link "Message" at bounding box center [228, 136] width 135 height 27
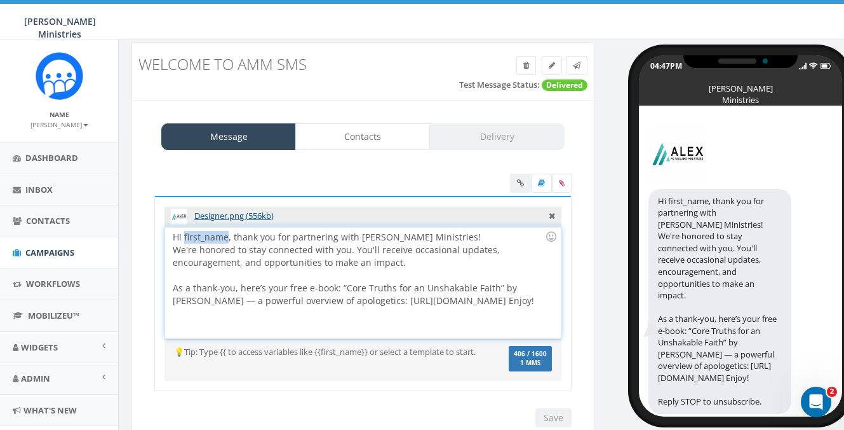
drag, startPoint x: 228, startPoint y: 239, endPoint x: 185, endPoint y: 240, distance: 43.2
click at [185, 240] on div "Hi first_name, thank you for partnering with Alex McFarland Ministries! We're h…" at bounding box center [362, 282] width 395 height 111
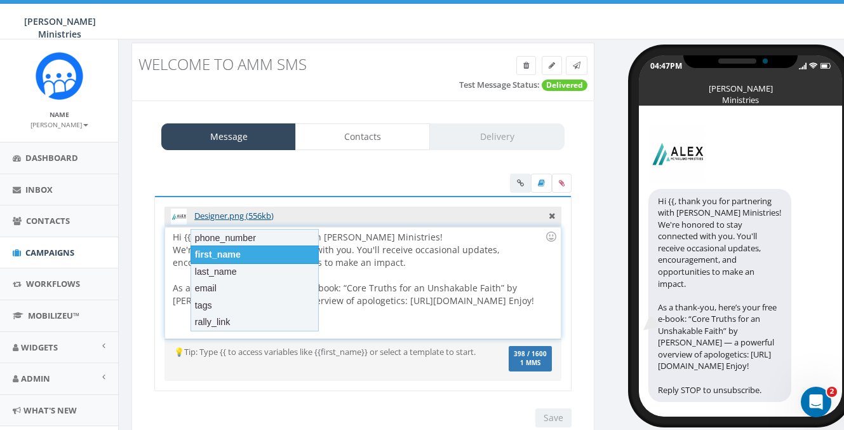
click at [238, 252] on div "first_name" at bounding box center [255, 254] width 128 height 18
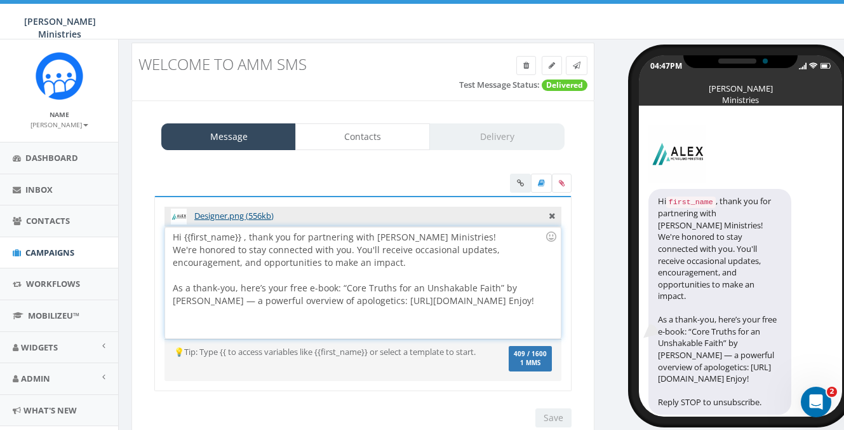
click at [243, 239] on div "Hi {{first_name}} , thank you for partnering with Alex McFarland Ministries! We…" at bounding box center [362, 282] width 395 height 111
click at [578, 71] on link at bounding box center [577, 65] width 22 height 19
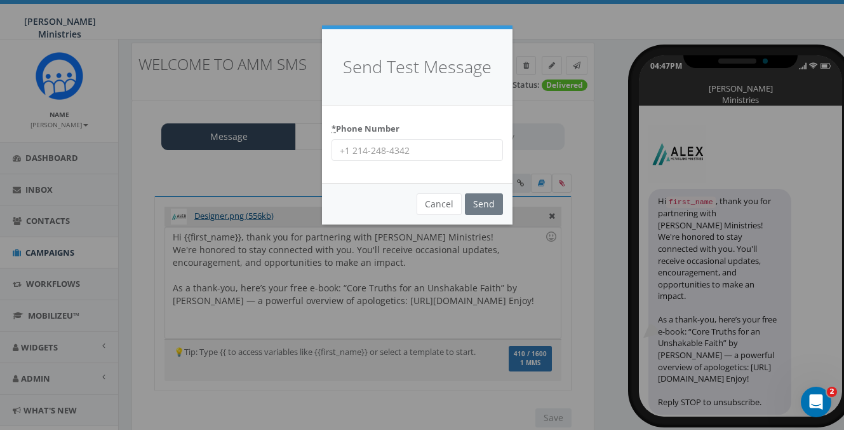
click at [409, 145] on input "* Phone Number" at bounding box center [418, 150] width 172 height 22
type input "8032379767"
click at [484, 203] on input "Send" at bounding box center [484, 204] width 38 height 22
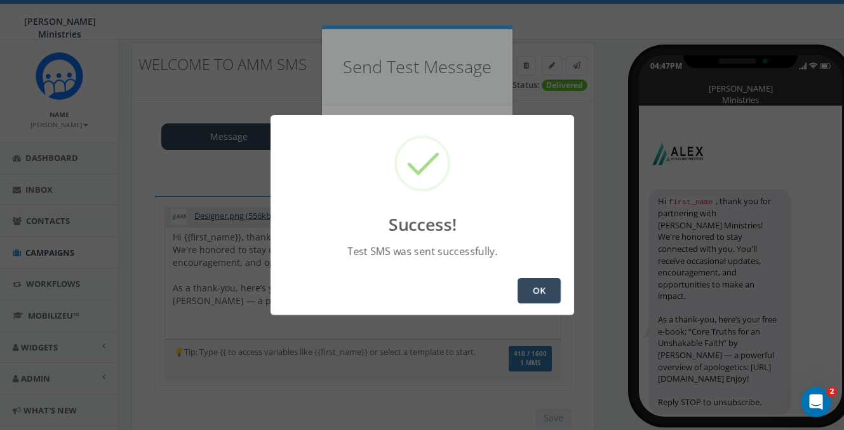
click at [554, 294] on button "OK" at bounding box center [539, 290] width 43 height 25
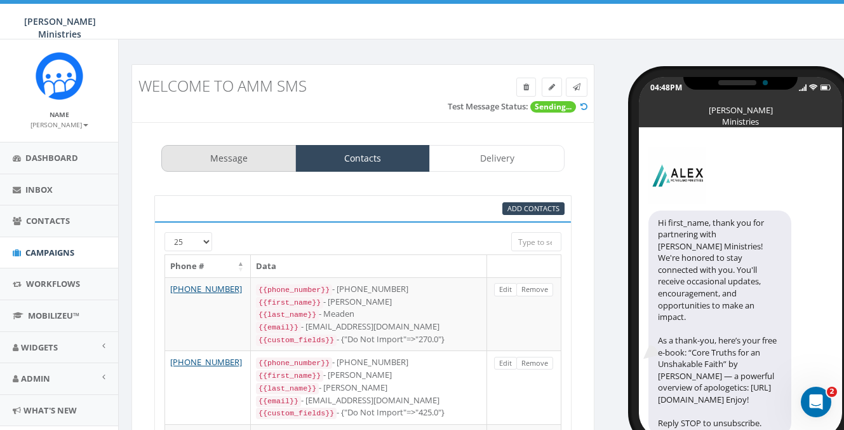
click at [218, 155] on link "Message" at bounding box center [228, 158] width 135 height 27
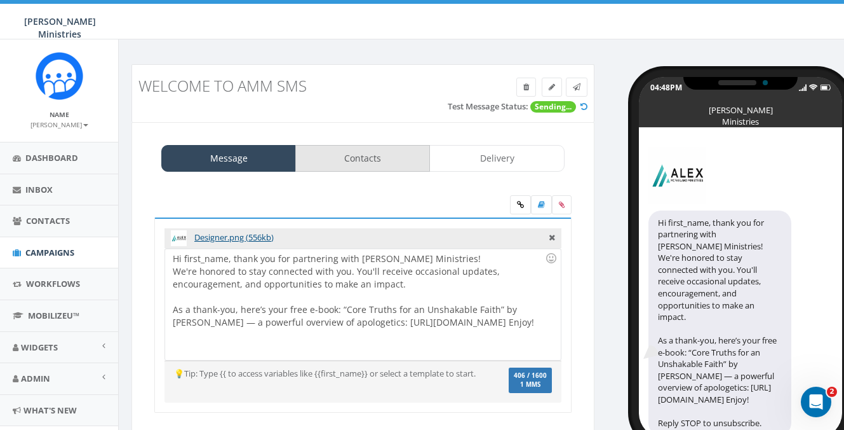
click at [351, 154] on link "Contacts" at bounding box center [362, 158] width 135 height 27
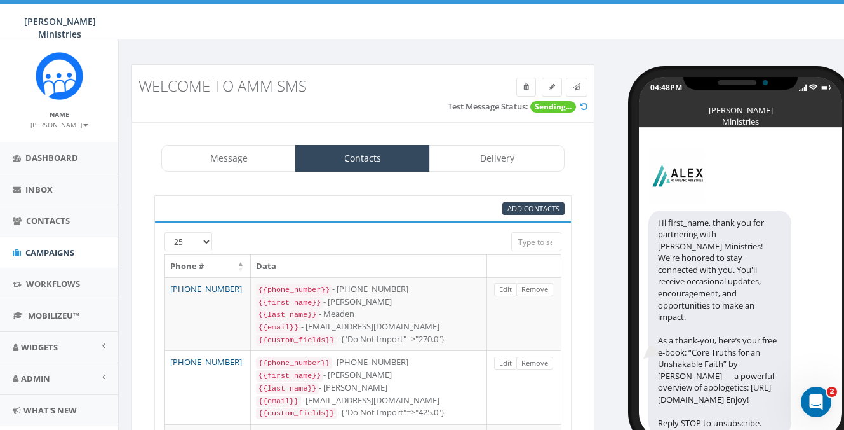
click at [541, 245] on input "search" at bounding box center [536, 241] width 50 height 19
select select "100"
click at [529, 208] on span "Add Contacts" at bounding box center [534, 208] width 52 height 10
select select
click at [529, 209] on span "Add Contacts" at bounding box center [534, 208] width 52 height 10
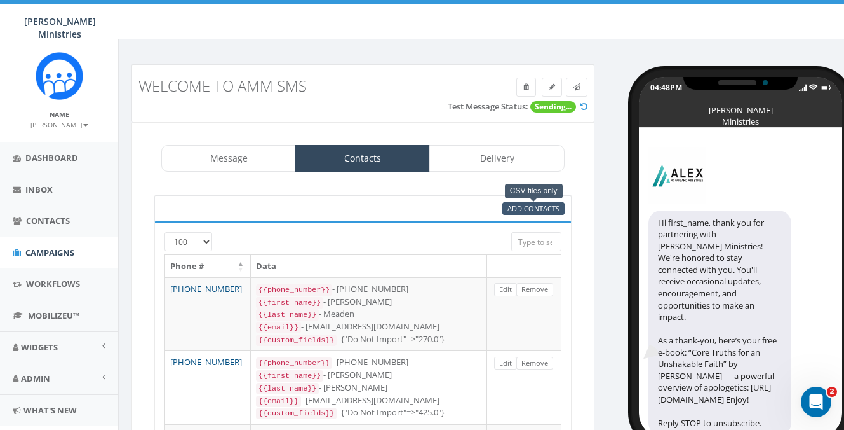
select select
click at [449, 200] on div "Add Contacts" at bounding box center [362, 208] width 417 height 27
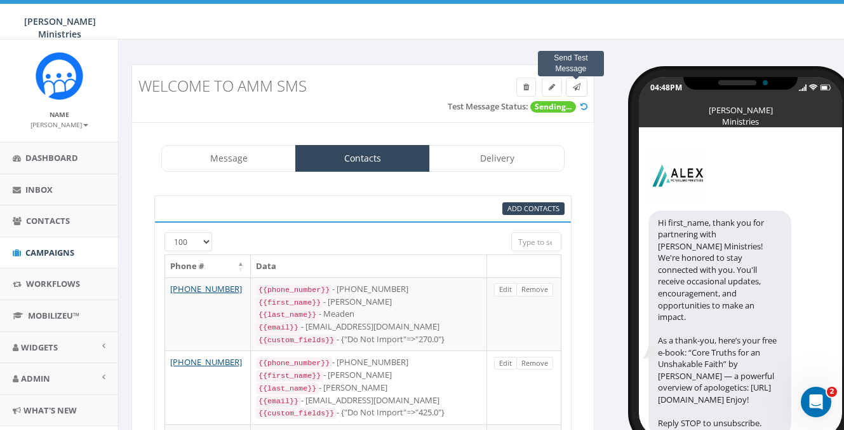
click at [574, 86] on icon at bounding box center [577, 87] width 8 height 8
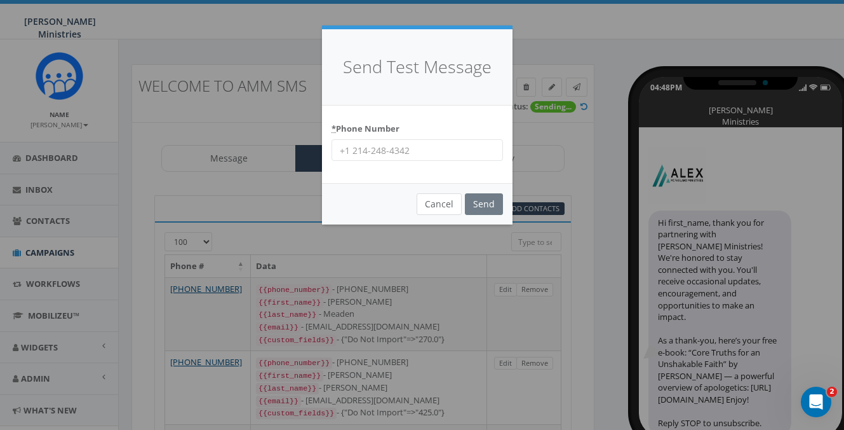
click at [439, 202] on button "Cancel" at bounding box center [439, 204] width 45 height 22
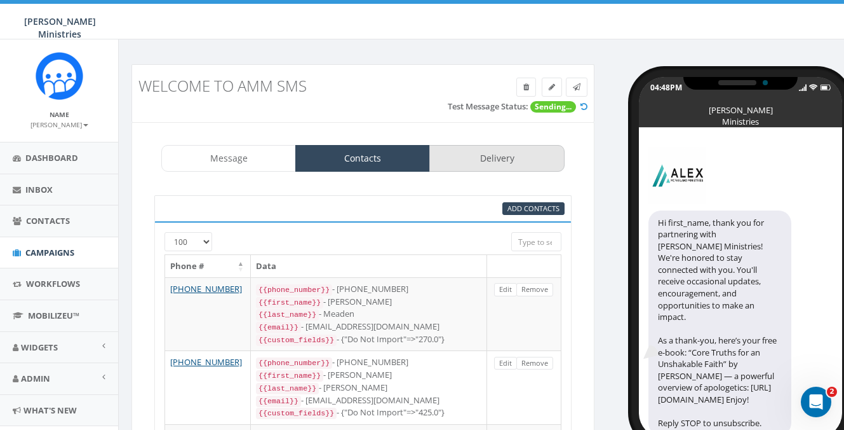
click at [468, 154] on link "Delivery" at bounding box center [497, 158] width 135 height 27
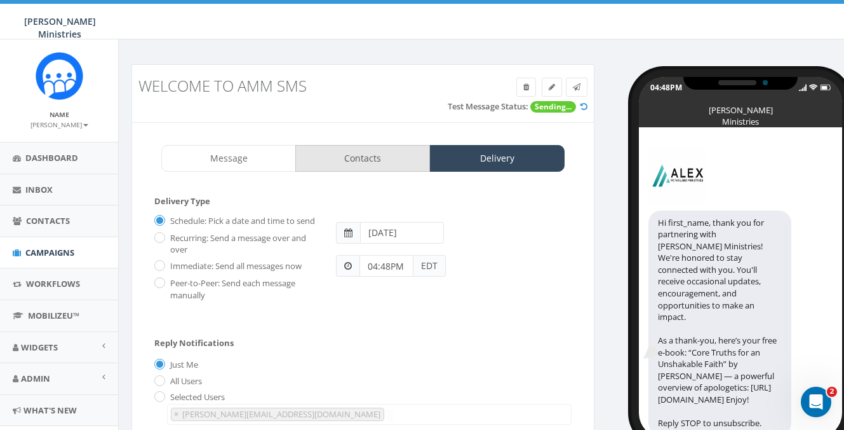
click at [360, 161] on link "Contacts" at bounding box center [362, 158] width 135 height 27
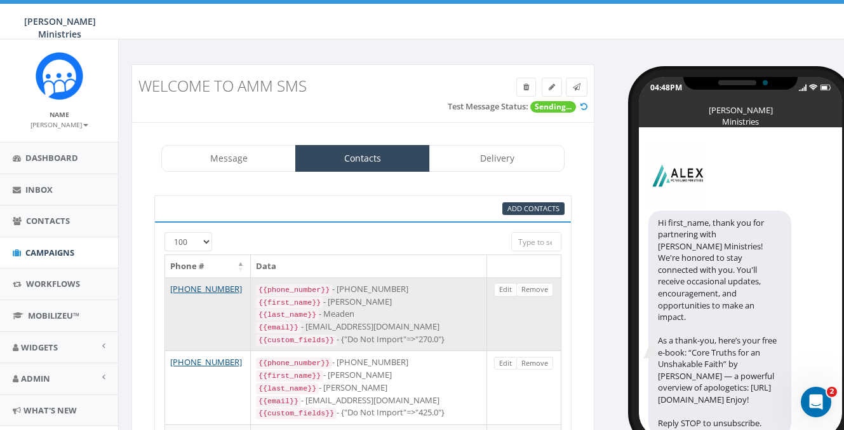
click at [369, 302] on div "{{first_name}} - Wendy" at bounding box center [369, 301] width 226 height 13
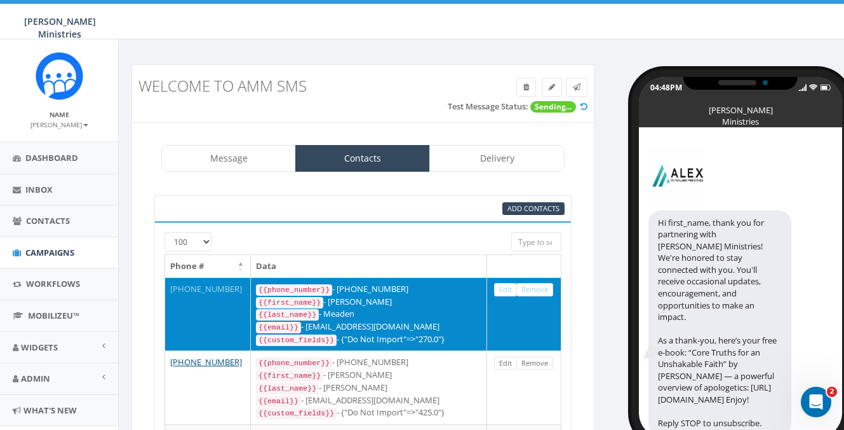
click at [194, 288] on link "+1 210-365-5315" at bounding box center [206, 288] width 72 height 11
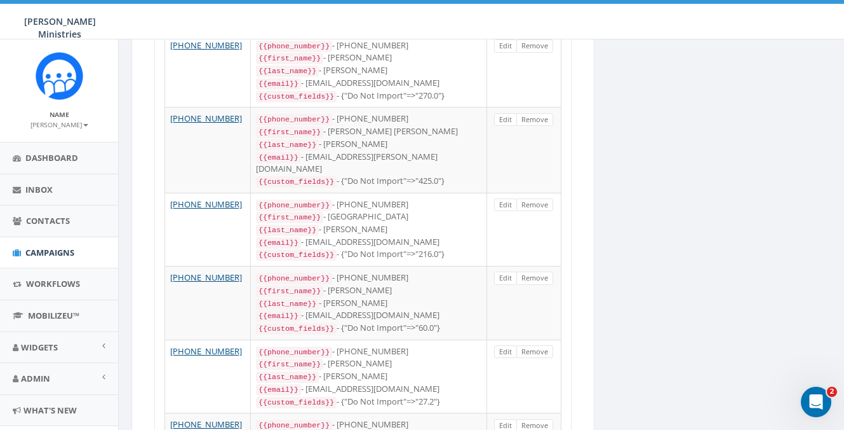
scroll to position [5461, 0]
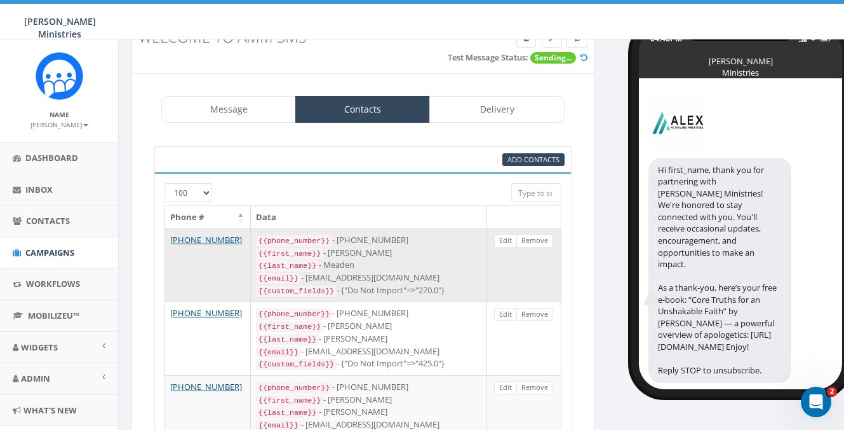
scroll to position [0, 0]
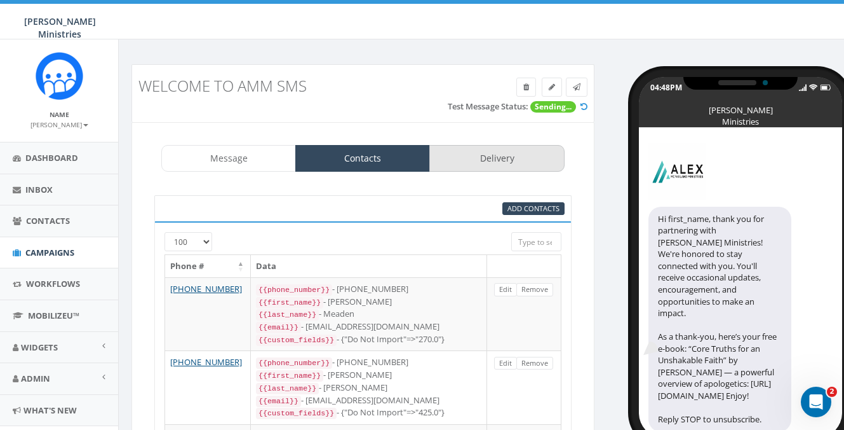
click at [523, 161] on link "Delivery" at bounding box center [497, 158] width 135 height 27
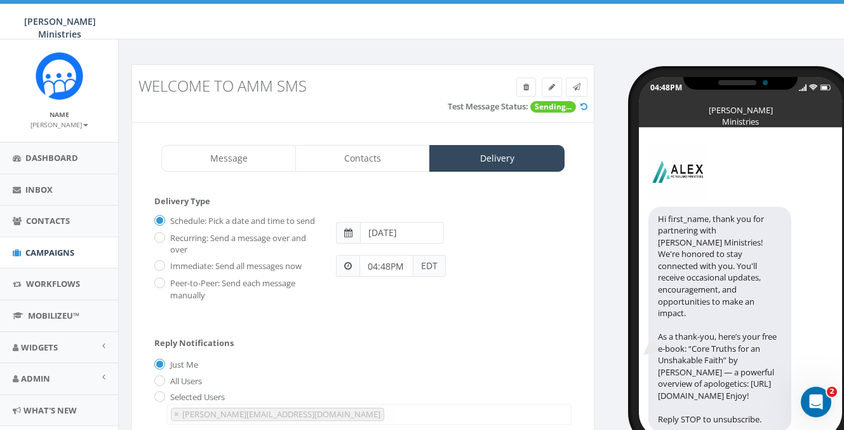
click at [160, 271] on input "Immediate: Send all messages now" at bounding box center [158, 266] width 8 height 8
radio input "true"
click at [160, 271] on input "Immediate: Send all messages now" at bounding box center [158, 266] width 8 height 8
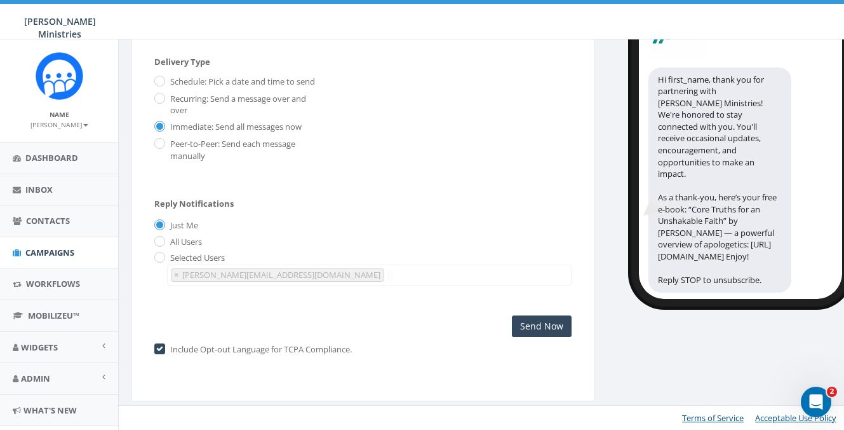
scroll to position [144, 0]
click at [157, 347] on input "checkbox" at bounding box center [158, 350] width 8 height 8
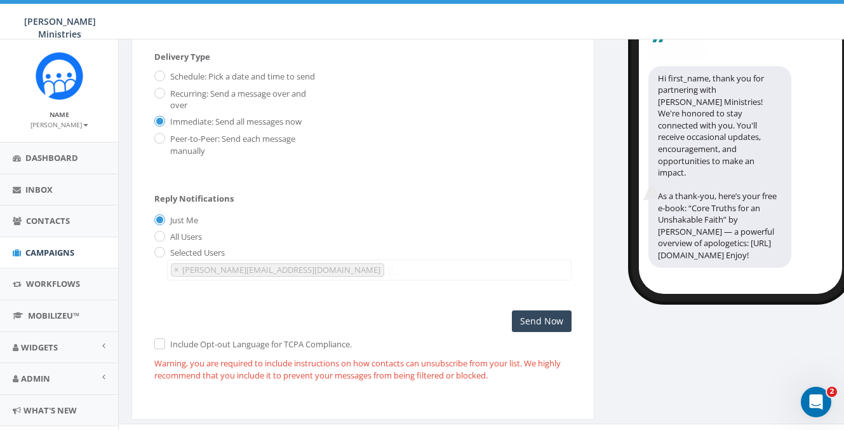
scroll to position [0, 0]
click at [167, 349] on label "Include Opt-out Language for TCPA Compliance." at bounding box center [259, 344] width 185 height 13
click at [167, 350] on label "Include Opt-out Language for TCPA Compliance." at bounding box center [259, 344] width 185 height 13
click at [161, 349] on input "checkbox" at bounding box center [158, 345] width 8 height 8
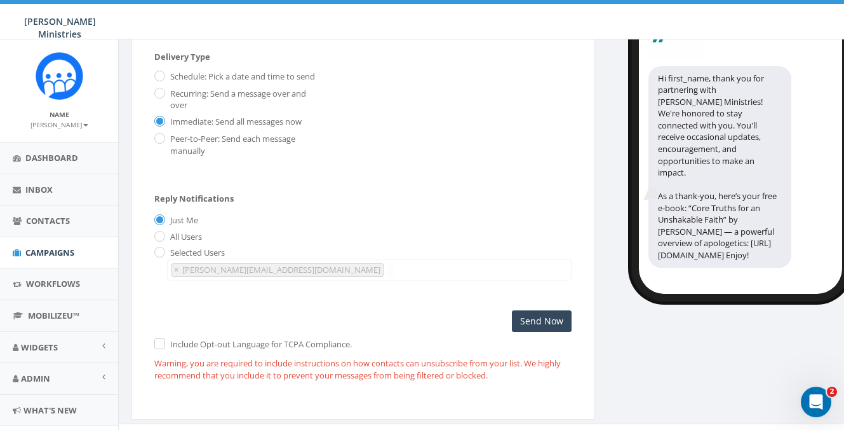
checkbox input "true"
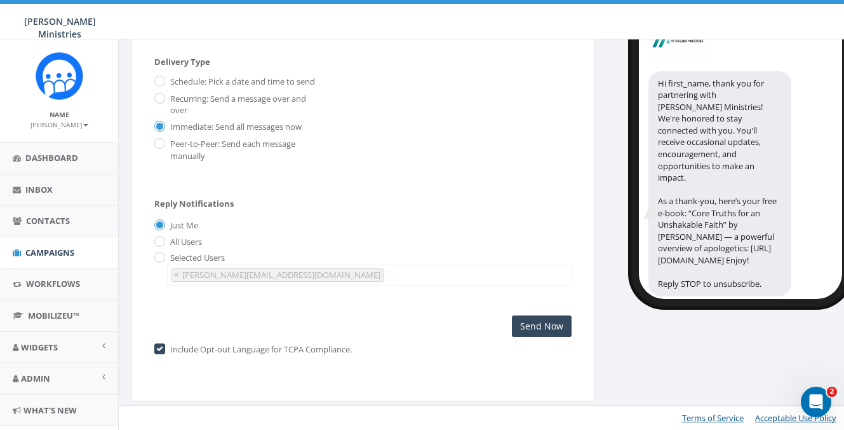
scroll to position [51, 0]
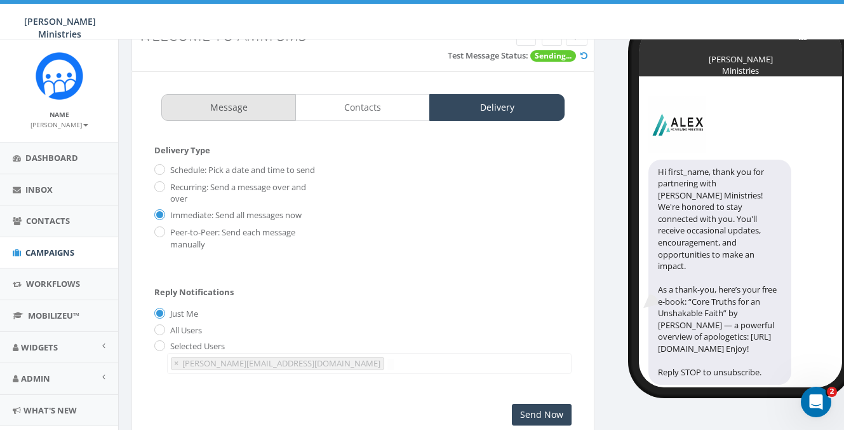
click at [250, 109] on link "Message" at bounding box center [228, 107] width 135 height 27
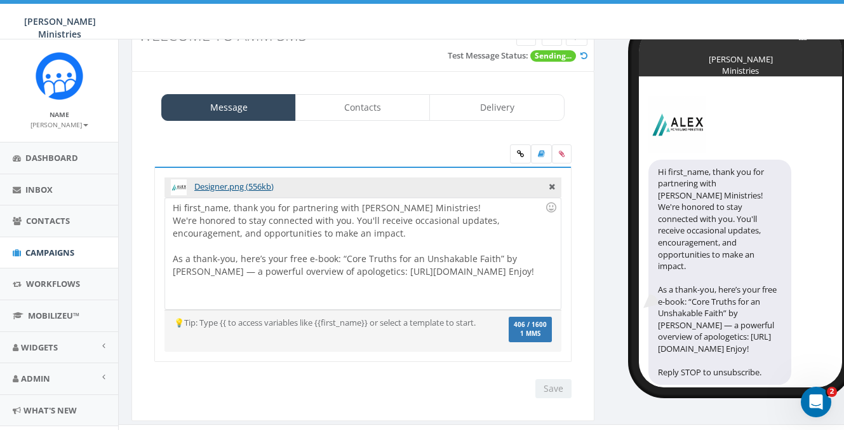
click at [488, 208] on div "Hi first_name, thank you for partnering with Alex McFarland Ministries! We're h…" at bounding box center [362, 253] width 395 height 111
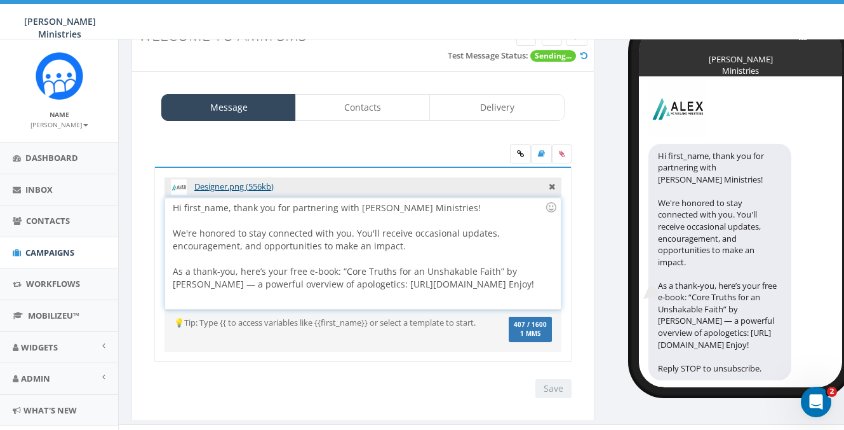
scroll to position [69, 0]
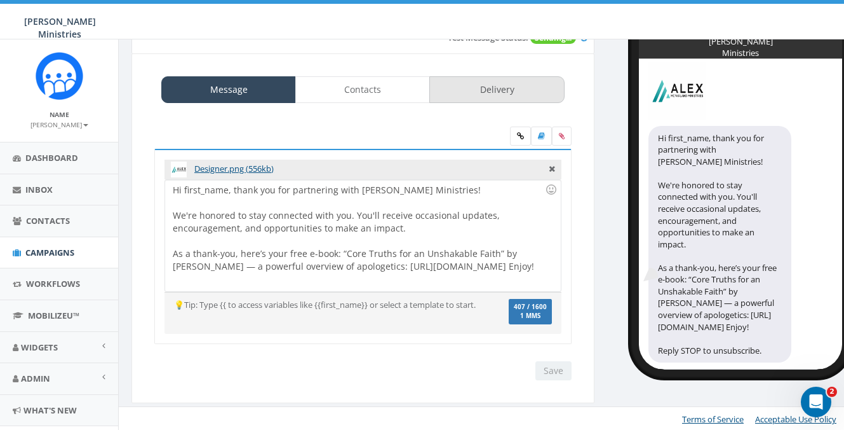
click at [501, 96] on link "Delivery" at bounding box center [497, 89] width 135 height 27
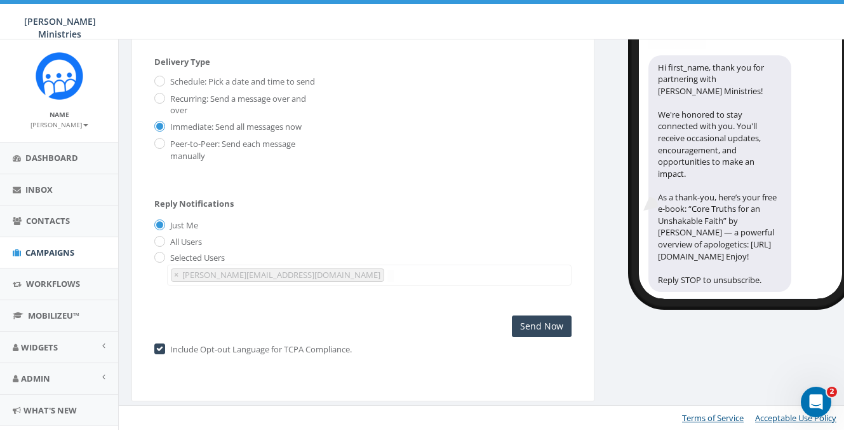
scroll to position [142, 0]
click at [545, 329] on input "Send Now" at bounding box center [542, 326] width 60 height 22
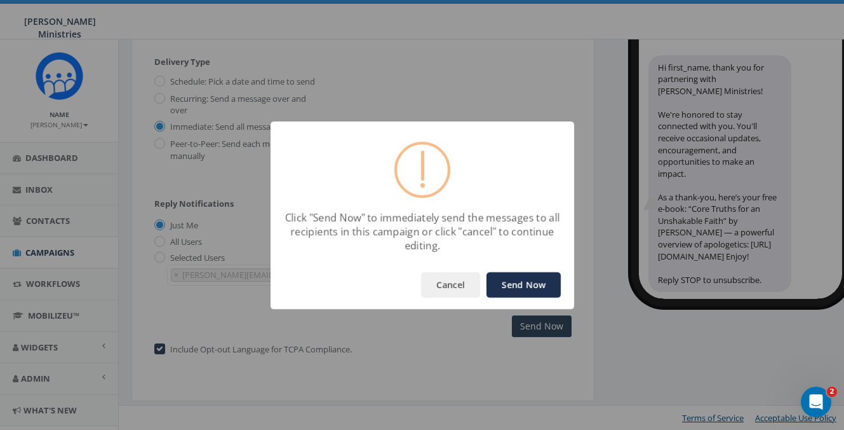
click at [526, 282] on button "Send Now" at bounding box center [524, 284] width 74 height 25
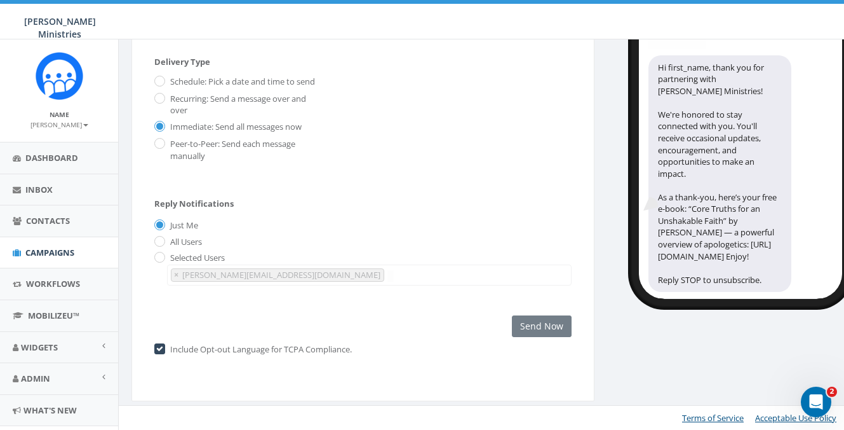
click at [526, 282] on span "× jonathan@alexmcfarland.com" at bounding box center [369, 274] width 405 height 21
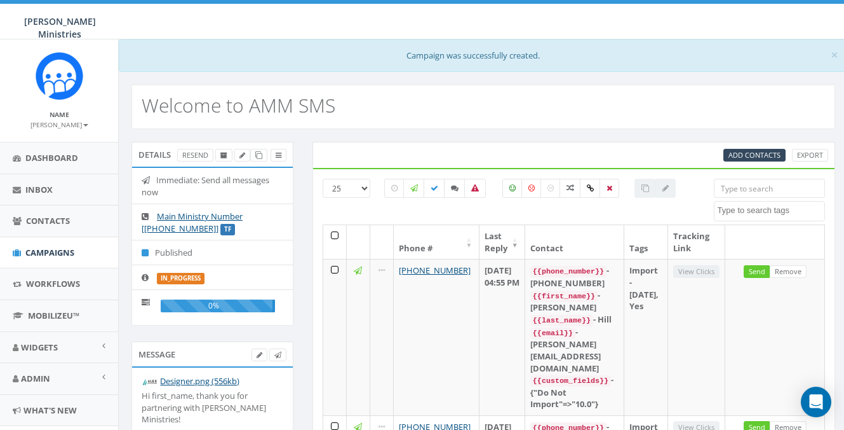
select select
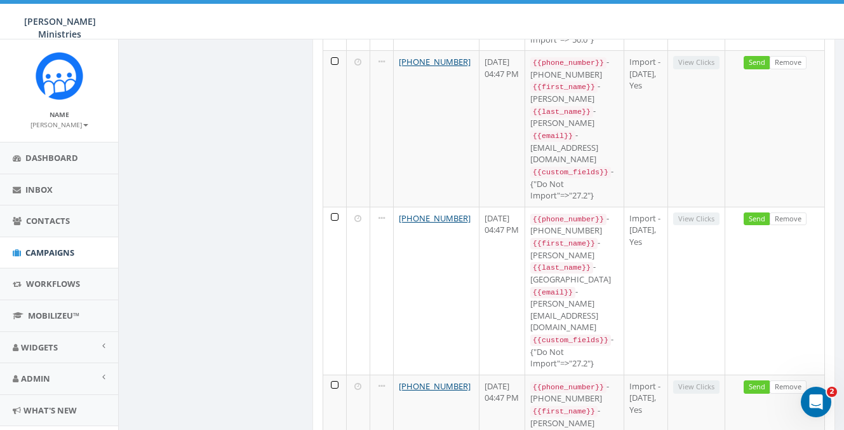
scroll to position [2435, 0]
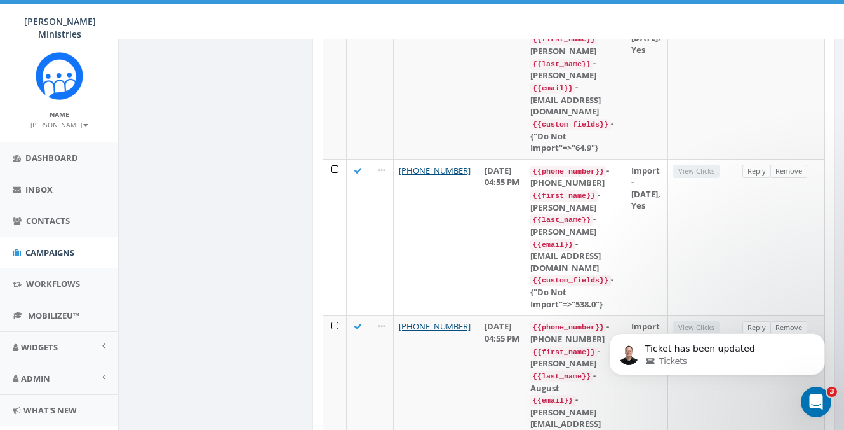
scroll to position [1659, 0]
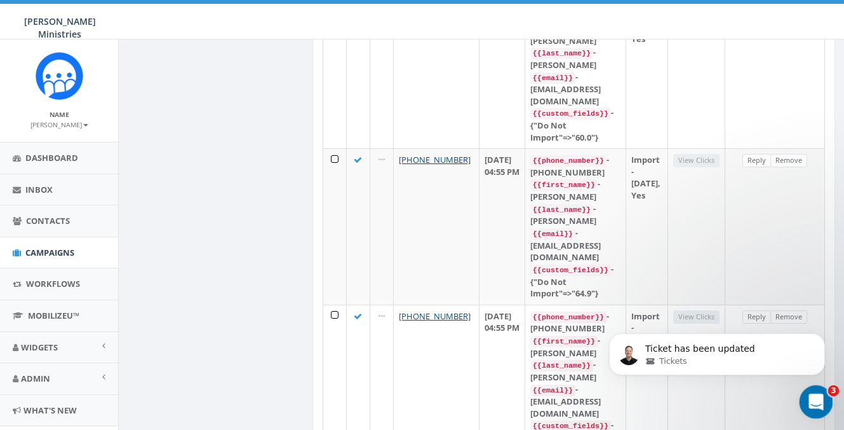
click at [821, 396] on icon "Open Intercom Messenger" at bounding box center [814, 400] width 21 height 21
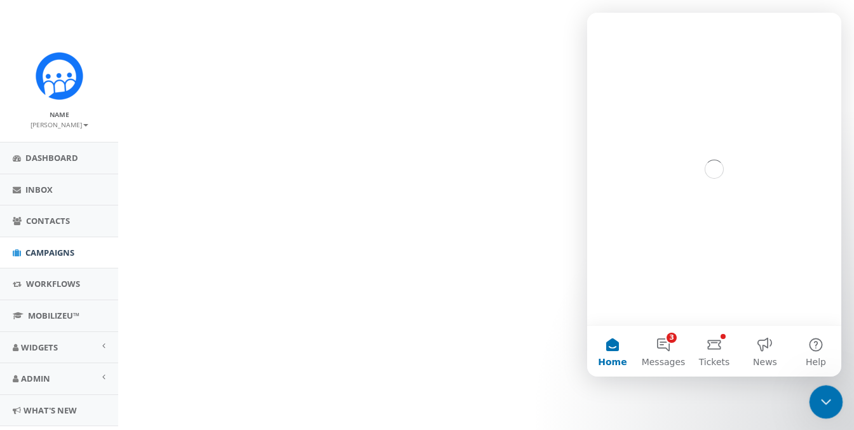
scroll to position [0, 0]
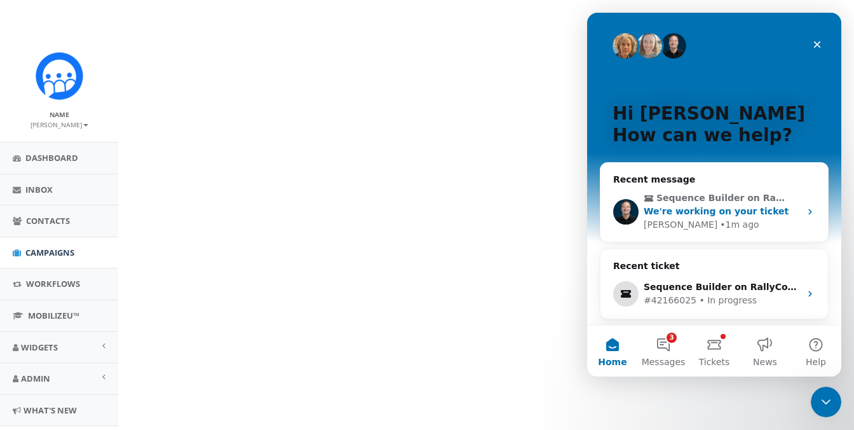
click at [718, 201] on span "Sequence Builder on RallyCorp Account" at bounding box center [720, 197] width 129 height 13
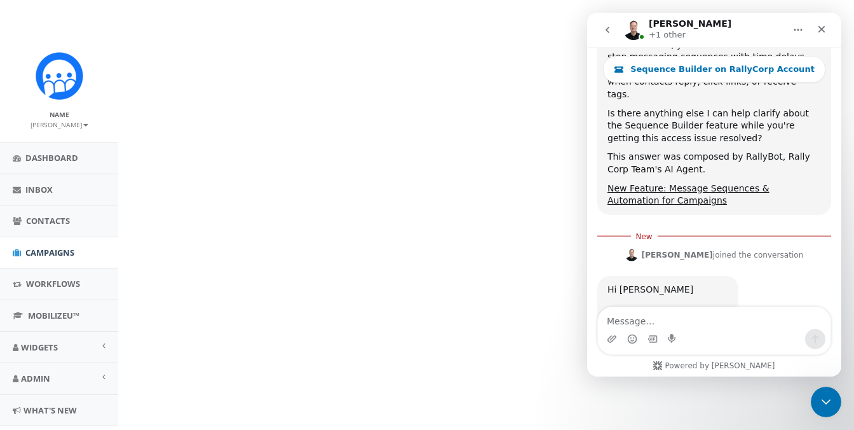
scroll to position [666, 0]
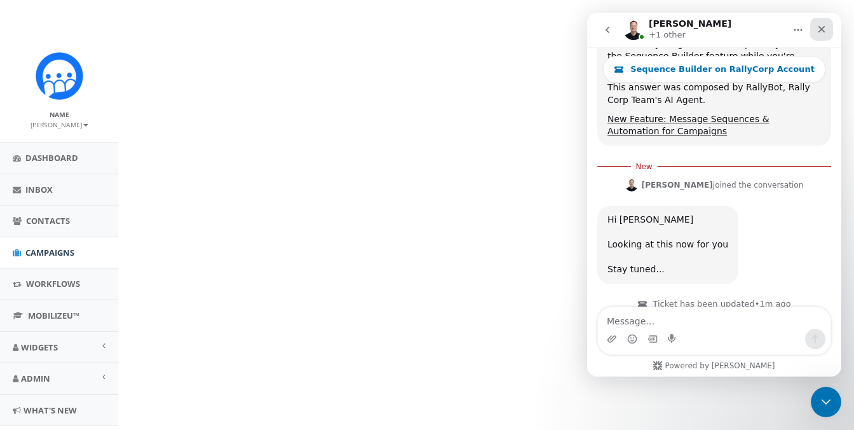
click at [817, 27] on icon "Close" at bounding box center [821, 29] width 10 height 10
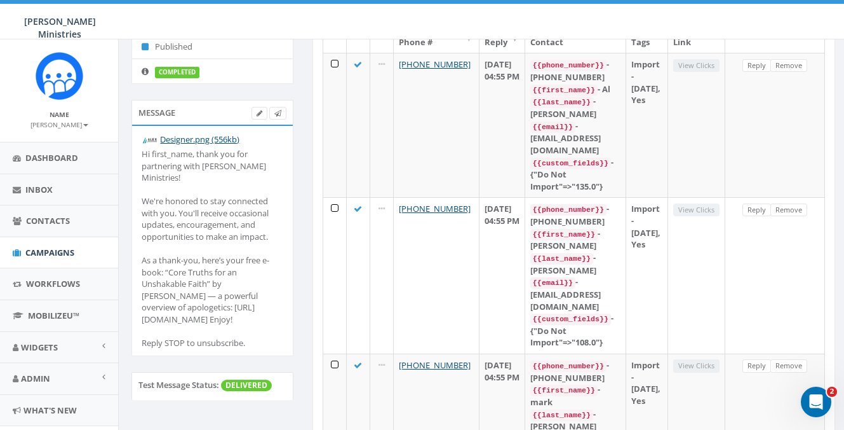
scroll to position [295, 0]
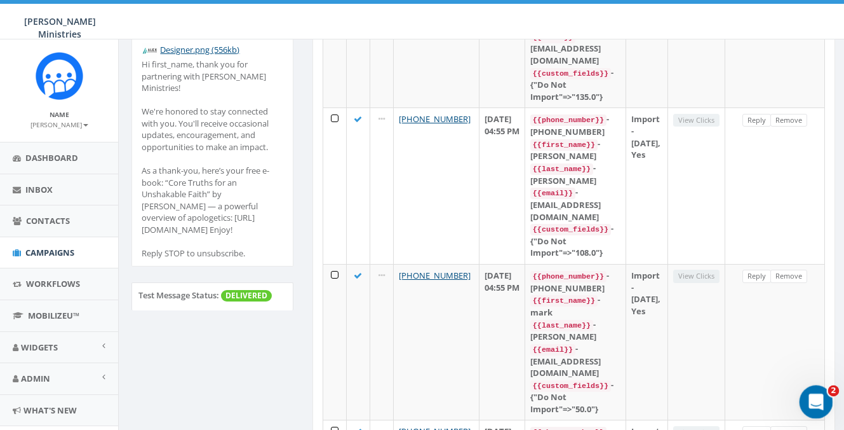
click at [811, 396] on icon "Open Intercom Messenger" at bounding box center [814, 400] width 21 height 21
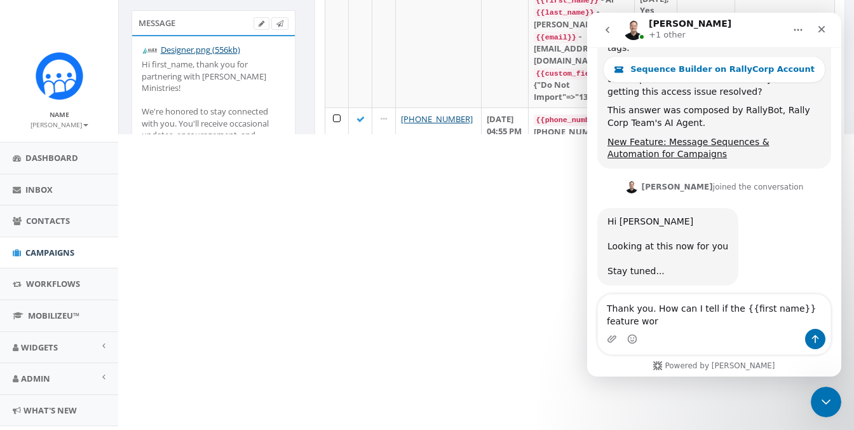
scroll to position [658, 0]
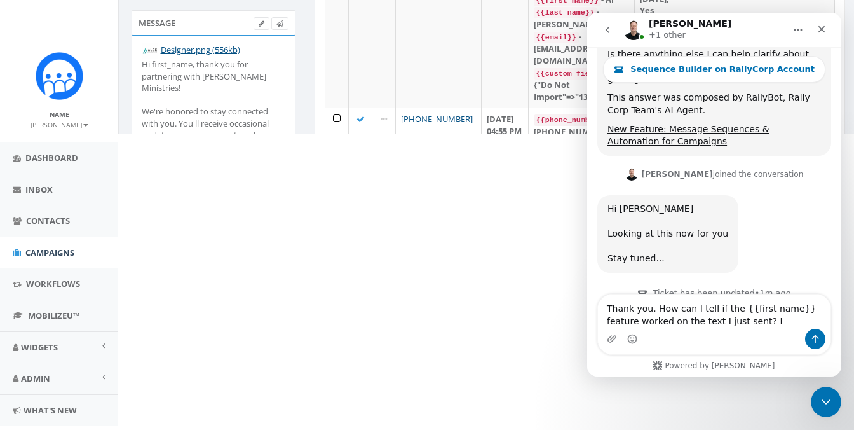
type textarea "Thank you. How can I tell if the {{first name}} feature worked on the text I ju…"
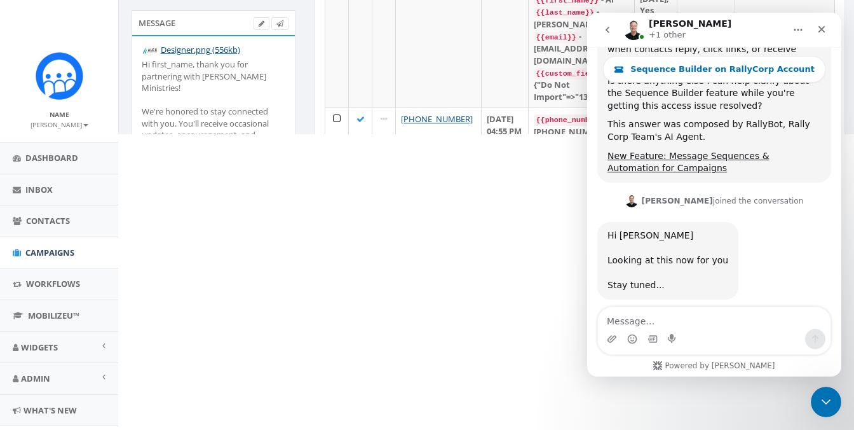
scroll to position [550, 0]
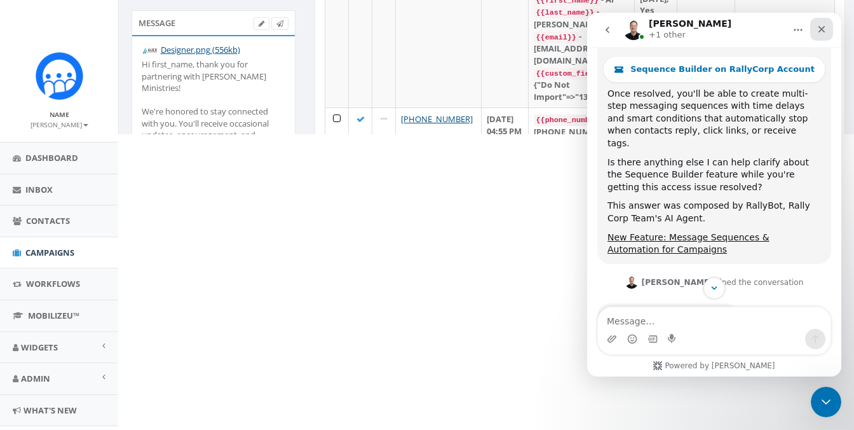
click at [825, 32] on icon "Close" at bounding box center [821, 29] width 10 height 10
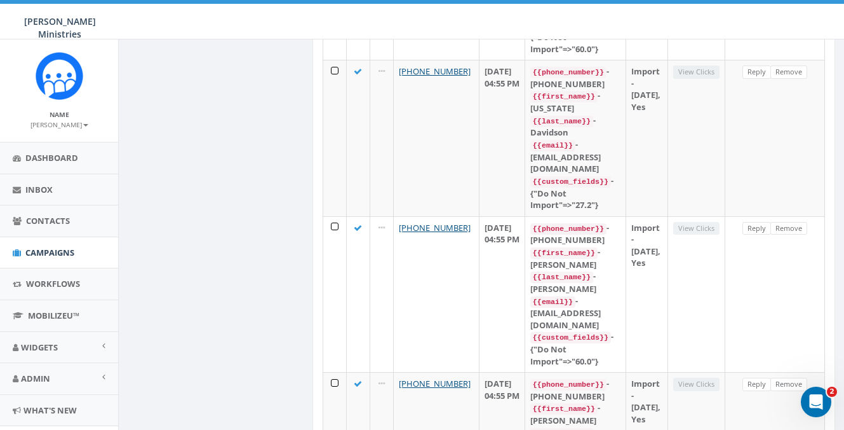
scroll to position [1602, 0]
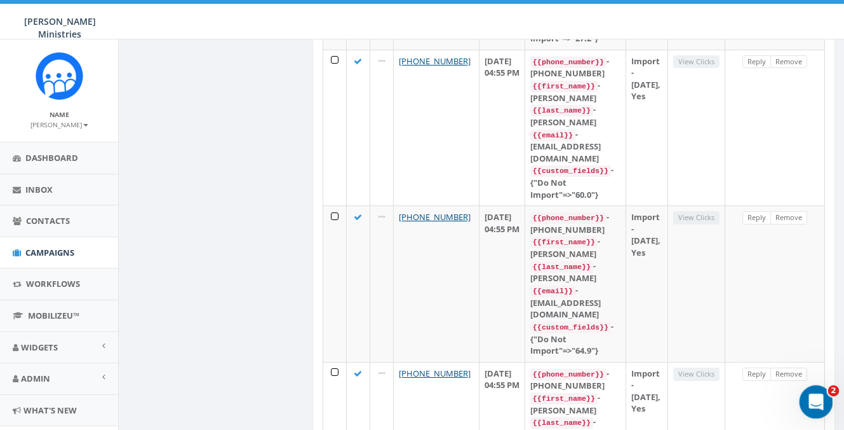
click at [818, 411] on div "Open Intercom Messenger" at bounding box center [815, 400] width 42 height 42
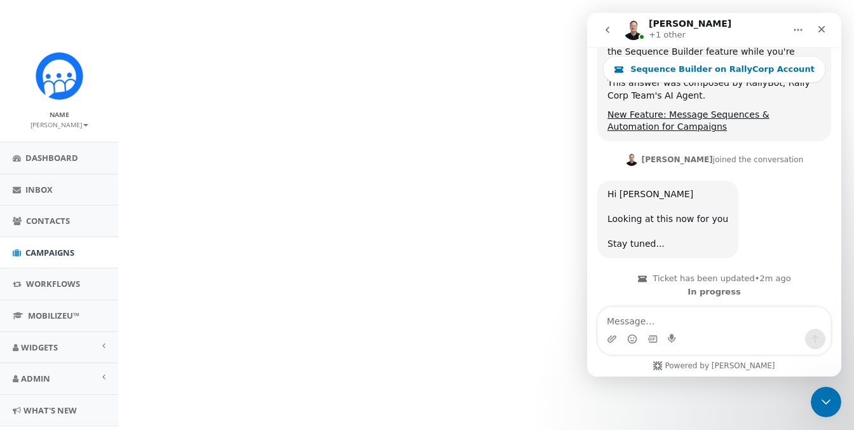
scroll to position [707, 0]
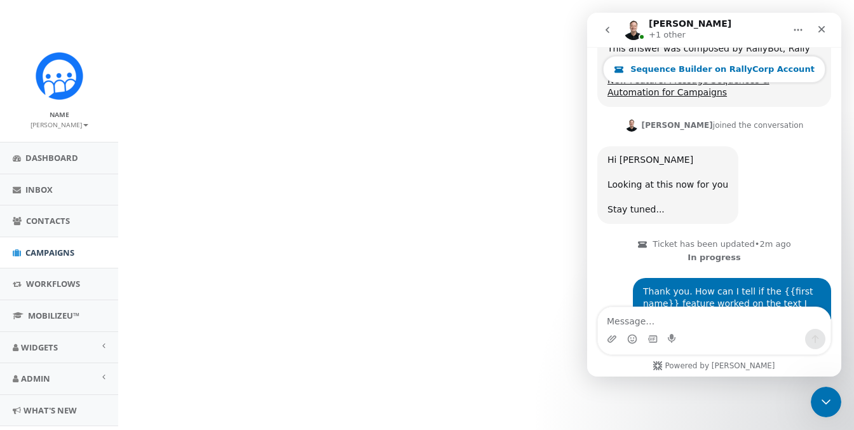
click at [682, 72] on span "Sequence Builder on RallyCorp Account" at bounding box center [722, 69] width 184 height 10
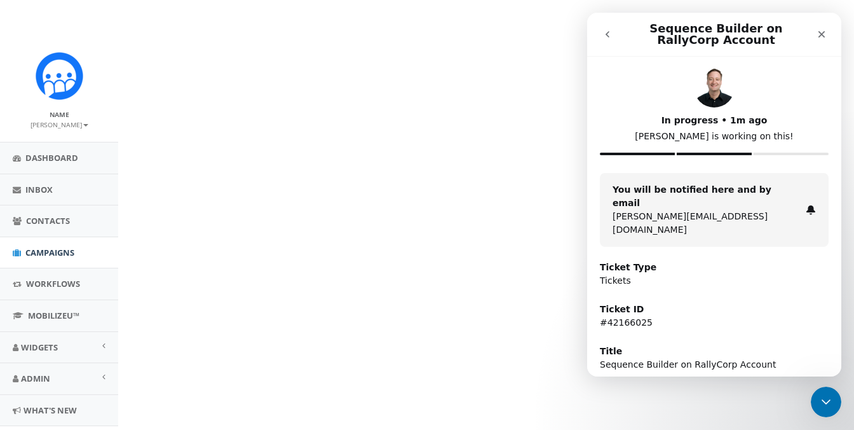
scroll to position [0, 0]
click at [605, 36] on icon "go back" at bounding box center [607, 34] width 10 height 10
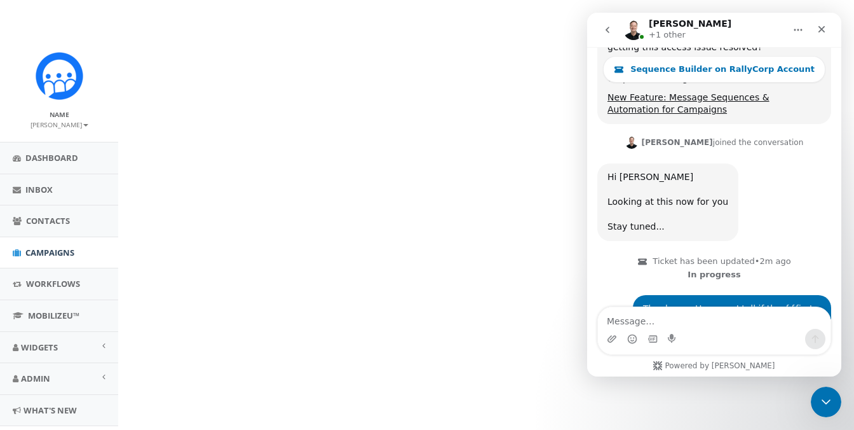
scroll to position [707, 0]
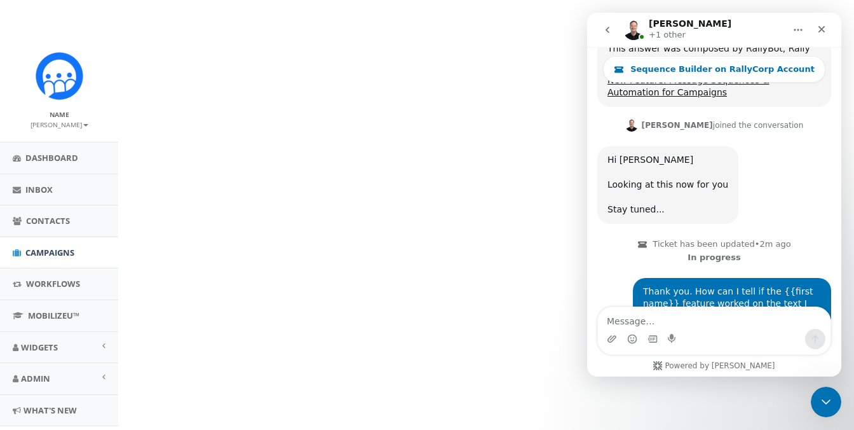
click at [372, 262] on html "Alex McFarland Ministries Alex McFarland Ministries Profile Sign Out 0.00 % of …" at bounding box center [427, 215] width 854 height 430
click at [823, 34] on icon "Close" at bounding box center [821, 29] width 10 height 10
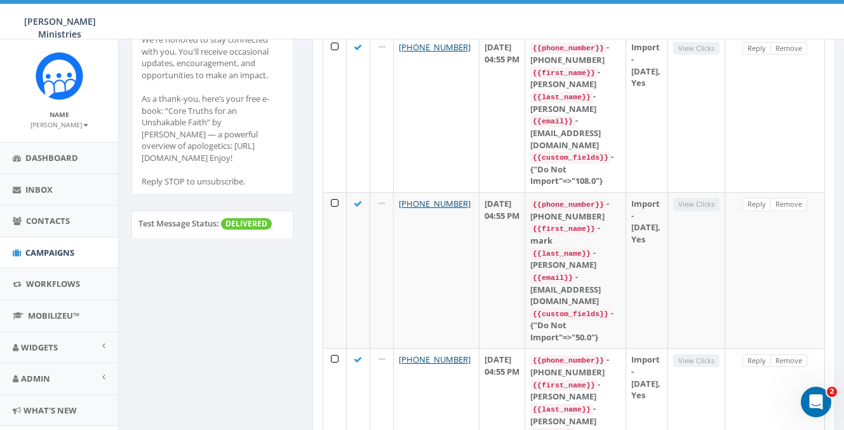
scroll to position [0, 0]
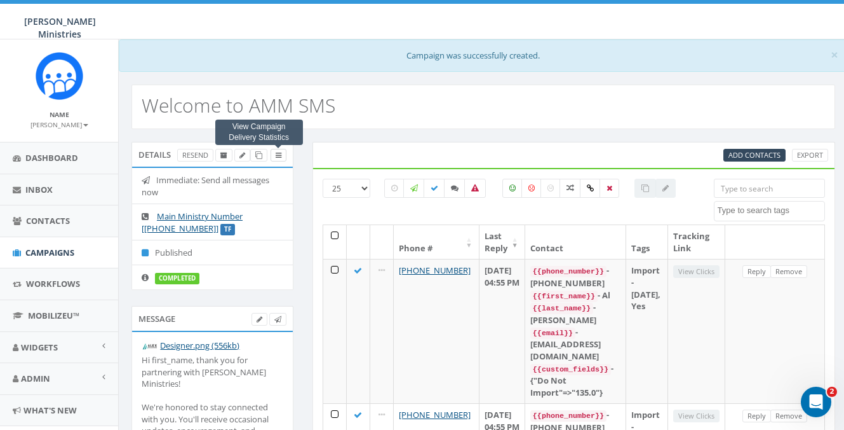
click at [278, 154] on icon at bounding box center [279, 155] width 6 height 7
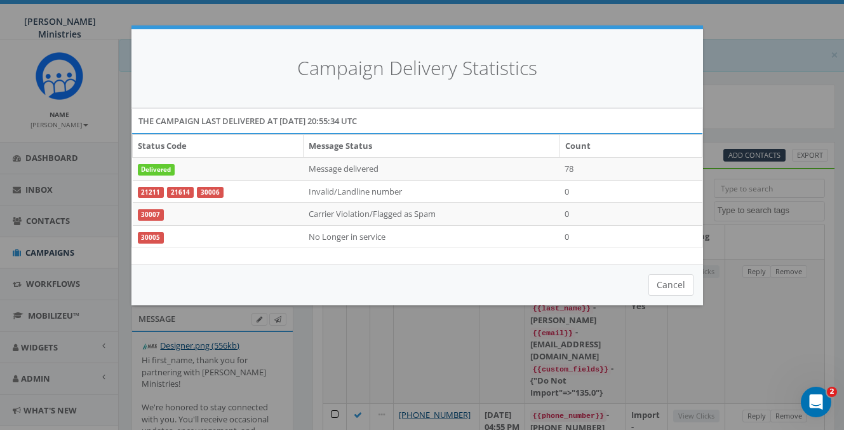
click at [672, 288] on button "Cancel" at bounding box center [671, 285] width 45 height 22
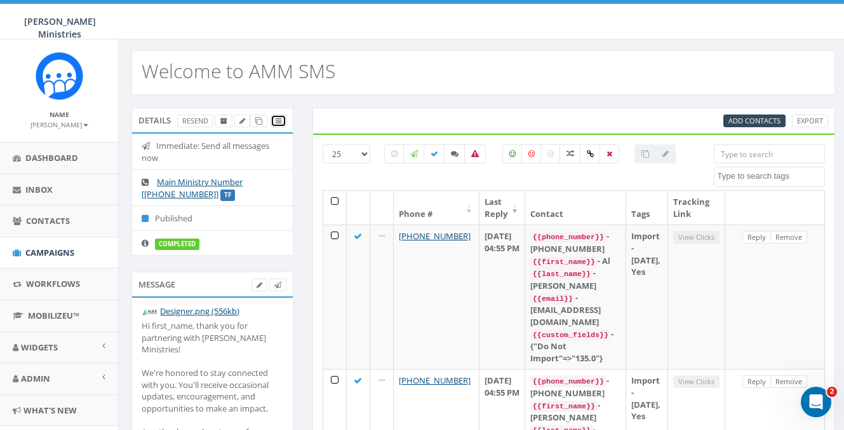
scroll to position [37, 0]
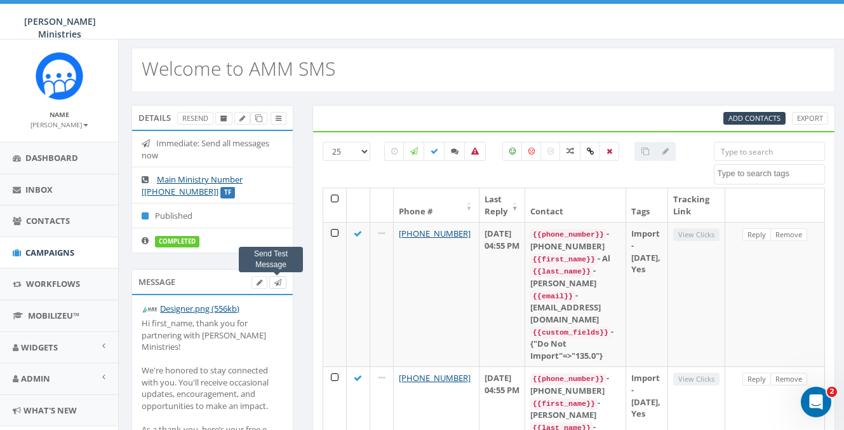
click at [280, 281] on icon at bounding box center [277, 282] width 7 height 7
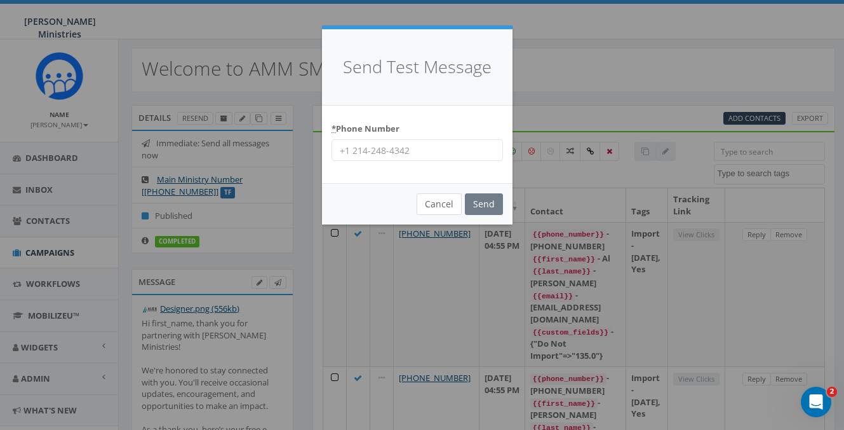
click at [434, 201] on button "Cancel" at bounding box center [439, 204] width 45 height 22
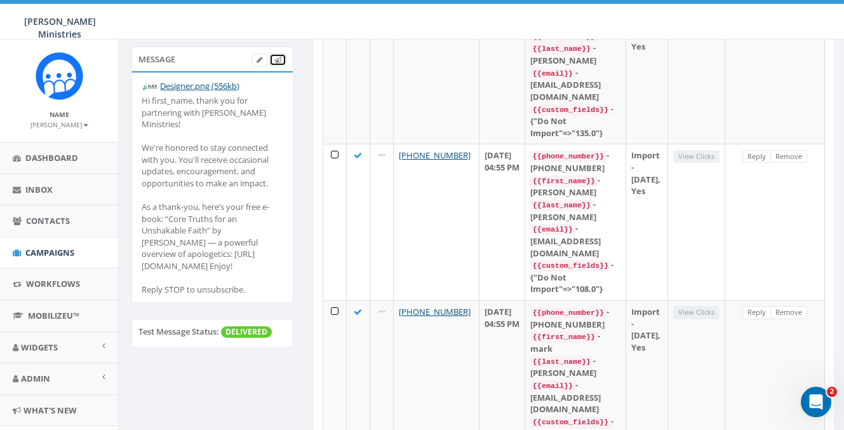
scroll to position [280, 0]
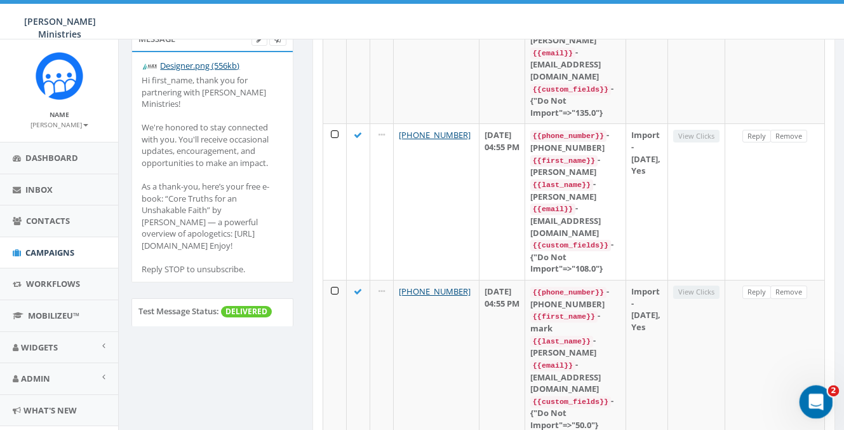
click at [819, 404] on icon "Open Intercom Messenger" at bounding box center [814, 400] width 21 height 21
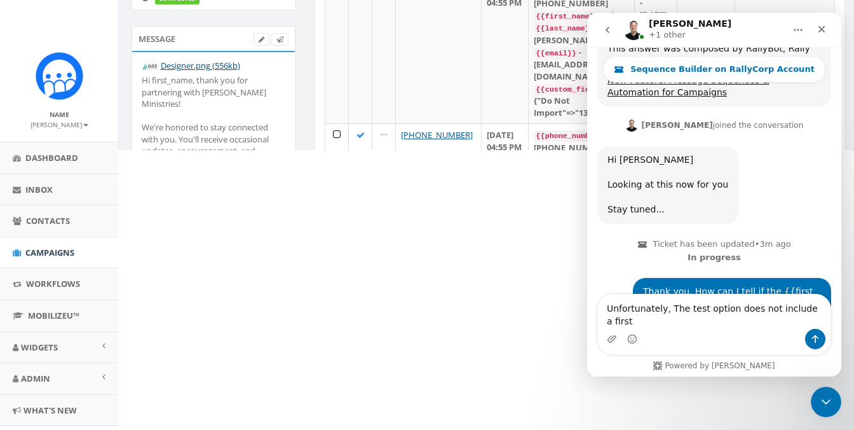
scroll to position [719, 0]
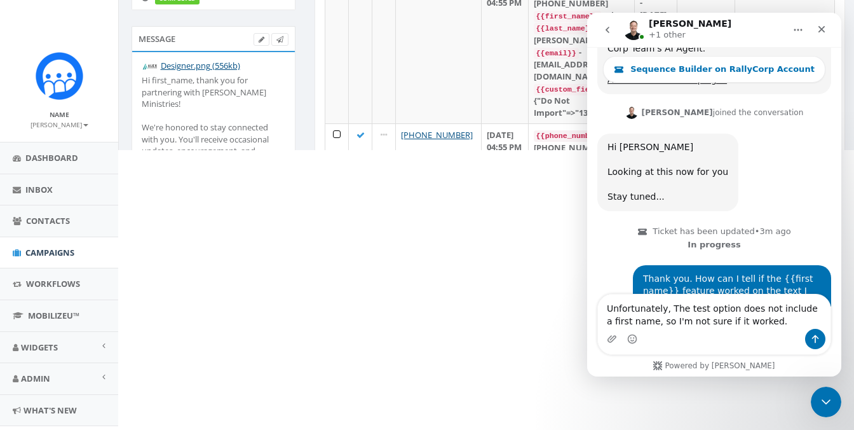
type textarea "Unfortunately, The test option does not include a first name, so I'm not sure i…"
click at [809, 341] on button "Send a message…" at bounding box center [815, 339] width 20 height 20
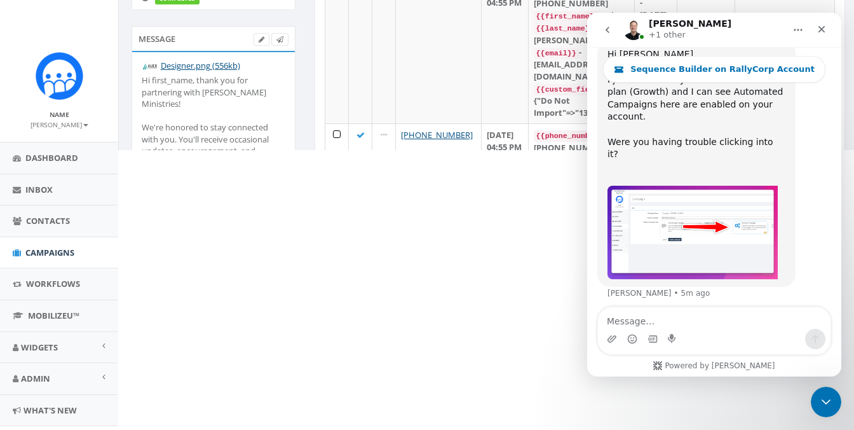
scroll to position [1011, 0]
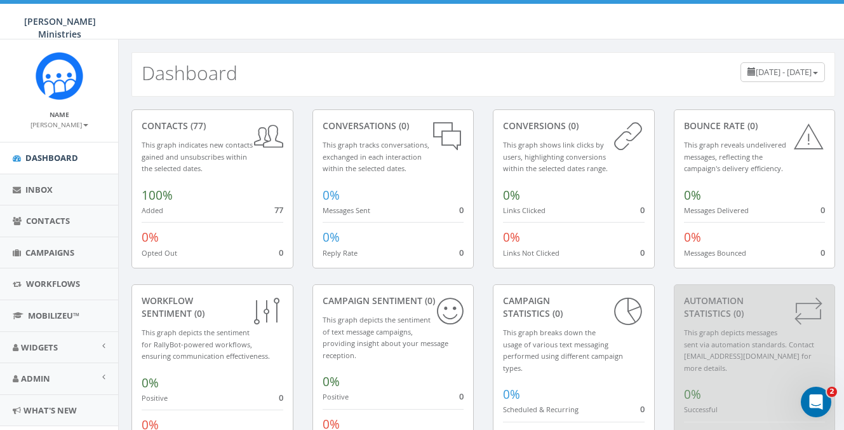
click at [798, 391] on div "0% Successful 0" at bounding box center [755, 397] width 142 height 36
click at [809, 400] on icon "Open Intercom Messenger" at bounding box center [814, 400] width 21 height 21
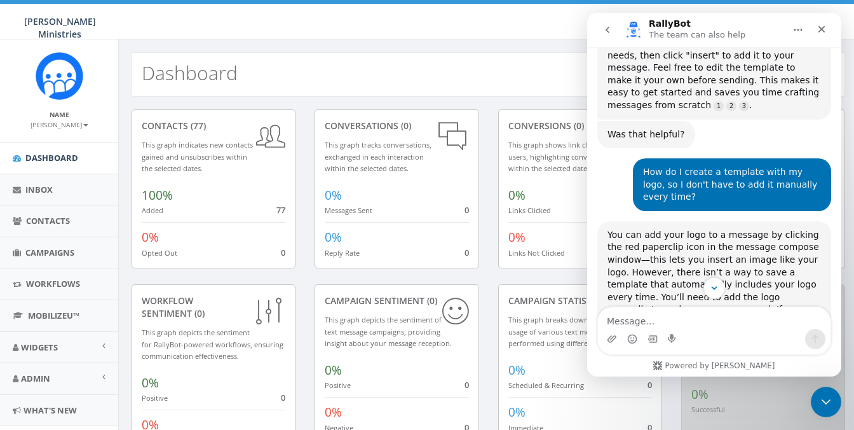
scroll to position [369, 0]
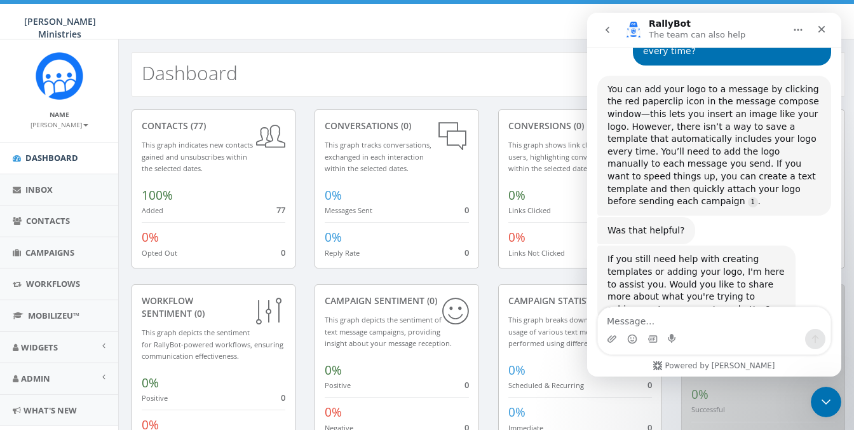
click at [606, 28] on icon "go back" at bounding box center [607, 30] width 10 height 10
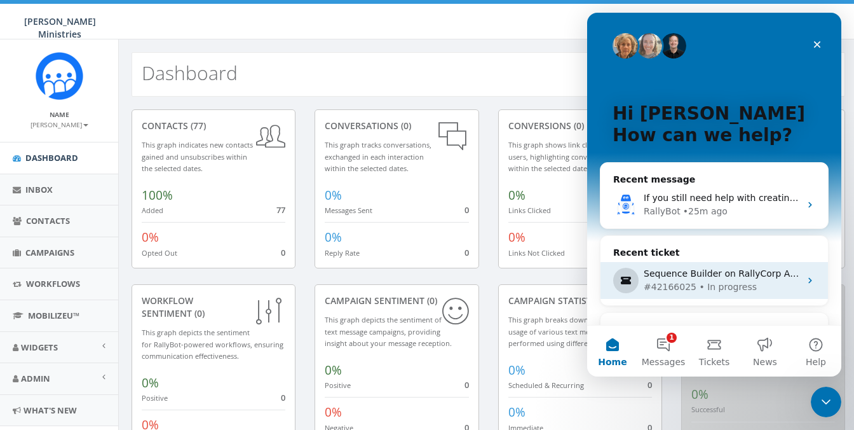
click at [698, 274] on div "Sequence Builder on RallyCorp Account" at bounding box center [722, 273] width 156 height 13
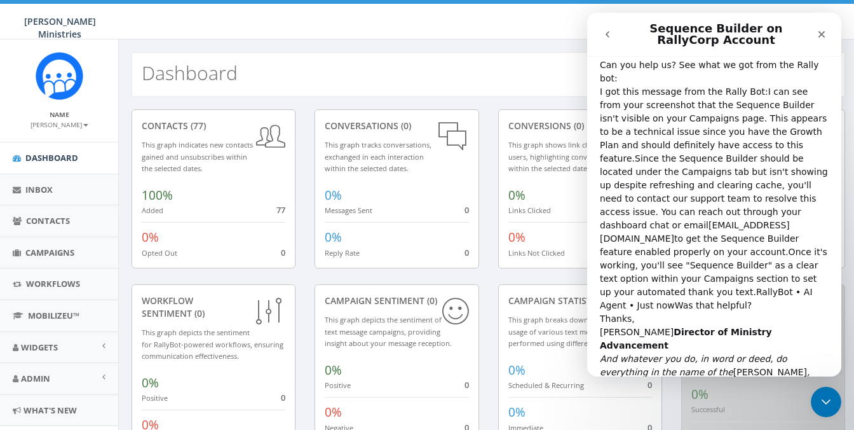
scroll to position [179, 0]
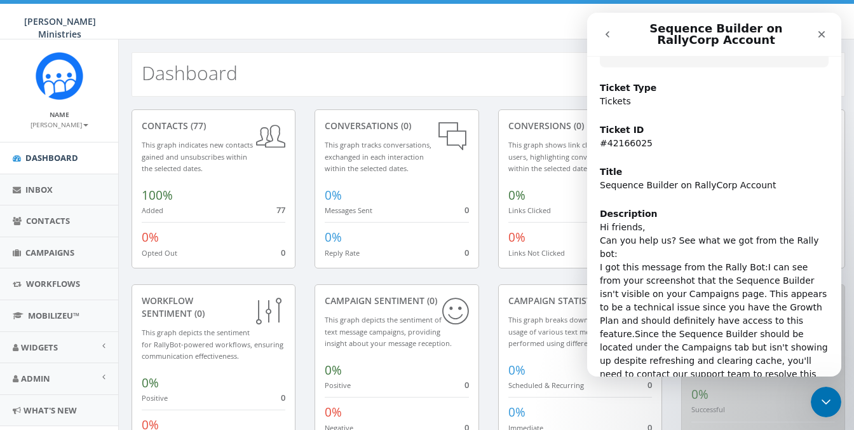
click at [609, 37] on icon "go back" at bounding box center [607, 34] width 10 height 10
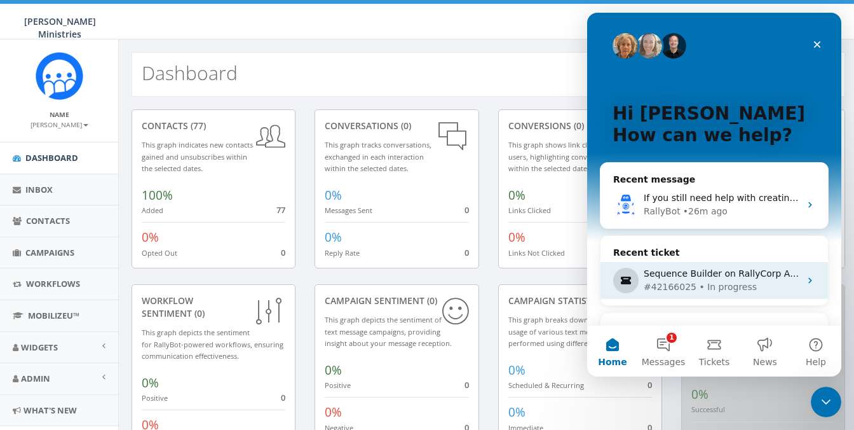
click at [694, 266] on div "Sequence Builder on RallyCorp Account #42166025 • In progress" at bounding box center [713, 280] width 227 height 37
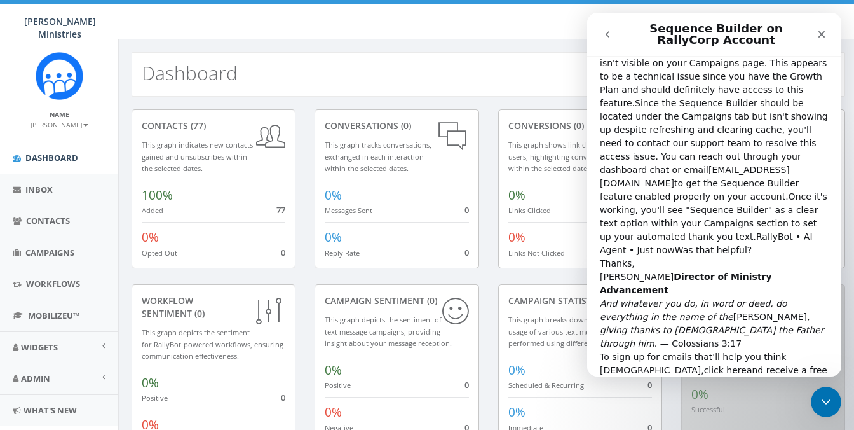
scroll to position [0, 0]
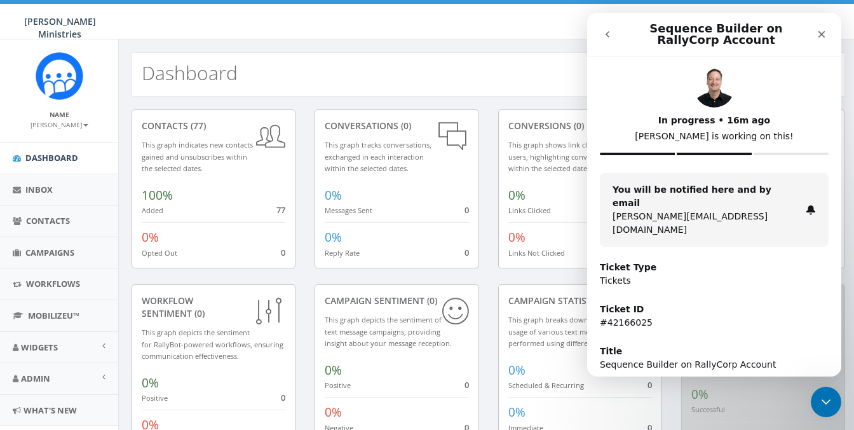
click at [604, 35] on icon "go back" at bounding box center [607, 34] width 10 height 10
